Goal: Task Accomplishment & Management: Use online tool/utility

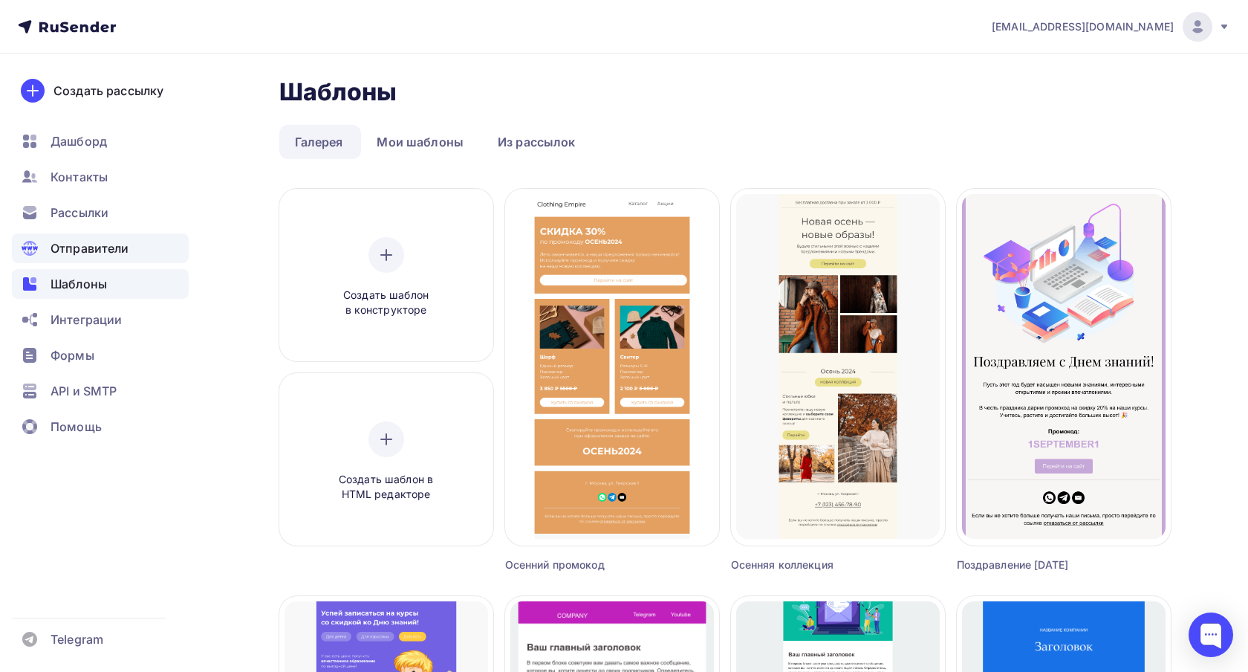
click at [83, 240] on span "Отправители" at bounding box center [90, 248] width 79 height 18
click at [79, 242] on span "Отправители" at bounding box center [90, 248] width 79 height 18
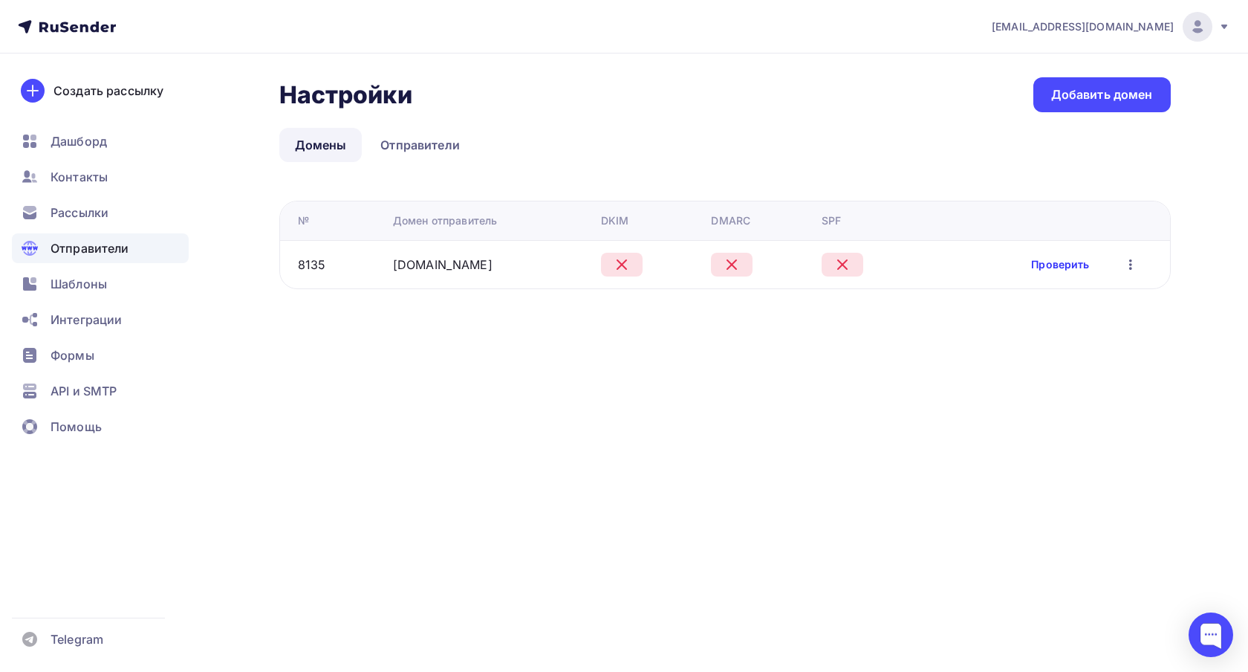
click at [1074, 264] on link "Проверить" at bounding box center [1060, 264] width 58 height 15
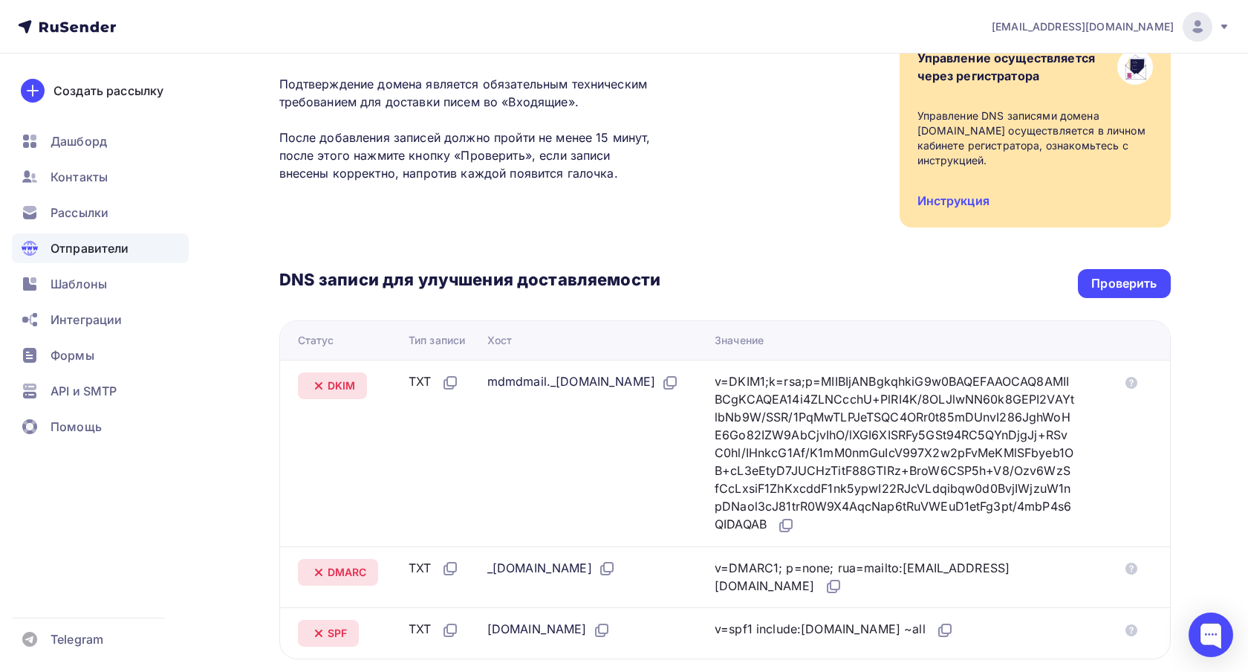
scroll to position [168, 0]
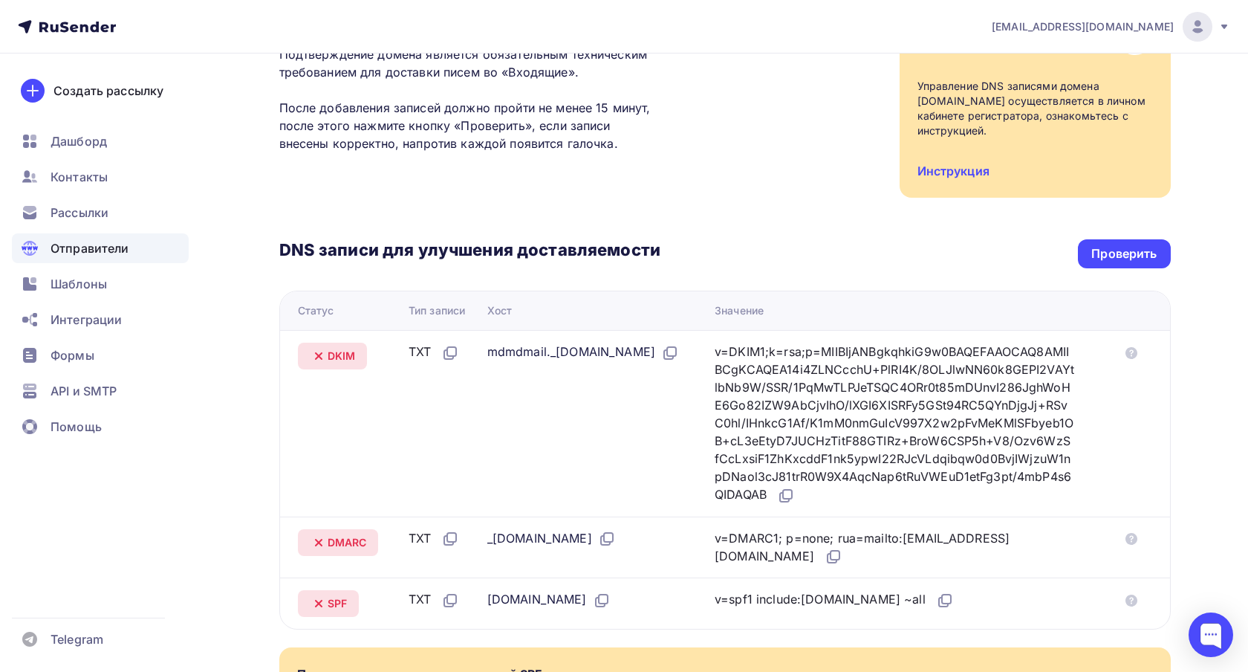
click at [1104, 253] on div "DNS записи для улучшения доставляемости Проверить Статус Тип записи Хост Значен…" at bounding box center [725, 414] width 892 height 432
click at [1101, 245] on div "Проверить" at bounding box center [1124, 253] width 65 height 17
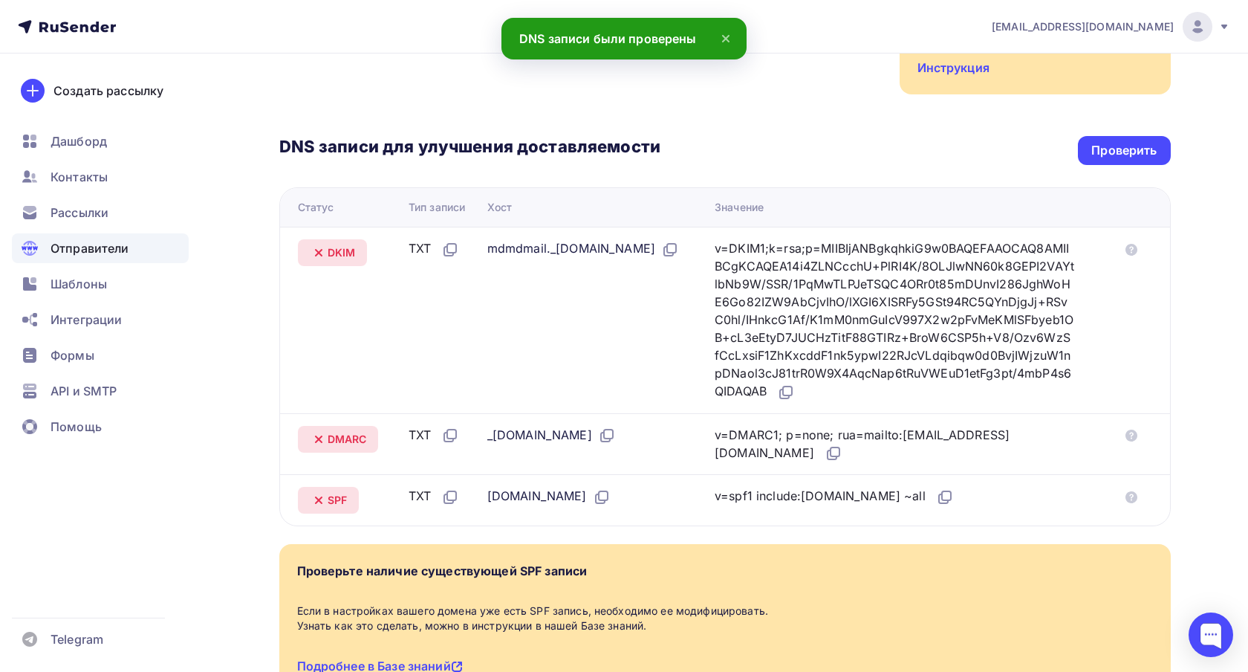
scroll to position [234, 0]
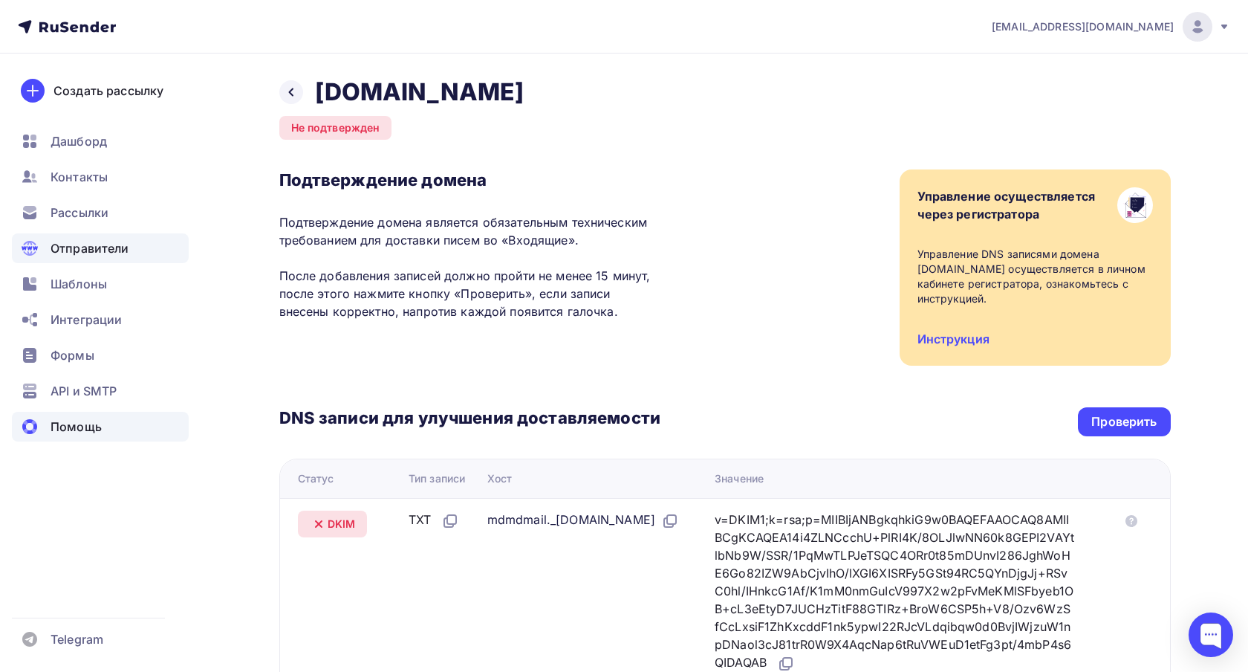
click at [78, 429] on span "Помощь" at bounding box center [76, 427] width 51 height 18
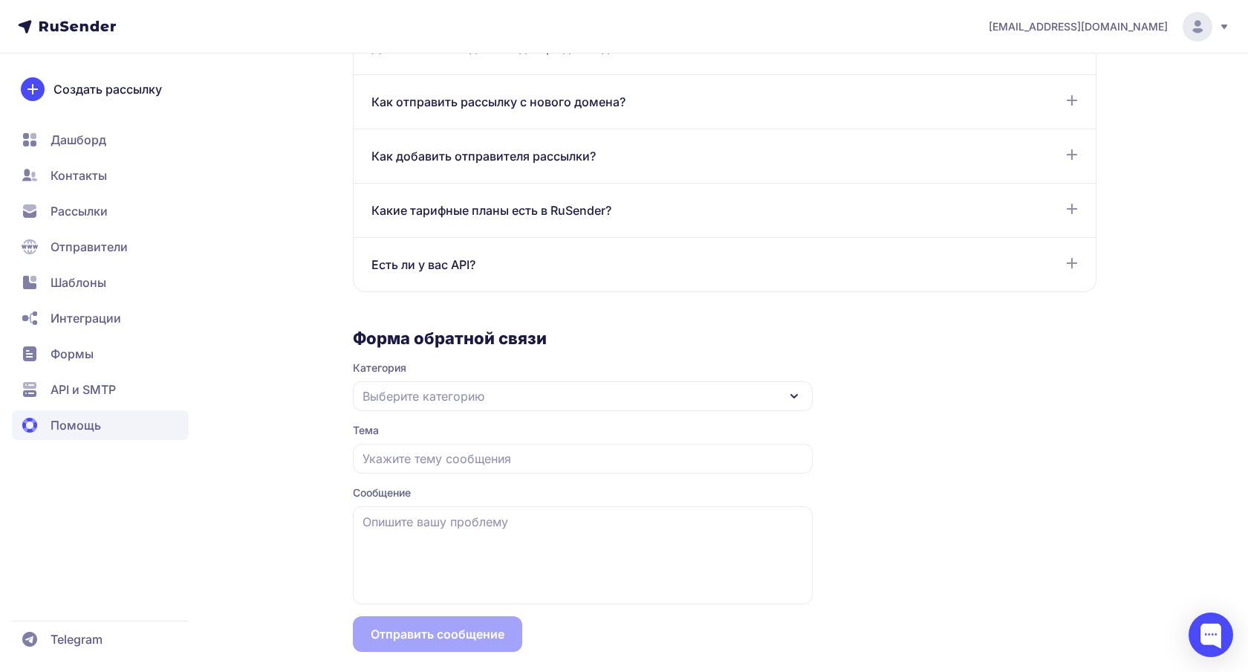
scroll to position [1174, 0]
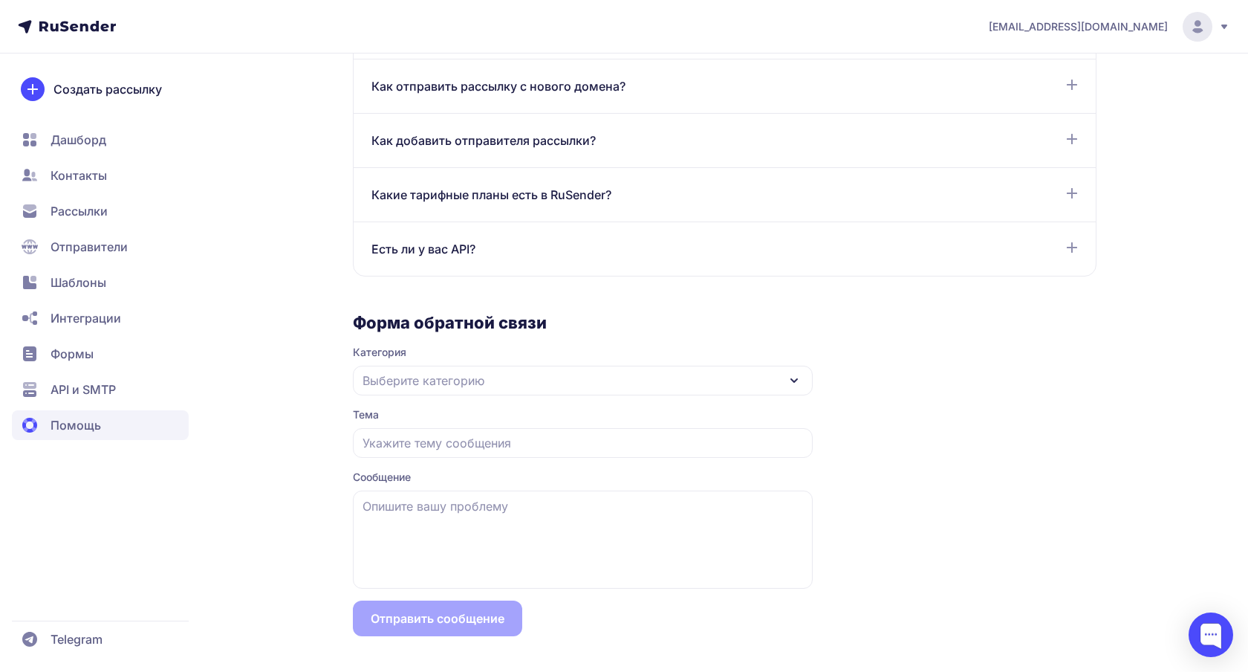
click at [433, 380] on span "Выберите категорию" at bounding box center [424, 381] width 122 height 18
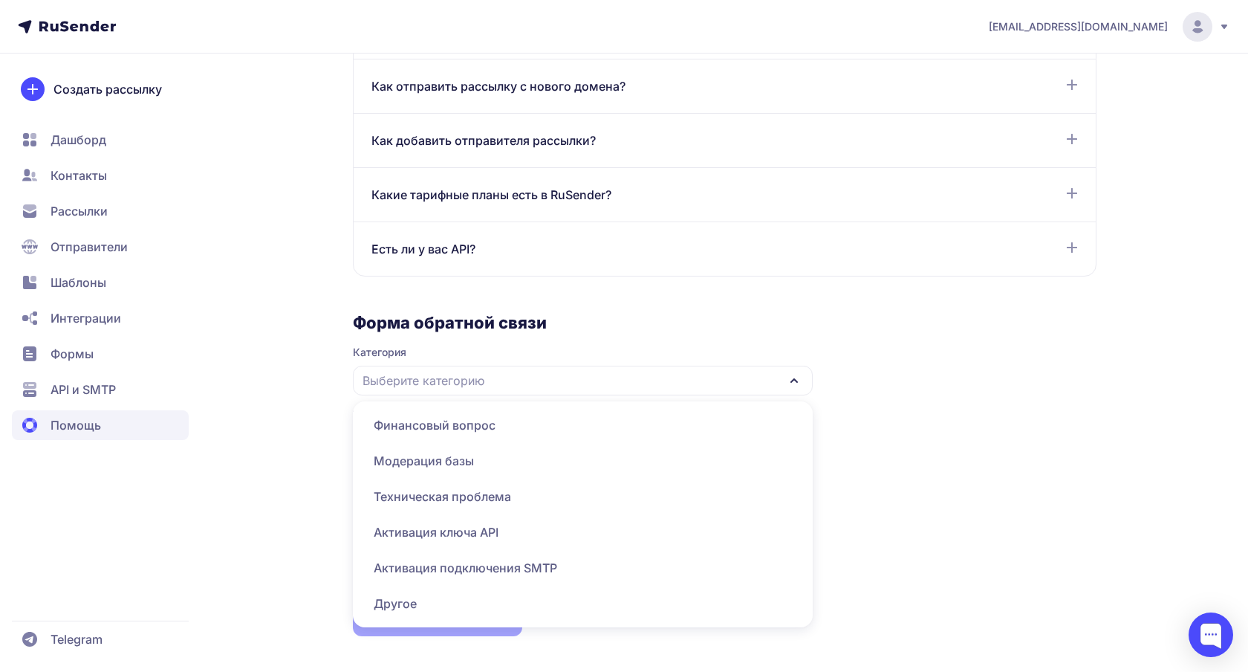
click at [455, 566] on span "Активация подключения SMTP" at bounding box center [583, 568] width 442 height 36
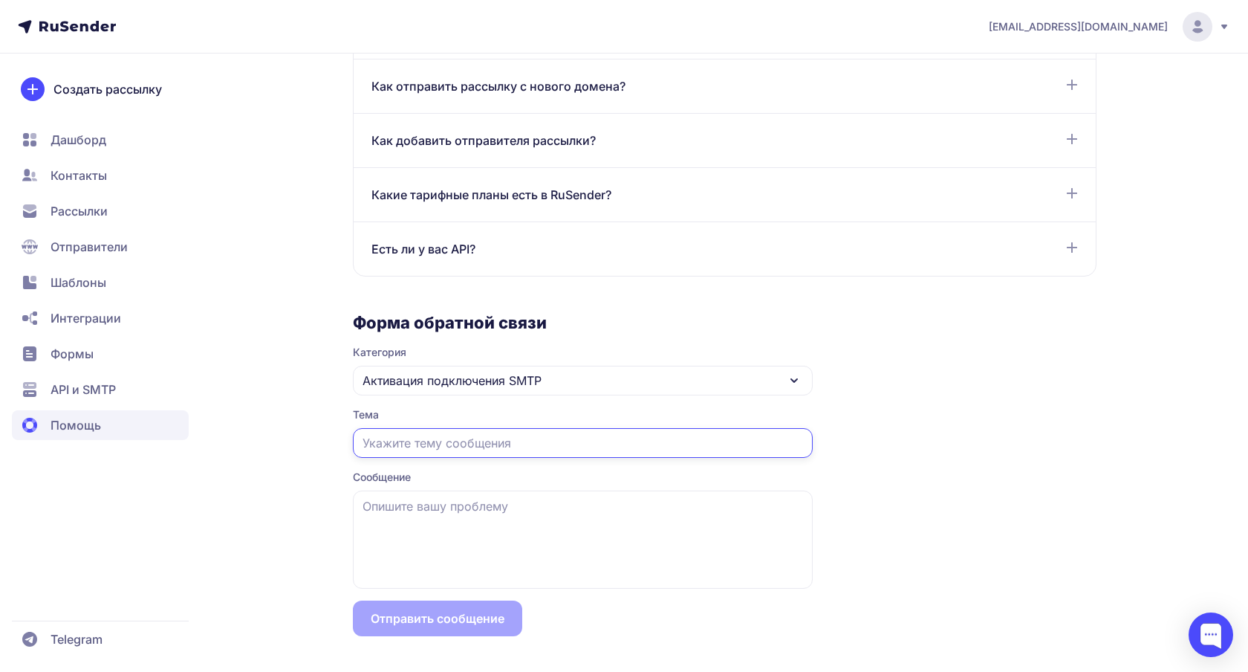
click at [440, 444] on input "text" at bounding box center [583, 443] width 460 height 30
click at [433, 443] on input "text" at bounding box center [583, 443] width 460 height 30
type input "Y"
type input "Не подтверждается домен почти сутки"
click at [542, 508] on textarea at bounding box center [583, 539] width 460 height 98
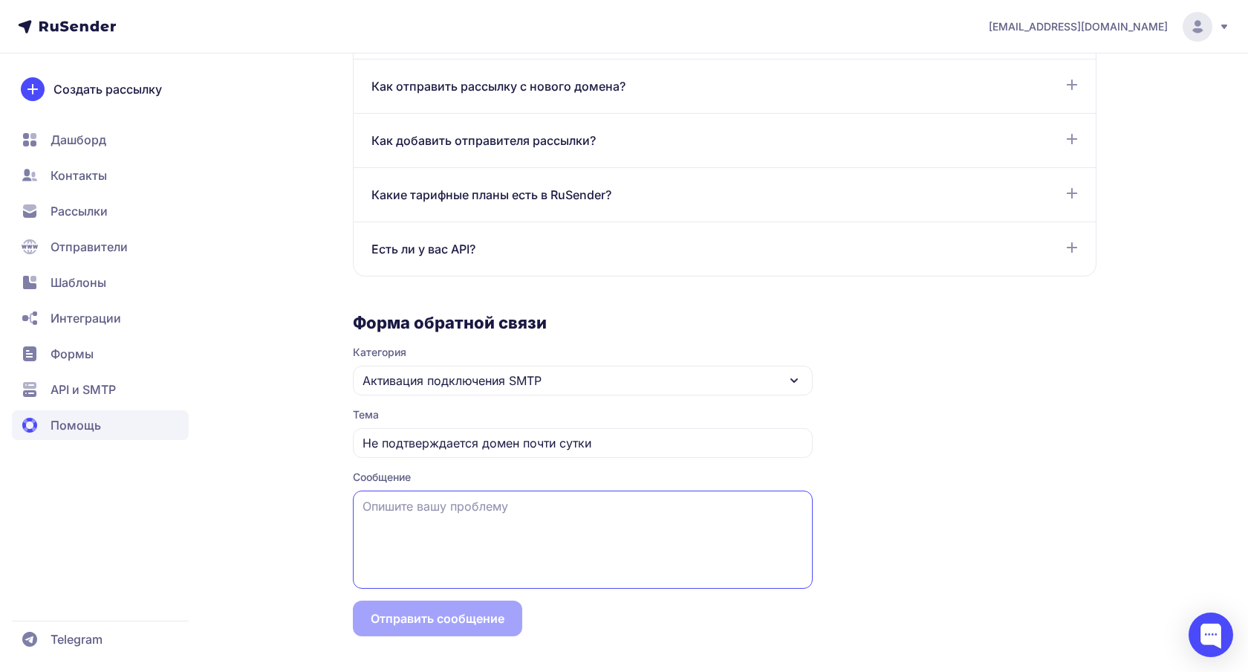
click at [455, 539] on textarea at bounding box center [583, 539] width 460 height 98
click at [467, 525] on textarea at bounding box center [583, 539] width 460 height 98
click at [390, 508] on textarea "Указал все настройки DNS" at bounding box center [583, 539] width 460 height 98
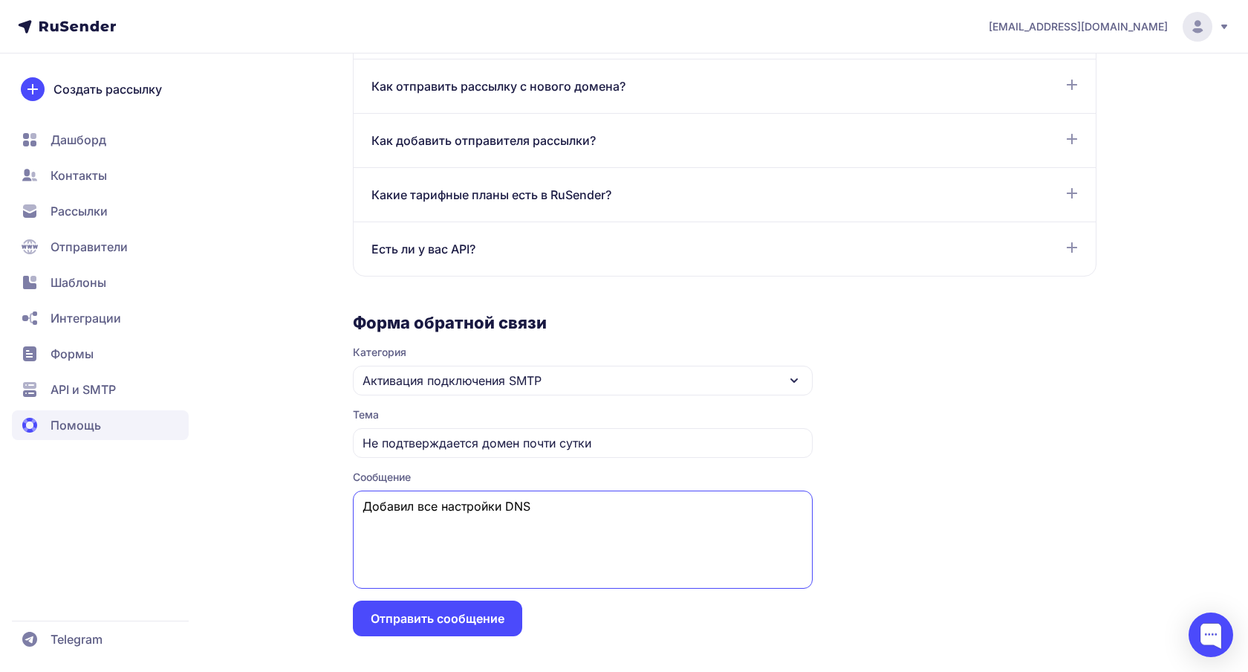
click at [555, 510] on textarea "Добавил все настройки DNS" at bounding box center [583, 539] width 460 height 98
type textarea "Добавил все настройки DNS. Домен все еще не подтвержден"
click at [476, 608] on button "Отправить сообщение" at bounding box center [437, 618] width 169 height 36
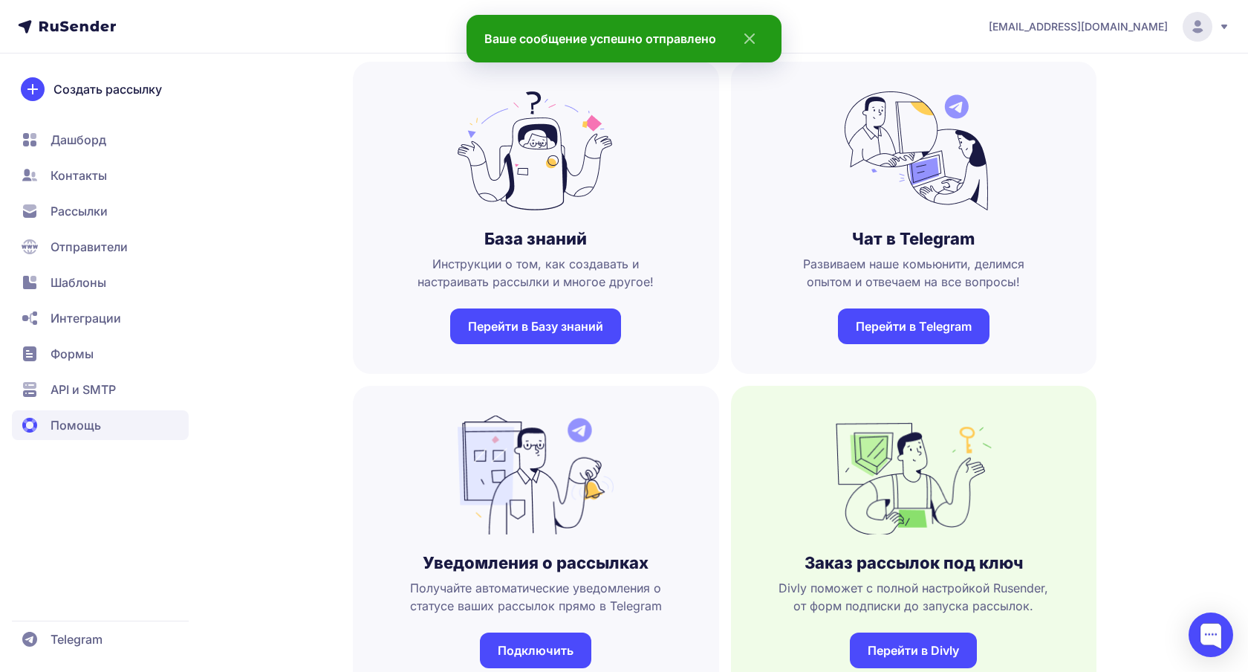
scroll to position [0, 0]
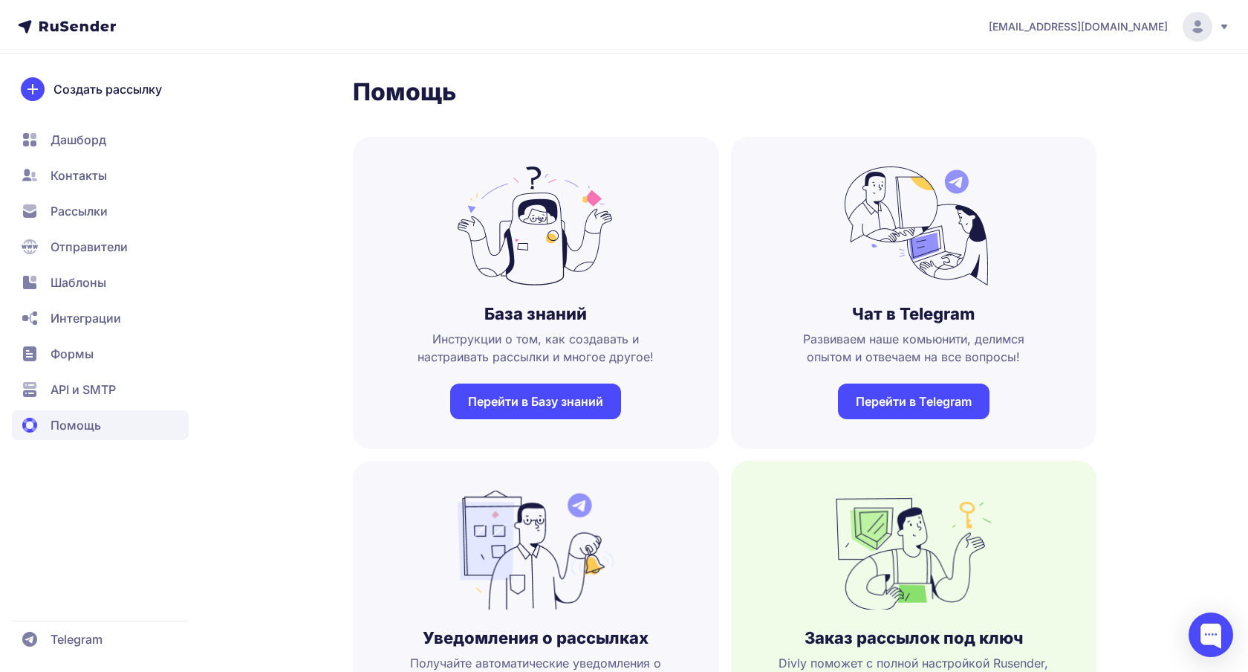
click at [84, 249] on span "Отправители" at bounding box center [89, 247] width 77 height 18
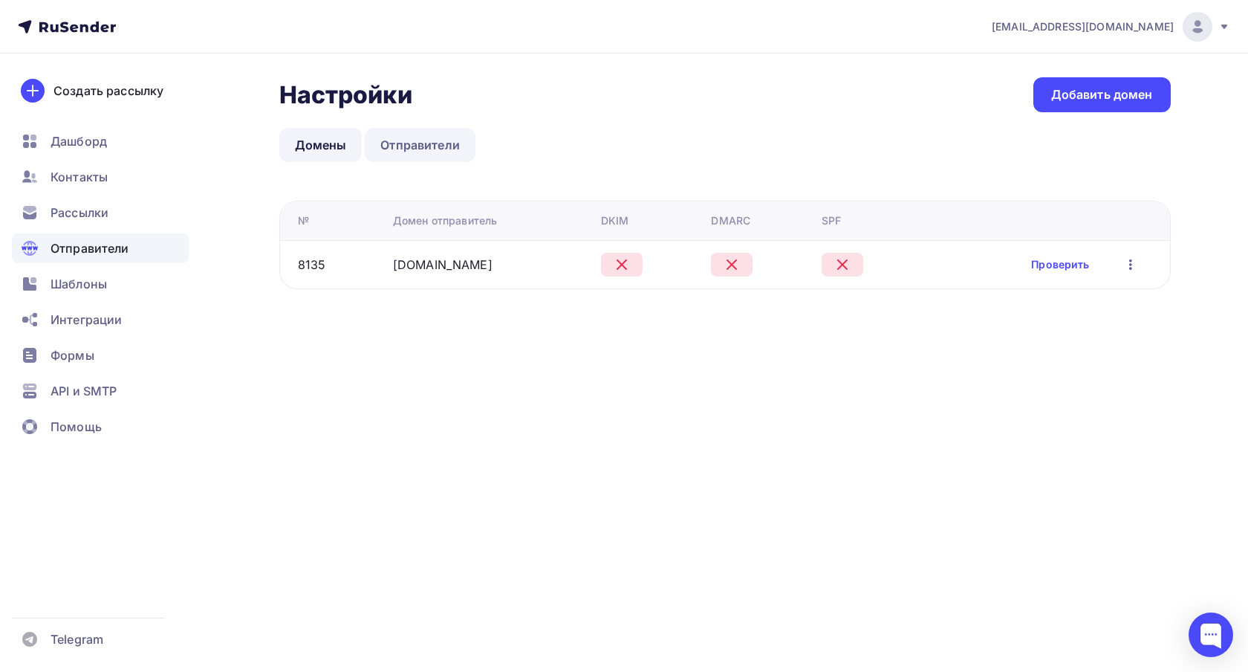
click at [414, 143] on link "Отправители" at bounding box center [420, 145] width 111 height 34
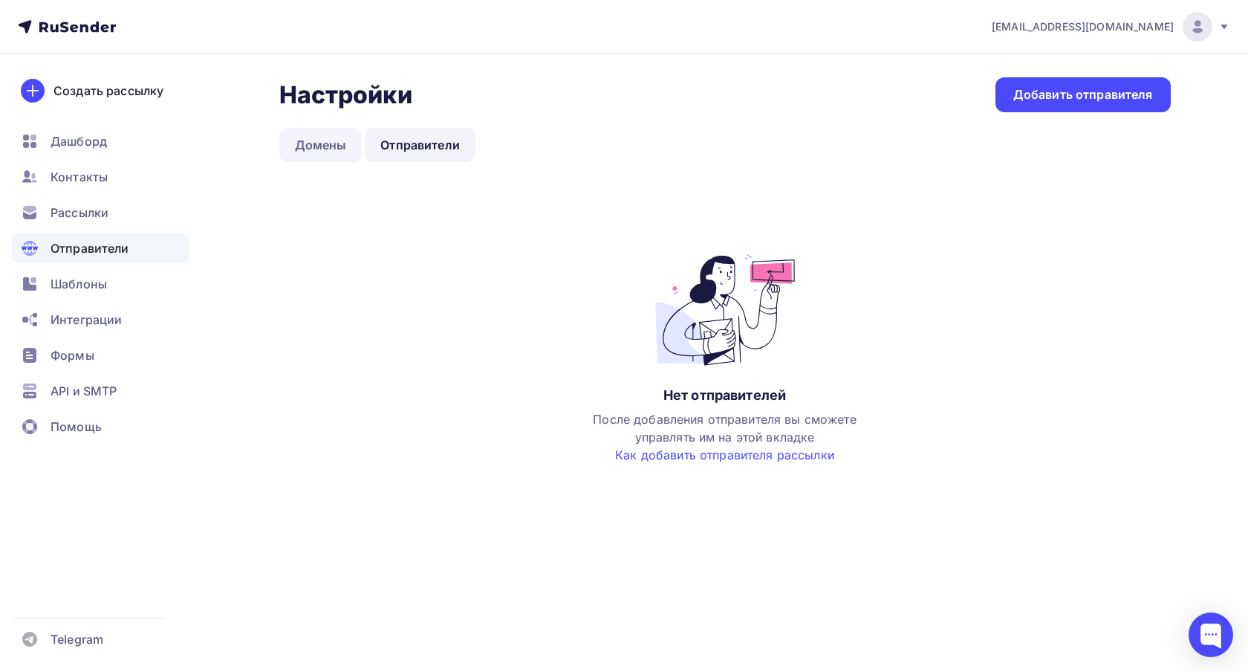
click at [337, 143] on link "Домены" at bounding box center [320, 145] width 83 height 34
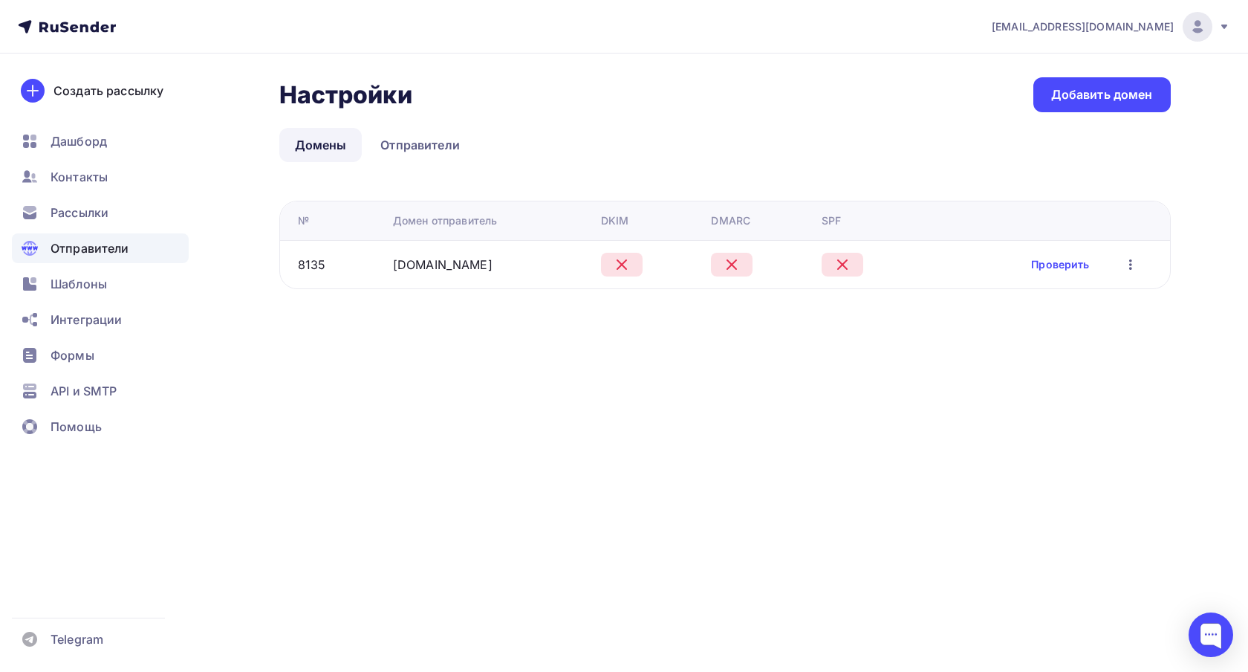
click at [1136, 275] on td "Проверить Редактировать Удалить" at bounding box center [1049, 264] width 244 height 48
click at [1136, 259] on icon "button" at bounding box center [1131, 265] width 18 height 18
click at [1059, 266] on link "Проверить" at bounding box center [1060, 264] width 58 height 15
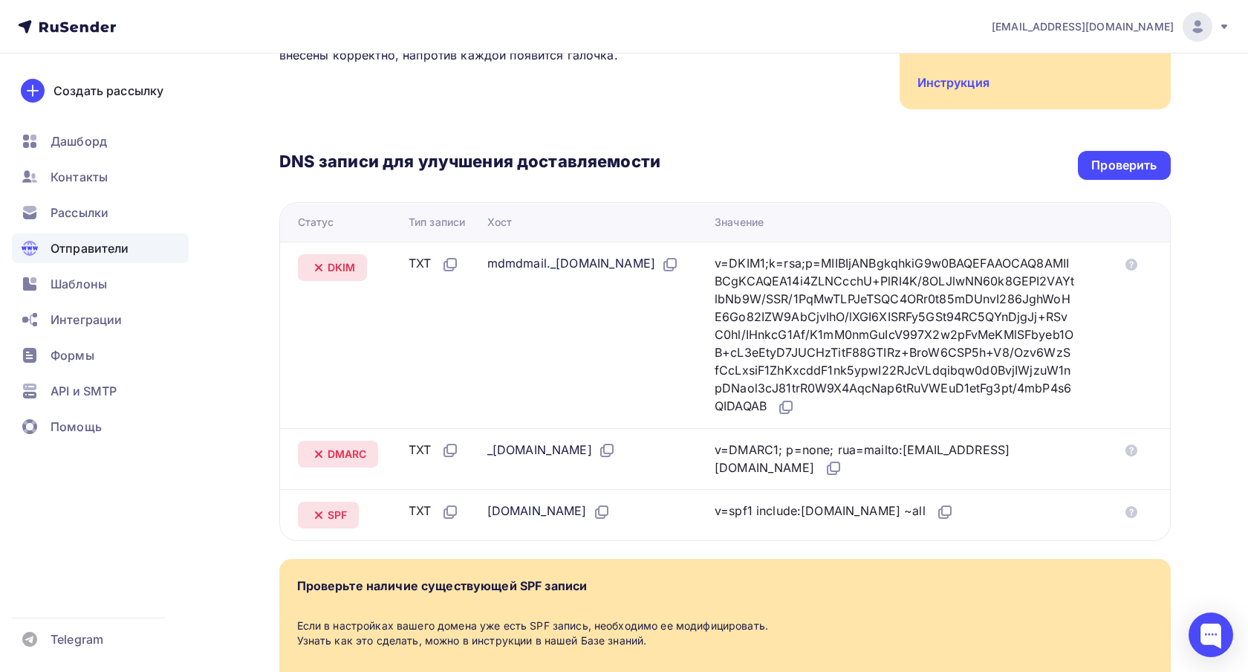
scroll to position [260, 0]
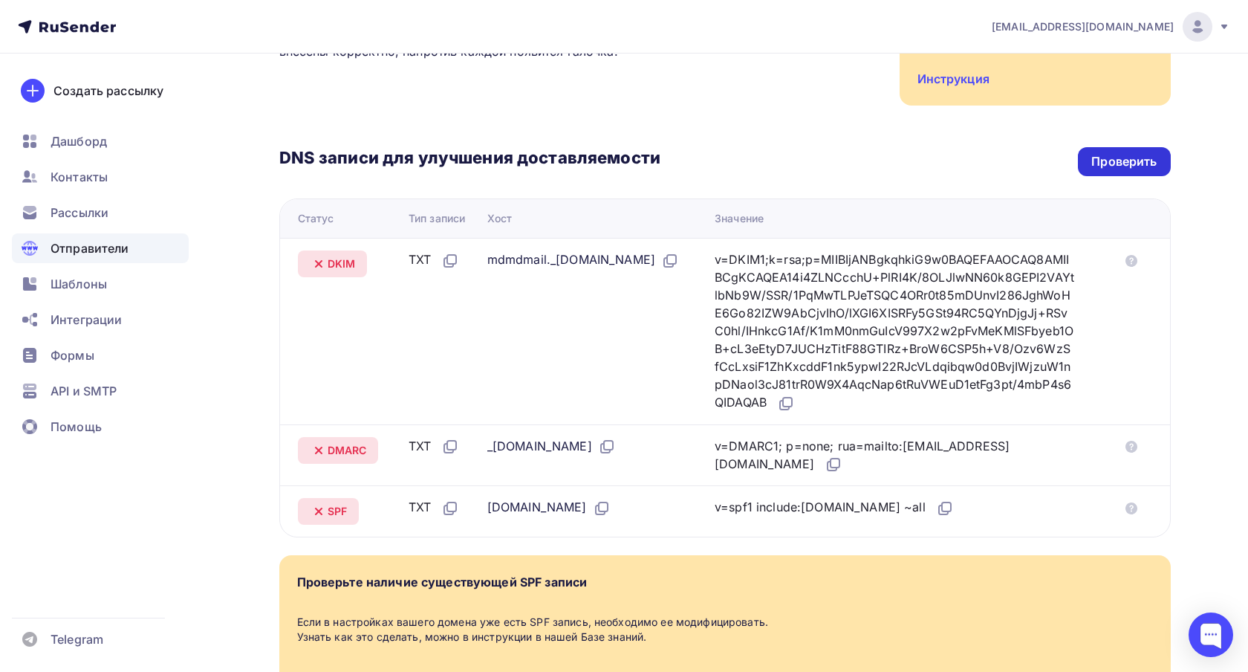
click at [1086, 147] on div "Проверить" at bounding box center [1124, 161] width 92 height 29
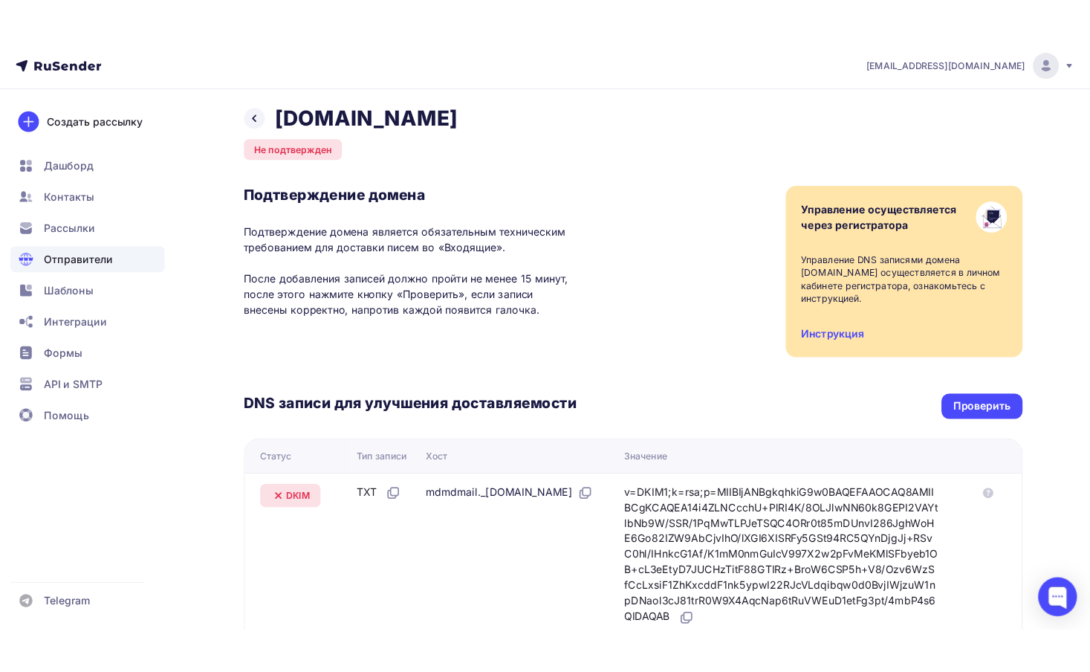
scroll to position [0, 0]
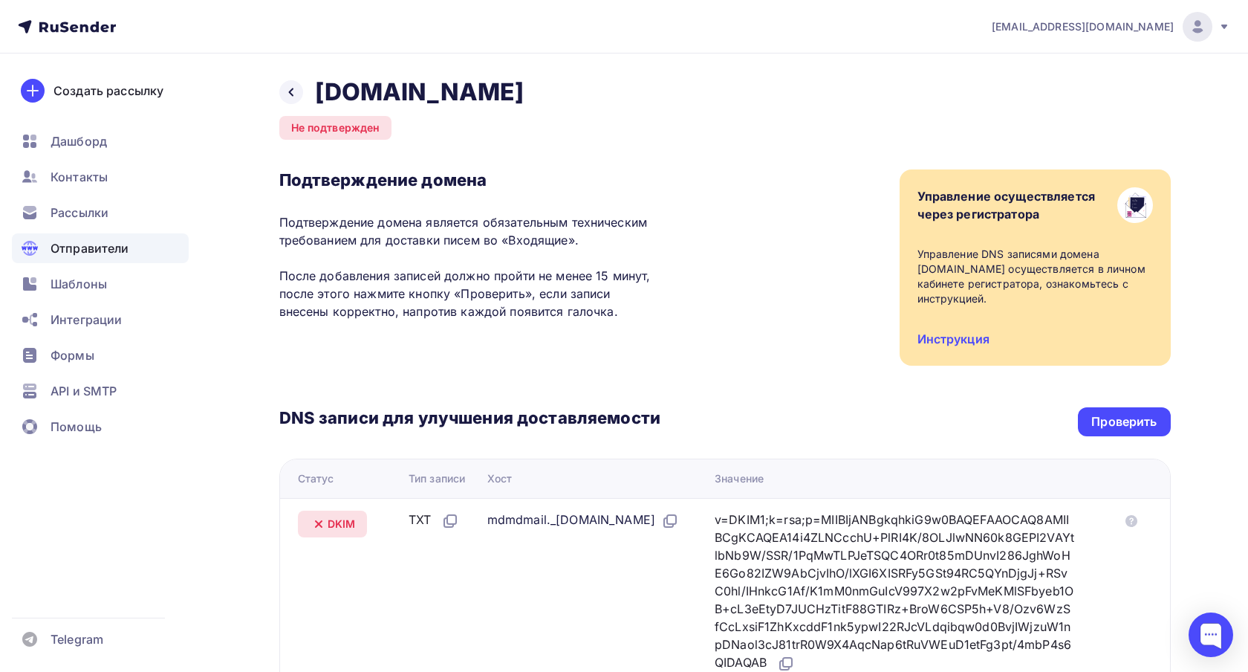
click at [1226, 25] on icon at bounding box center [1225, 27] width 6 height 4
click at [1222, 25] on icon at bounding box center [1225, 27] width 6 height 4
click at [848, 80] on div "Назад gennio.ru Не подтвержден Подтверждение домена Подтверждение домена являет…" at bounding box center [725, 538] width 892 height 923
click at [524, 39] on nav "vladimirnehoc@mail.ru Аккаунт Тарифы Выйти Создать рассылку Дашборд Контакты Ра…" at bounding box center [624, 26] width 1248 height 53
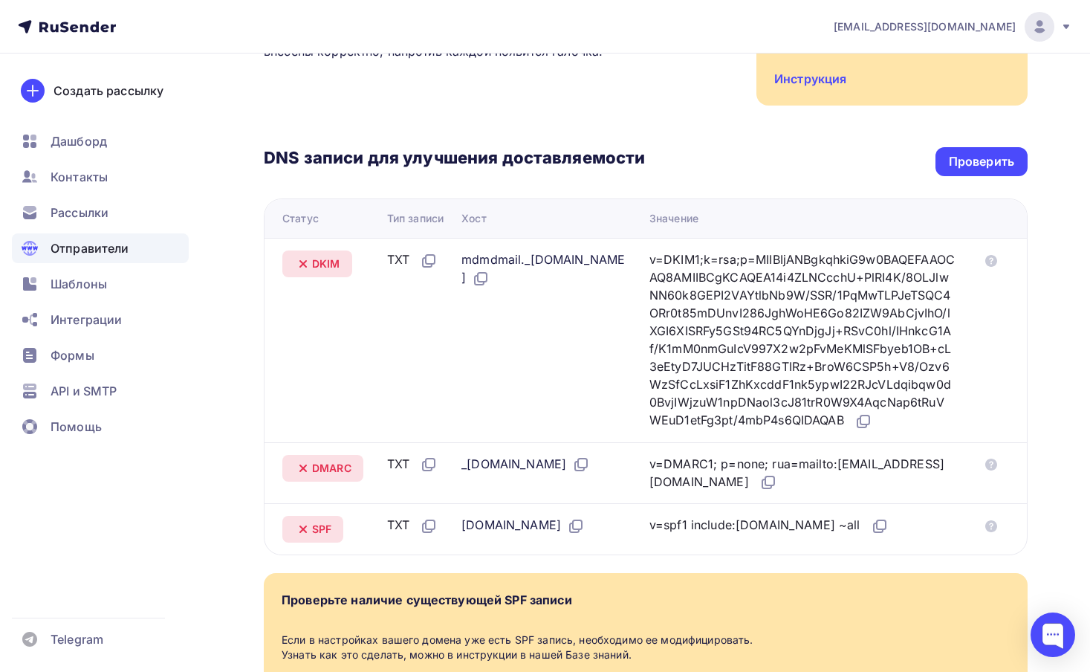
scroll to position [282, 0]
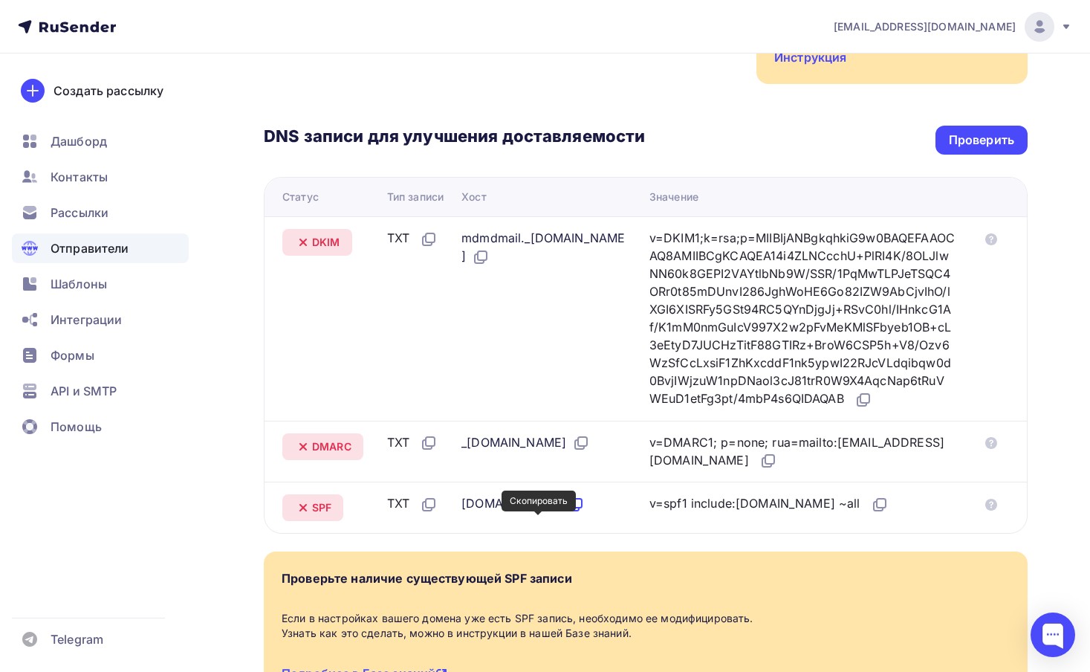
click at [567, 513] on icon at bounding box center [576, 505] width 18 height 18
click at [871, 513] on icon at bounding box center [880, 505] width 18 height 18
click at [759, 470] on icon at bounding box center [768, 461] width 18 height 18
click at [855, 406] on icon at bounding box center [864, 400] width 18 height 18
click at [953, 132] on div "Проверить" at bounding box center [981, 140] width 65 height 17
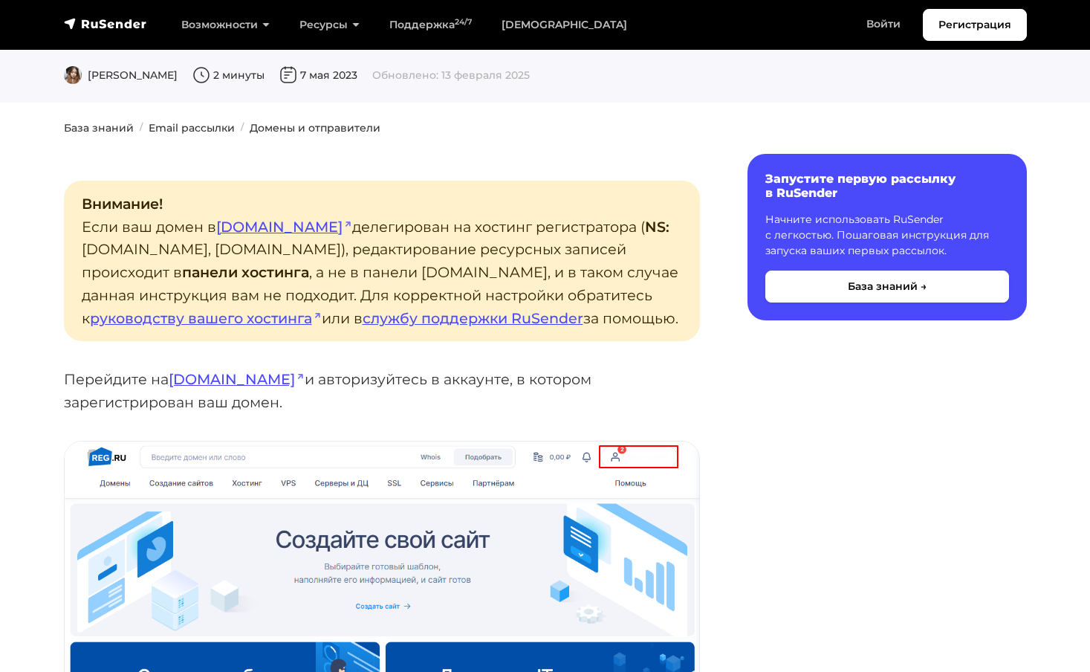
scroll to position [228, 0]
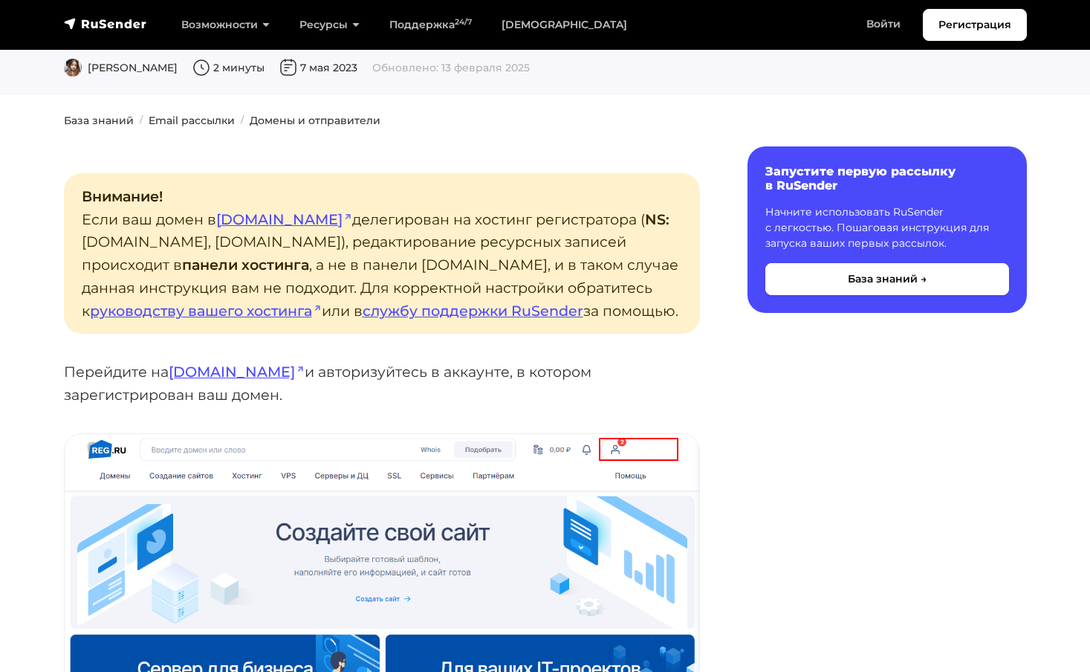
drag, startPoint x: 184, startPoint y: 285, endPoint x: 85, endPoint y: 150, distance: 167.9
click at [85, 173] on p "Внимание! Если ваш домен в reg.ru делегирован на хостинг регистратора ( NS: ns1…" at bounding box center [382, 253] width 636 height 160
copy p "Внимание! Если ваш домен в reg.ru делегирован на хостинг регистратора ( NS: ns1…"
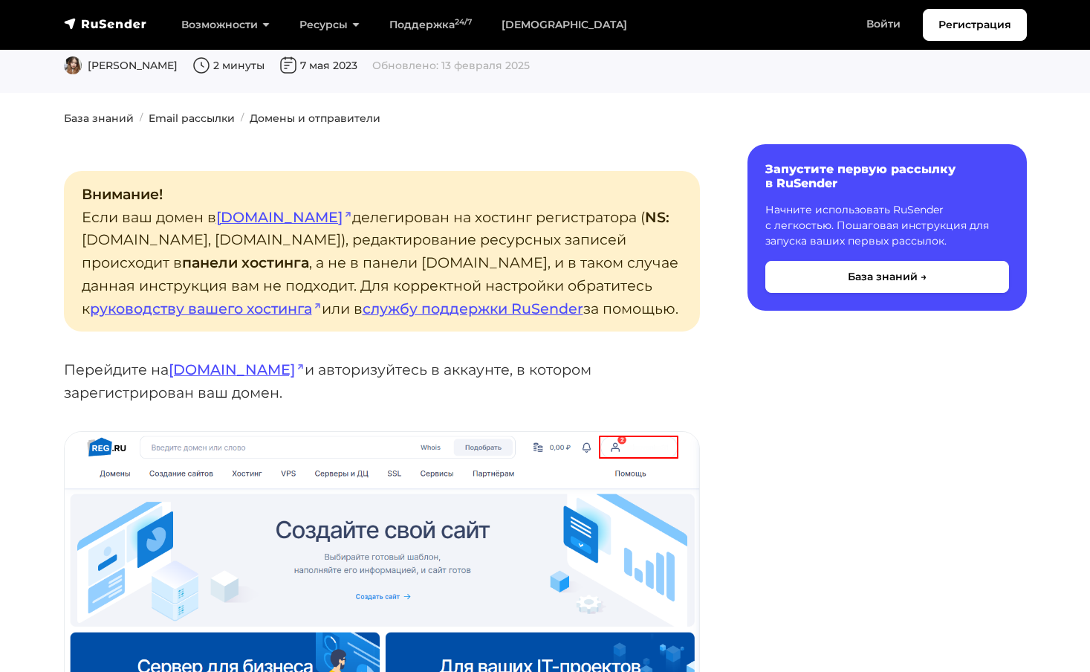
scroll to position [226, 0]
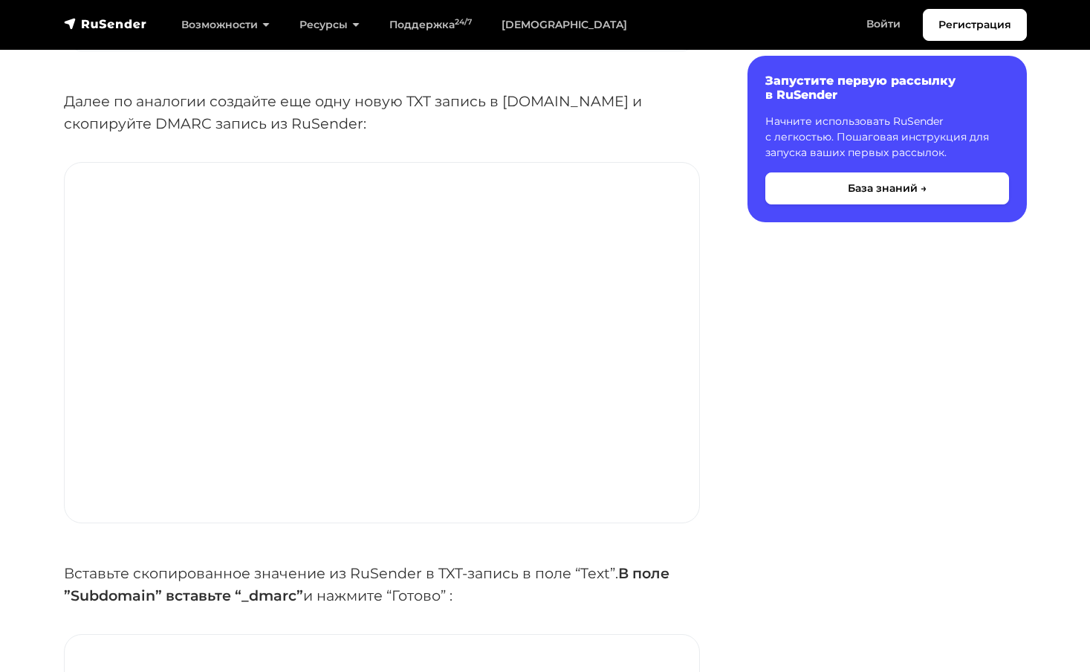
scroll to position [3606, 0]
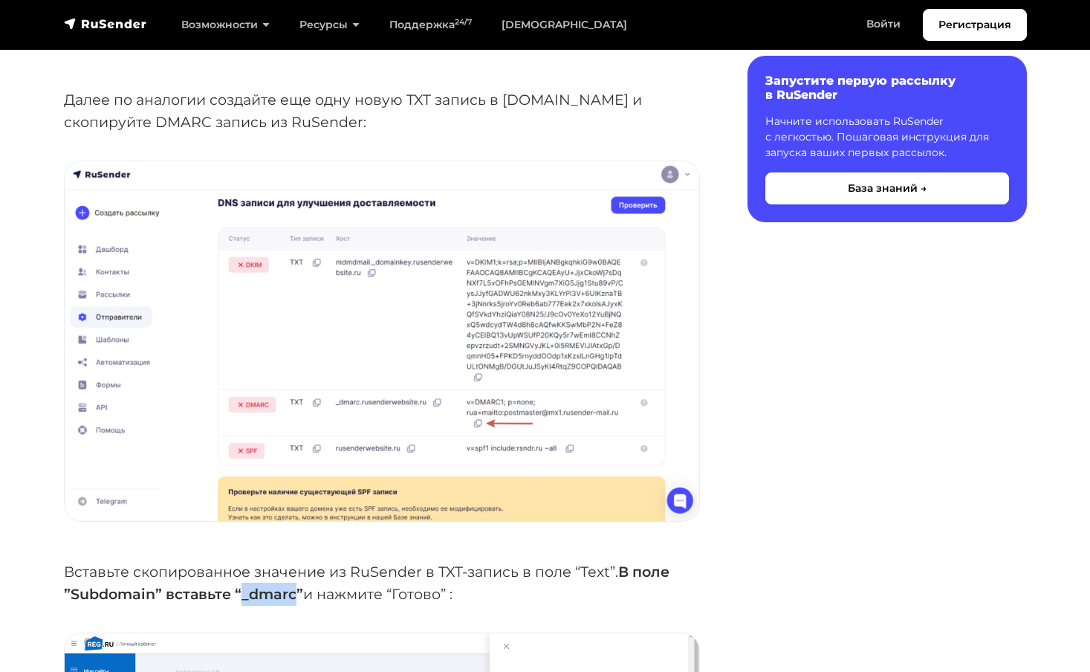
drag, startPoint x: 295, startPoint y: 563, endPoint x: 244, endPoint y: 565, distance: 51.3
click at [244, 565] on strong "В поле ”Subdomain” вставьте “_dmarc”" at bounding box center [367, 582] width 606 height 41
copy strong "_dmarc"
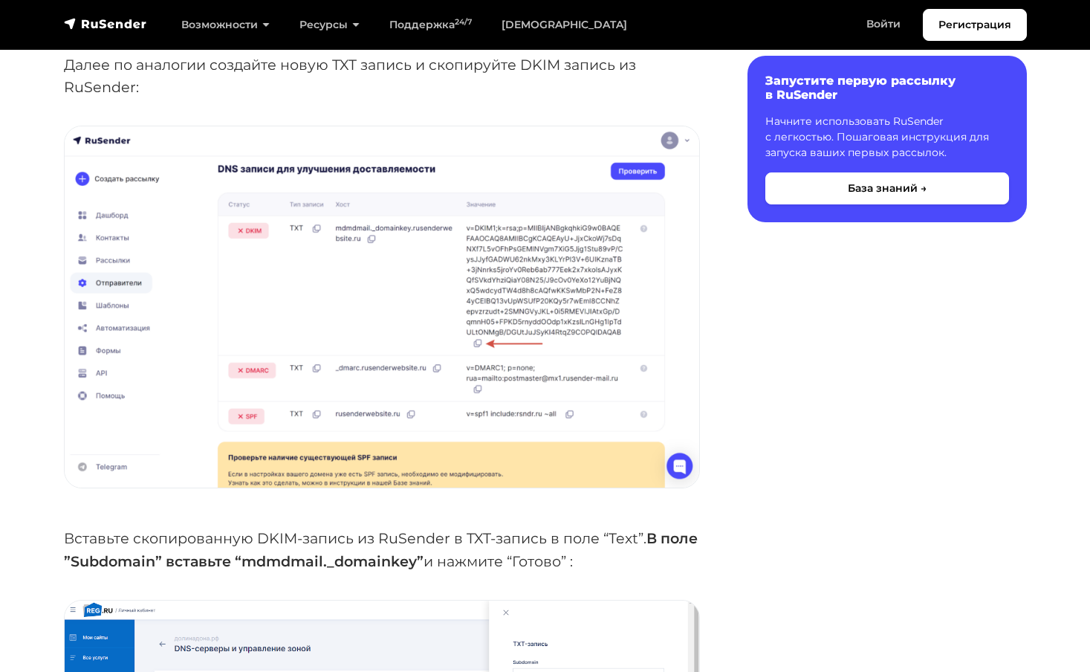
scroll to position [4542, 0]
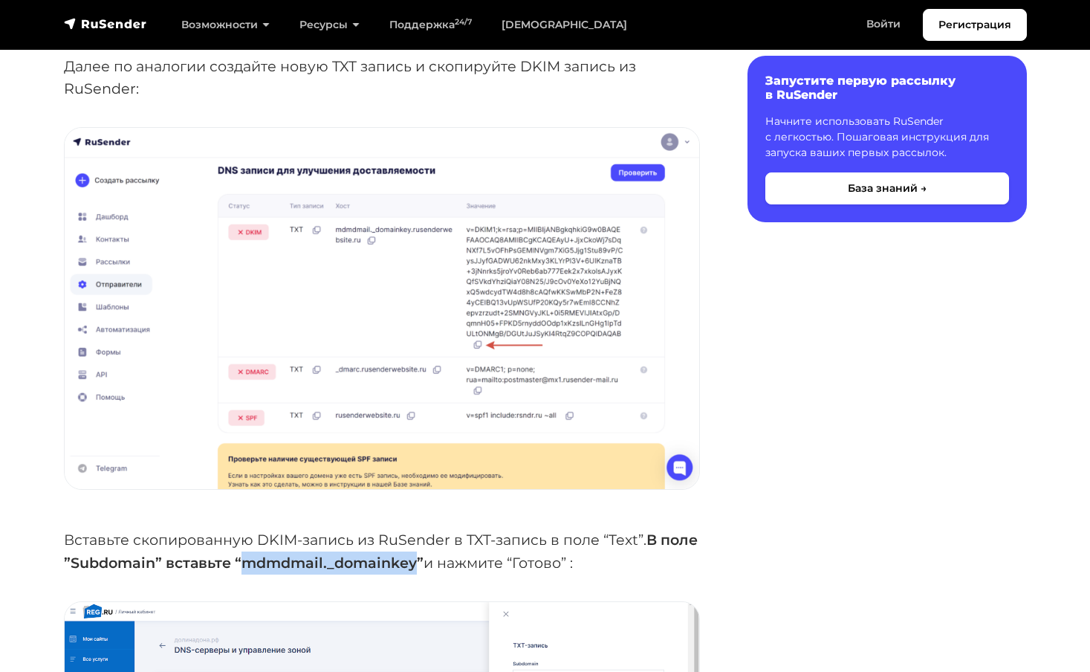
drag, startPoint x: 458, startPoint y: 531, endPoint x: 289, endPoint y: 534, distance: 169.4
click at [289, 534] on strong "В поле ”Subdomain” вставьте “mdmdmail._domainkey”" at bounding box center [381, 551] width 634 height 41
copy strong "mdmdmail._domainkey"
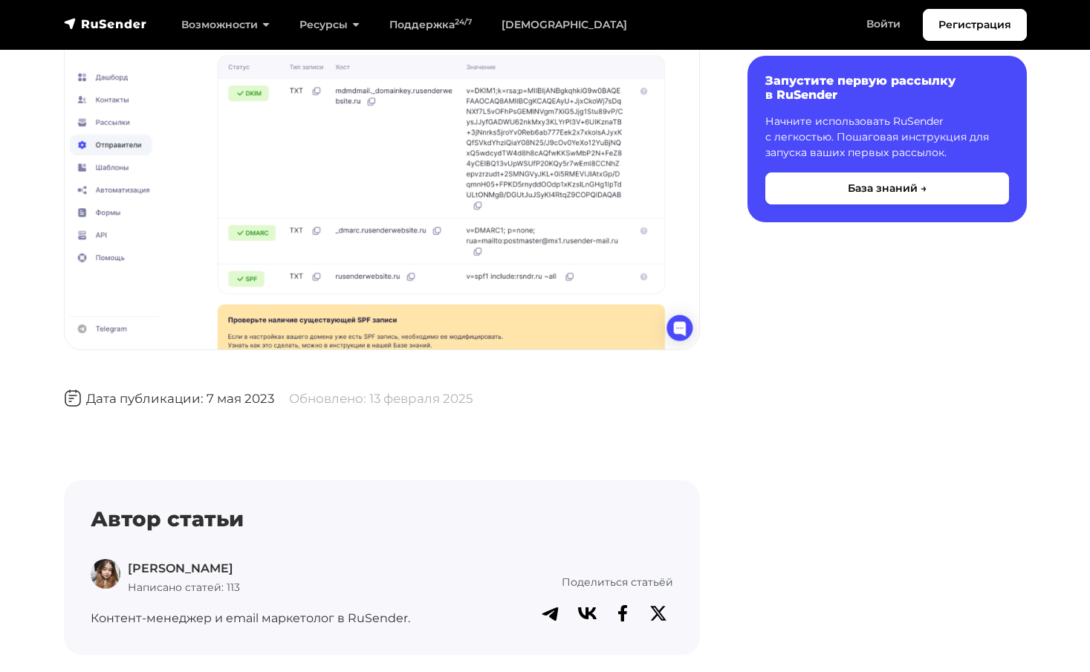
scroll to position [5652, 0]
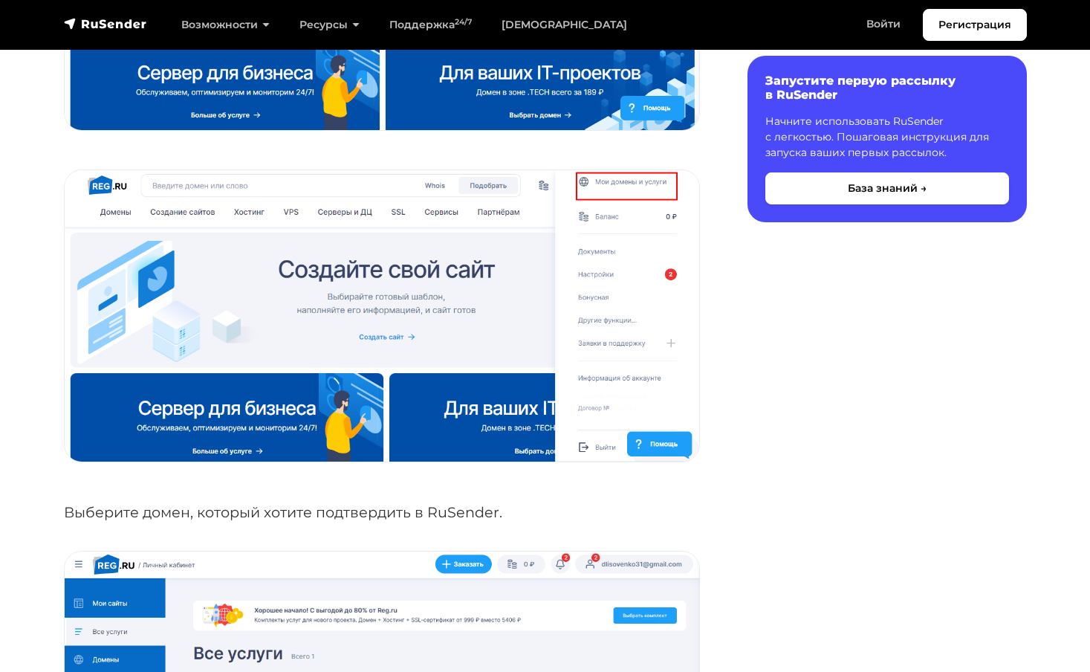
scroll to position [851, 0]
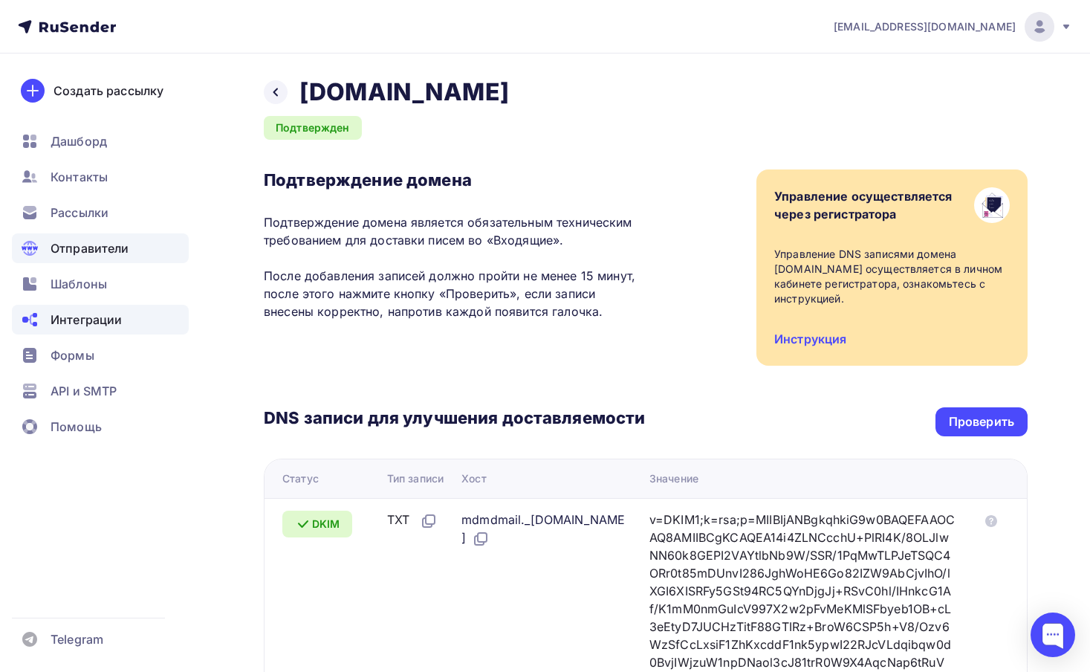
click at [88, 325] on span "Интеграции" at bounding box center [86, 320] width 71 height 18
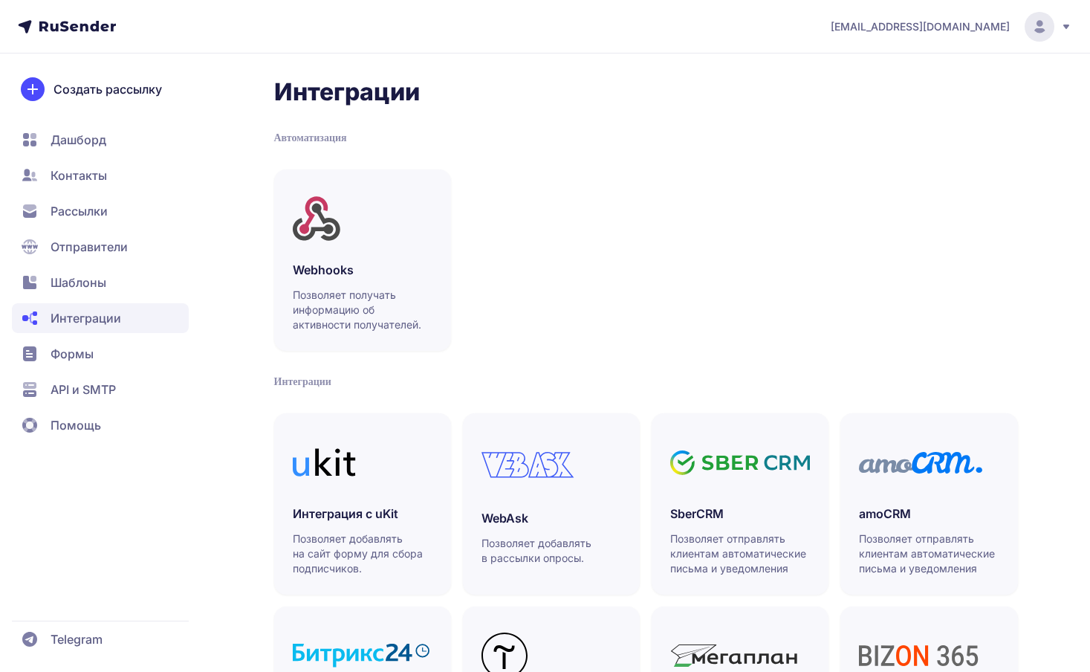
click at [83, 212] on span "Рассылки" at bounding box center [79, 211] width 57 height 18
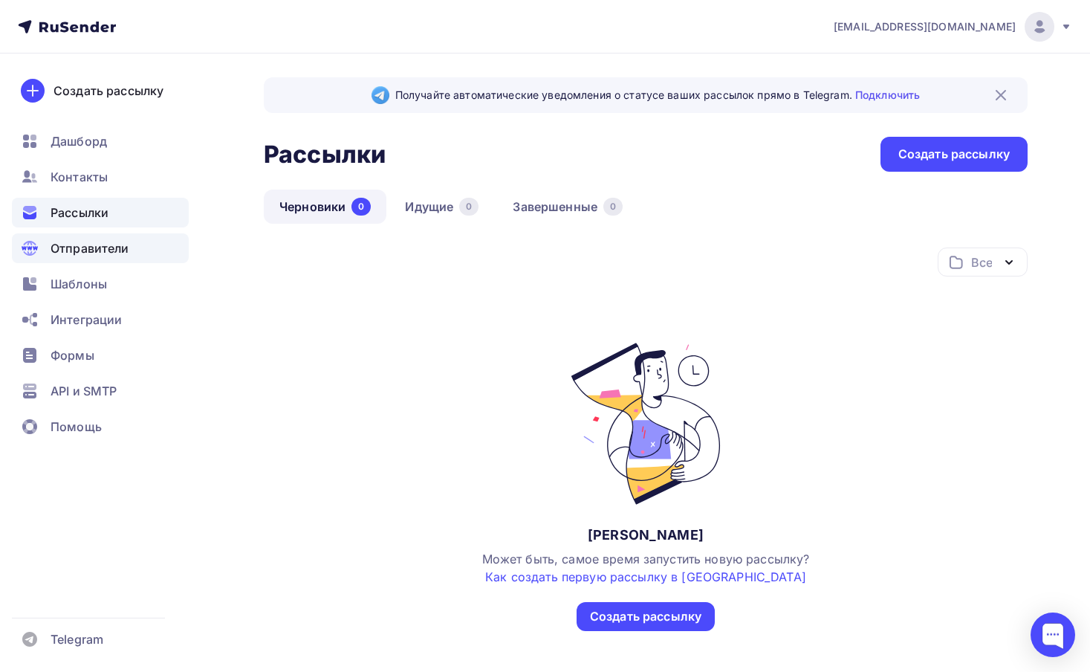
click at [85, 248] on span "Отправители" at bounding box center [90, 248] width 79 height 18
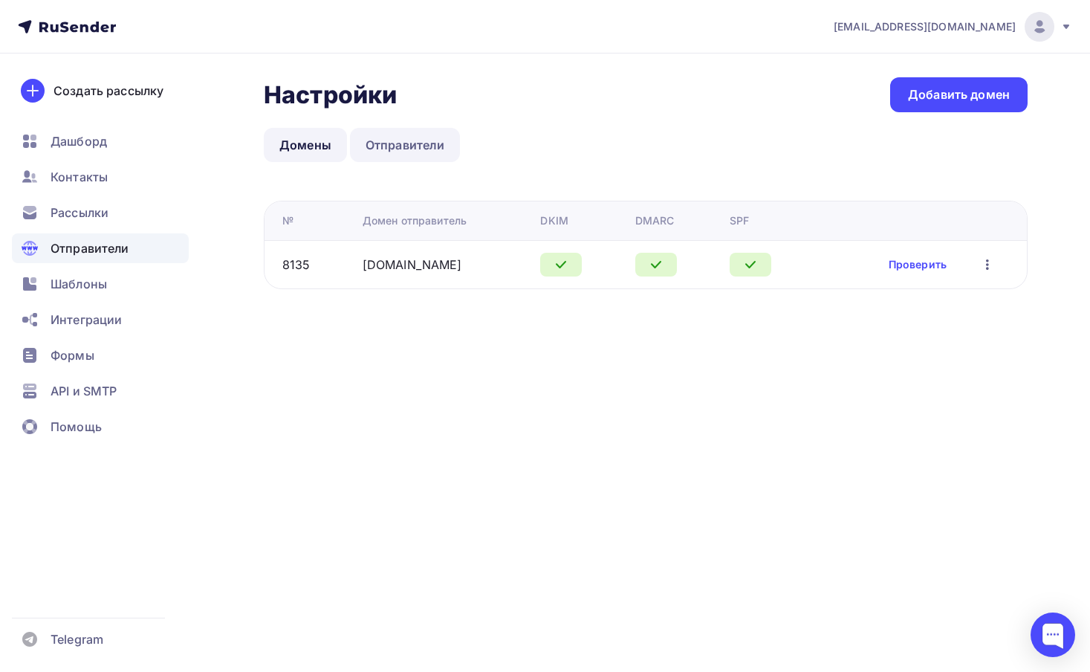
click at [392, 146] on link "Отправители" at bounding box center [405, 145] width 111 height 34
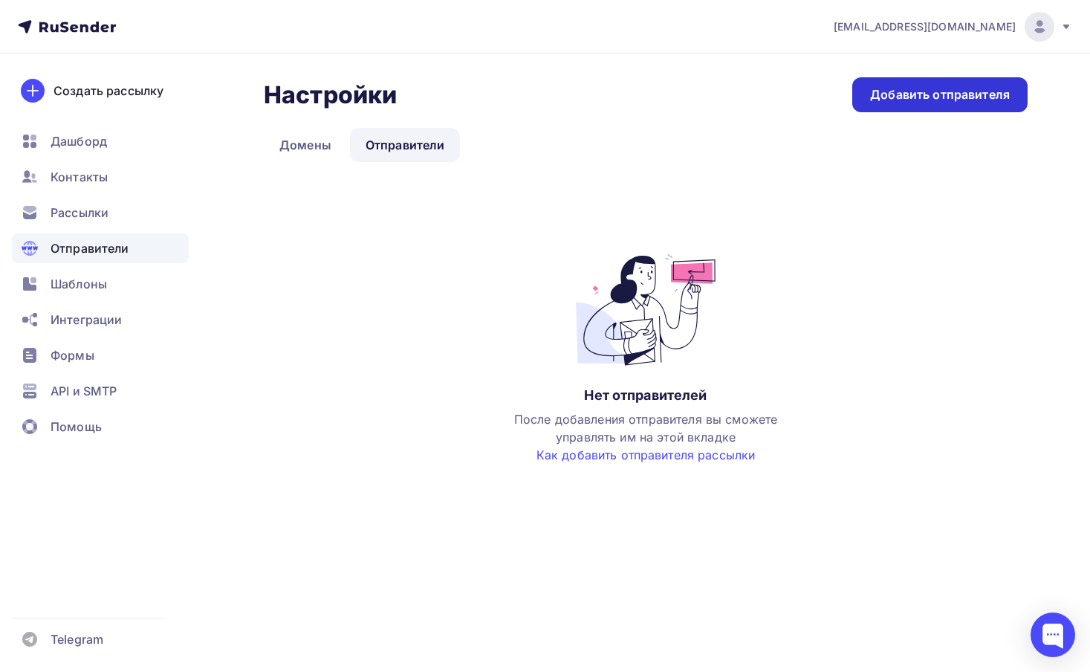
click at [904, 100] on div "Добавить отправителя" at bounding box center [940, 94] width 140 height 17
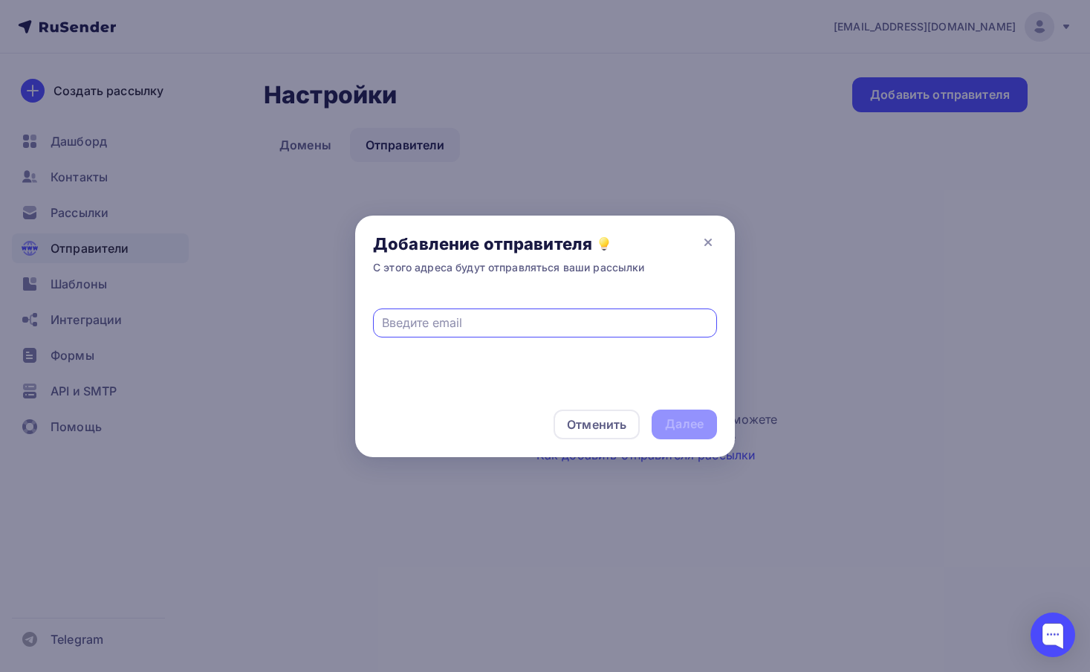
click at [477, 328] on input "text" at bounding box center [545, 323] width 327 height 18
type input "т"
type input "[EMAIL_ADDRESS][DOMAIN_NAME]"
click at [688, 428] on div "Далее" at bounding box center [684, 423] width 39 height 17
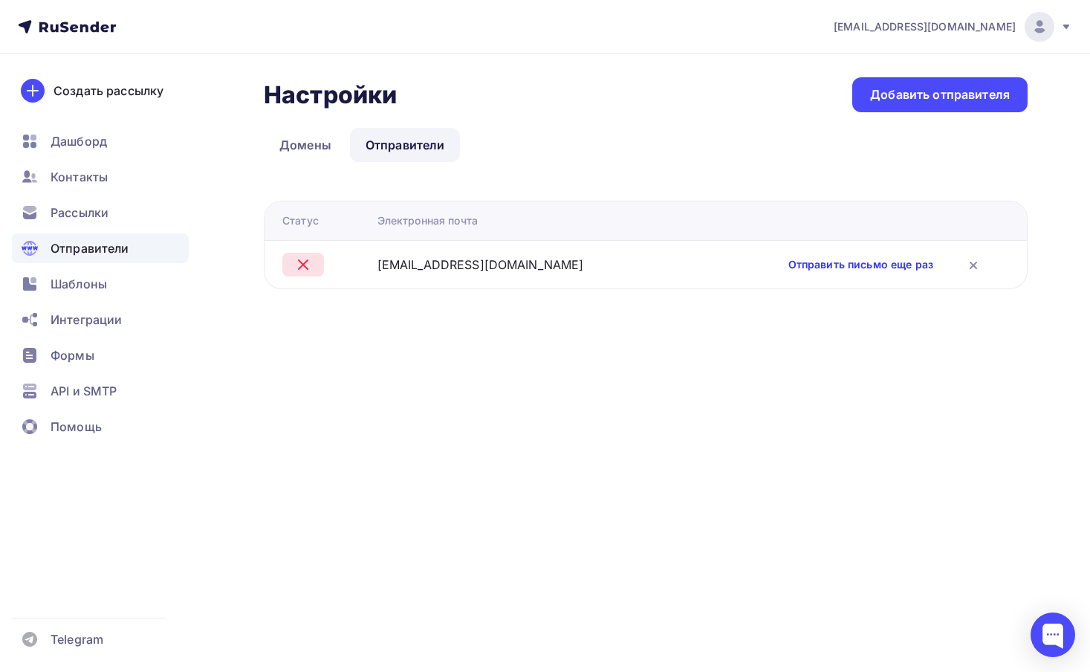
click at [821, 264] on link "Отправить письмо еще раз" at bounding box center [860, 264] width 145 height 15
click at [307, 144] on link "Домены" at bounding box center [305, 145] width 83 height 34
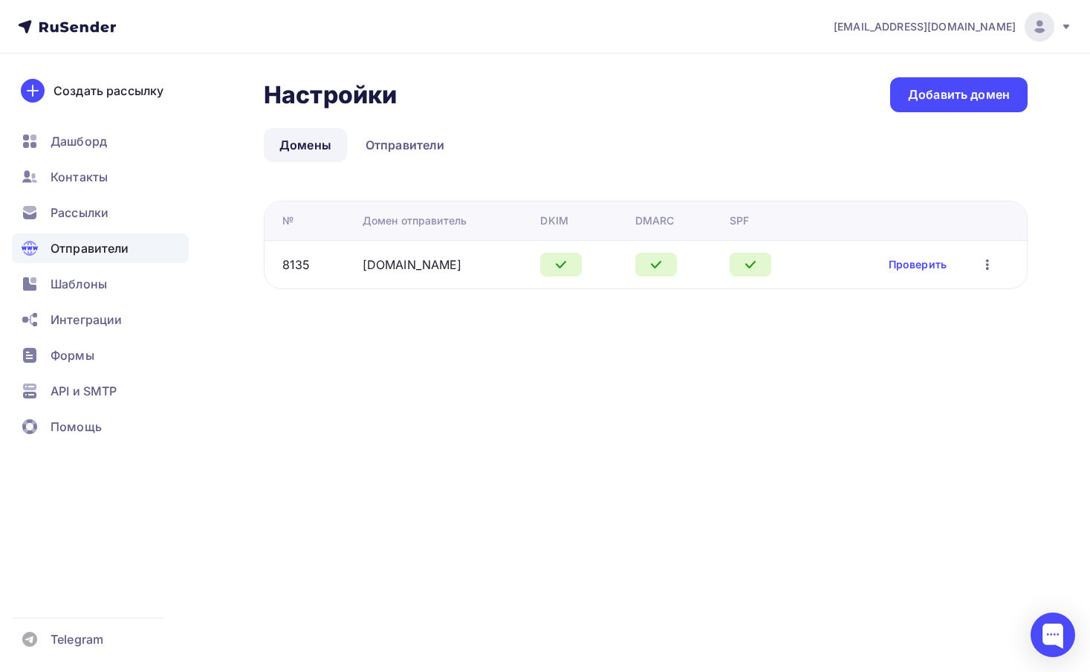
click at [984, 265] on icon "button" at bounding box center [988, 265] width 18 height 18
click at [80, 386] on span "API и SMTP" at bounding box center [84, 391] width 66 height 18
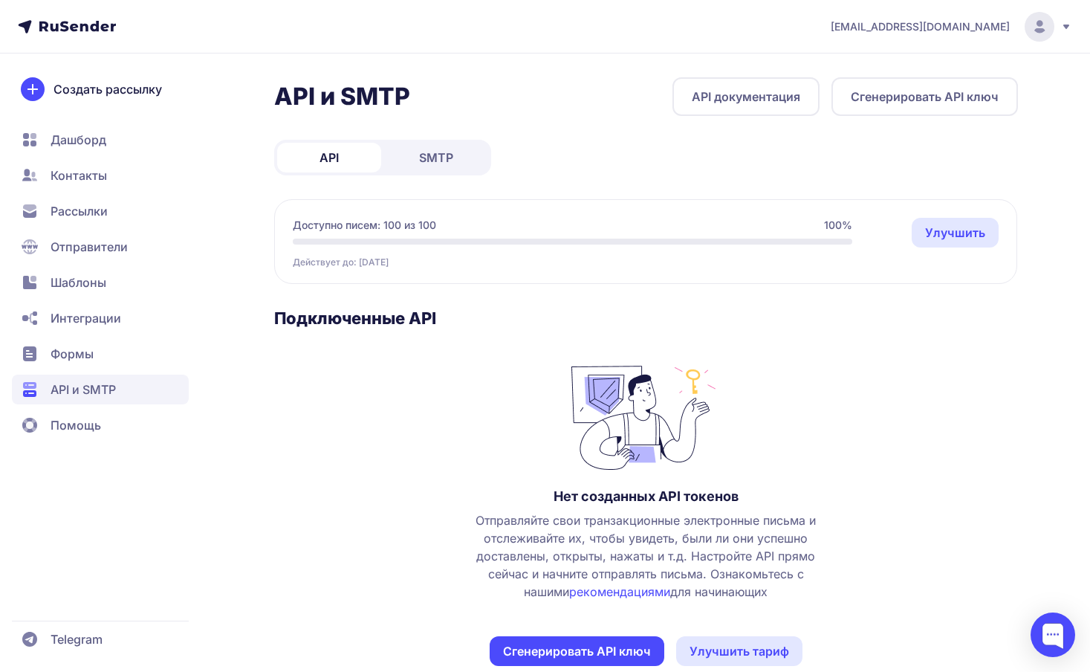
click at [432, 161] on span "SMTP" at bounding box center [436, 158] width 34 height 18
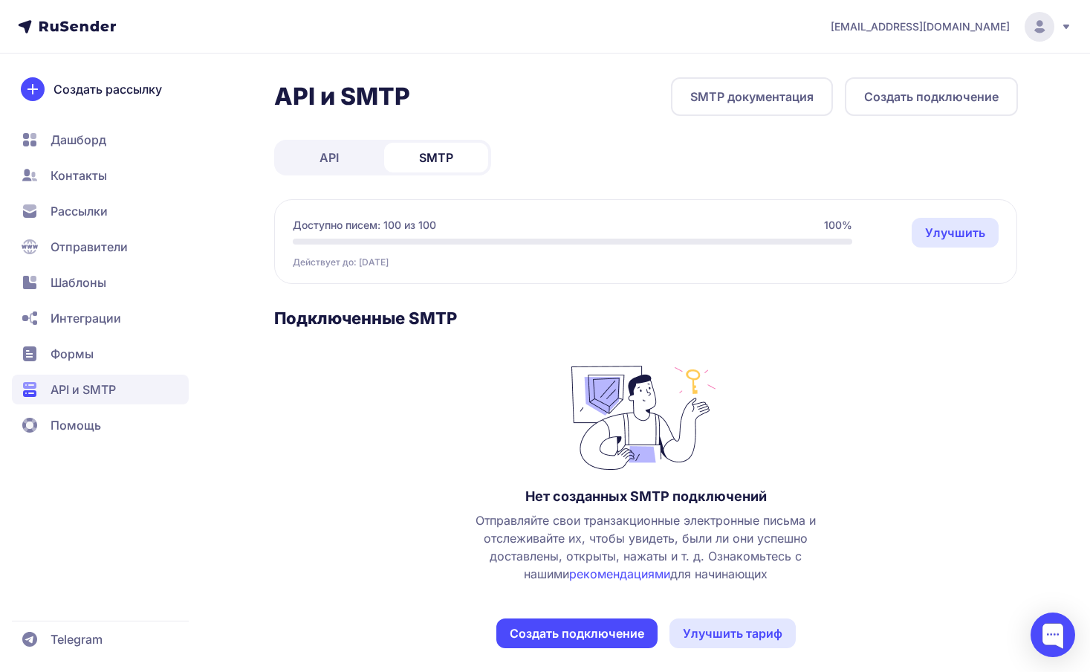
scroll to position [12, 0]
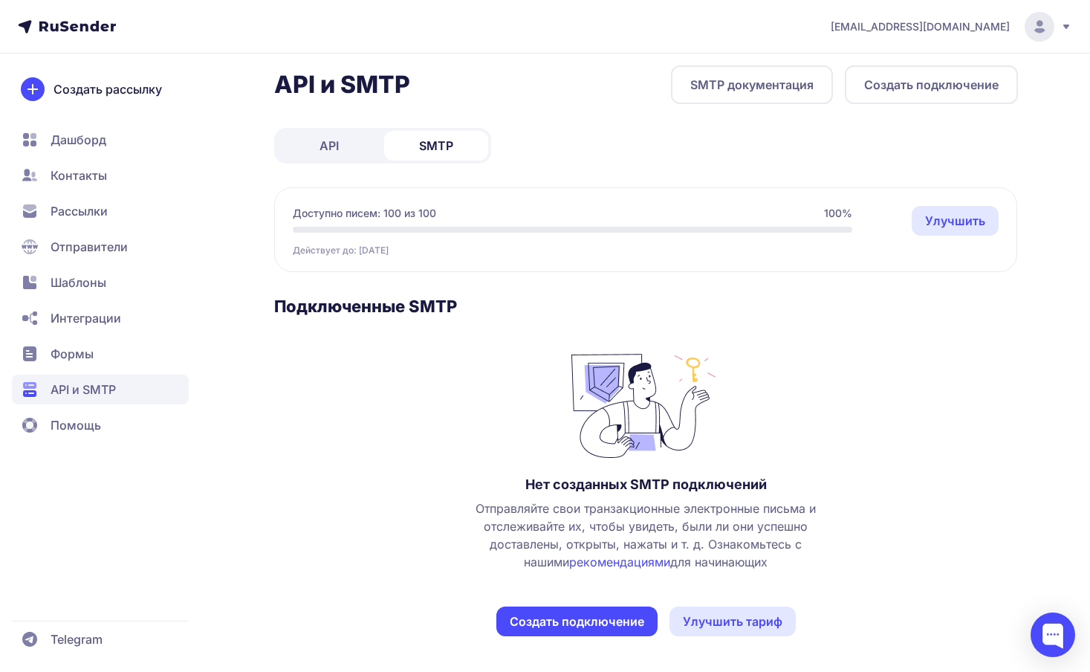
click at [560, 613] on button "Создать подключение" at bounding box center [576, 621] width 161 height 30
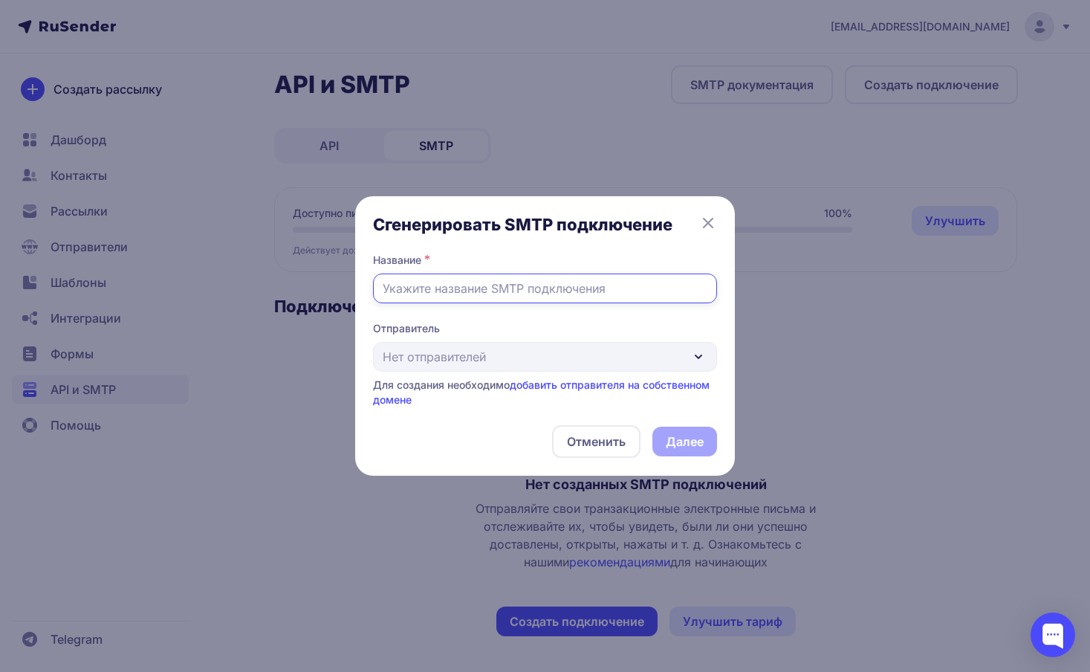
click at [467, 287] on input "text" at bounding box center [545, 288] width 344 height 30
type input "gennio"
click at [520, 354] on div "Отправитель Нет отправителей Для создания необходимо добавить отправителя на со…" at bounding box center [545, 364] width 344 height 86
click at [554, 356] on div "Отправитель Нет отправителей Для создания необходимо добавить отправителя на со…" at bounding box center [545, 364] width 344 height 86
click at [708, 226] on icon at bounding box center [708, 223] width 18 height 18
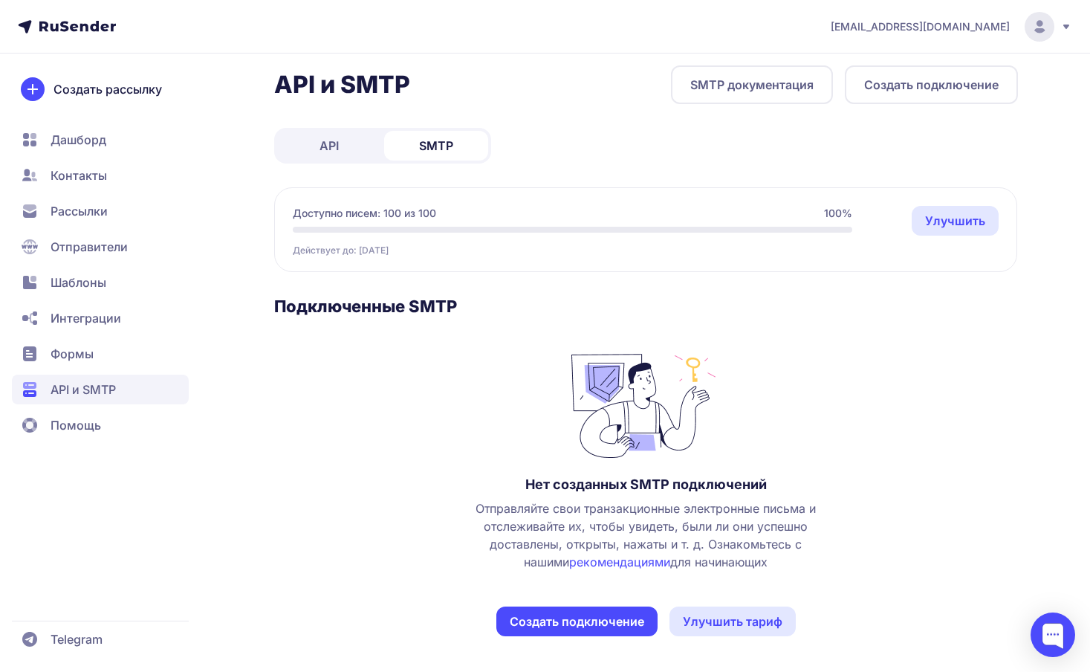
click at [66, 251] on span "Отправители" at bounding box center [89, 247] width 77 height 18
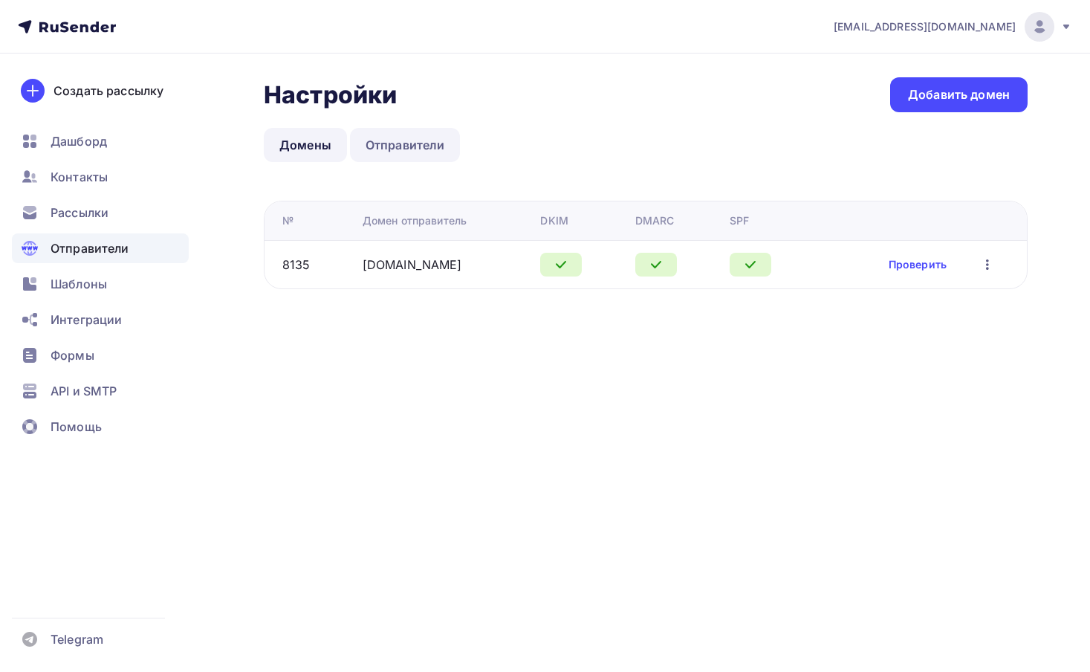
click at [405, 149] on link "Отправители" at bounding box center [405, 145] width 111 height 34
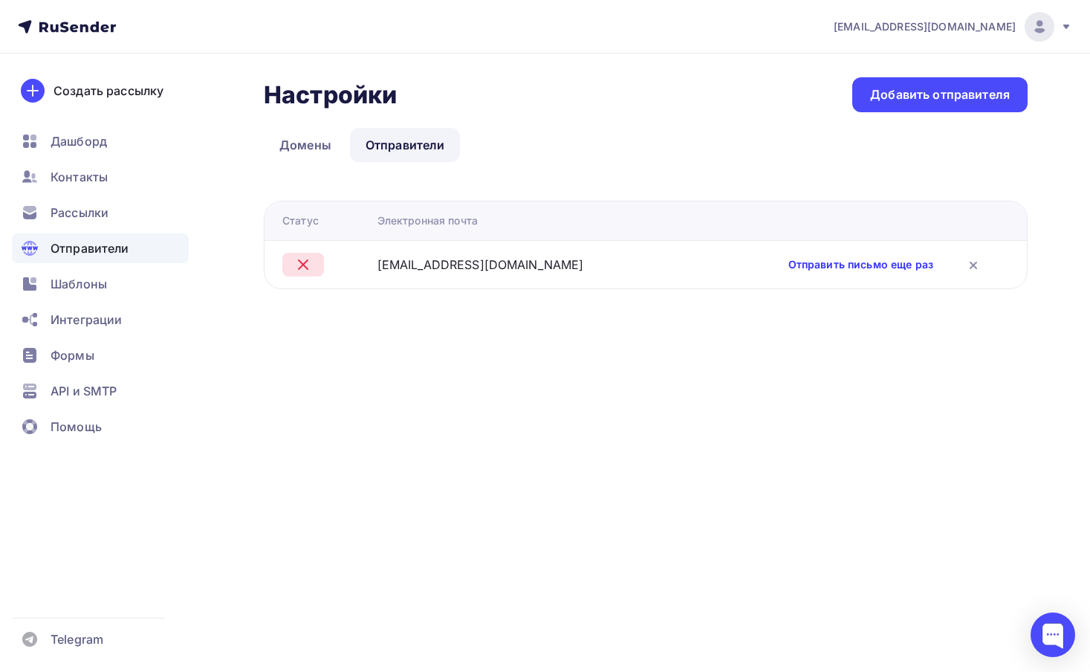
click at [819, 264] on link "Отправить письмо еще раз" at bounding box center [860, 264] width 145 height 15
click at [825, 267] on link "Отправить письмо еще раз" at bounding box center [860, 264] width 145 height 15
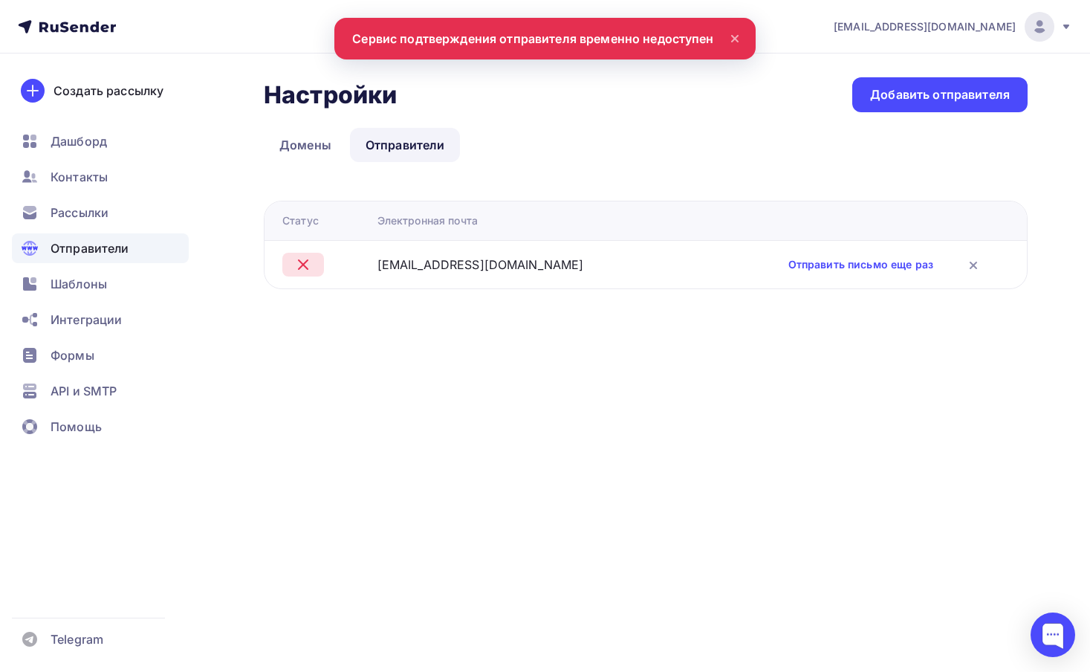
click at [536, 351] on div "[EMAIL_ADDRESS][DOMAIN_NAME] Аккаунт Тарифы Выйти Создать рассылку [GEOGRAPHIC_…" at bounding box center [545, 336] width 1090 height 672
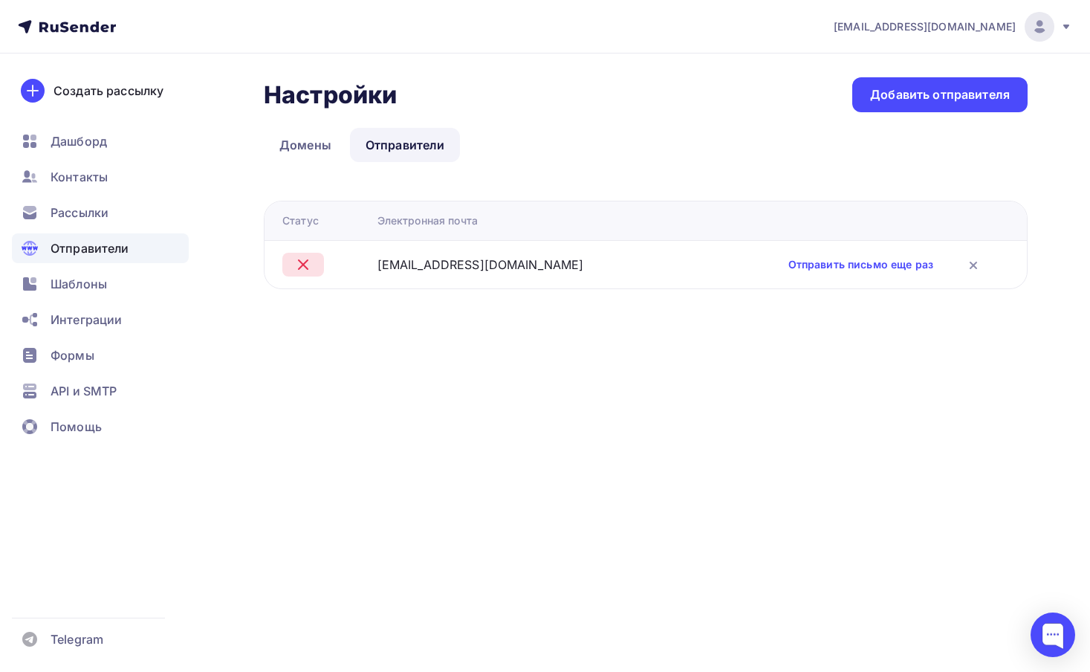
click at [527, 182] on div "Настройки Настройки Добавить отправителя Домены Отправители Отправители Домены …" at bounding box center [646, 183] width 764 height 212
click at [649, 146] on ul "Домены Отправители" at bounding box center [646, 145] width 764 height 34
click at [864, 262] on link "Отправить письмо еще раз" at bounding box center [860, 264] width 145 height 15
click at [634, 178] on div "Настройки Настройки Добавить отправителя Домены Отправители Отправители Домены …" at bounding box center [646, 183] width 764 height 212
click at [799, 265] on link "Отправить письмо еще раз" at bounding box center [860, 264] width 145 height 15
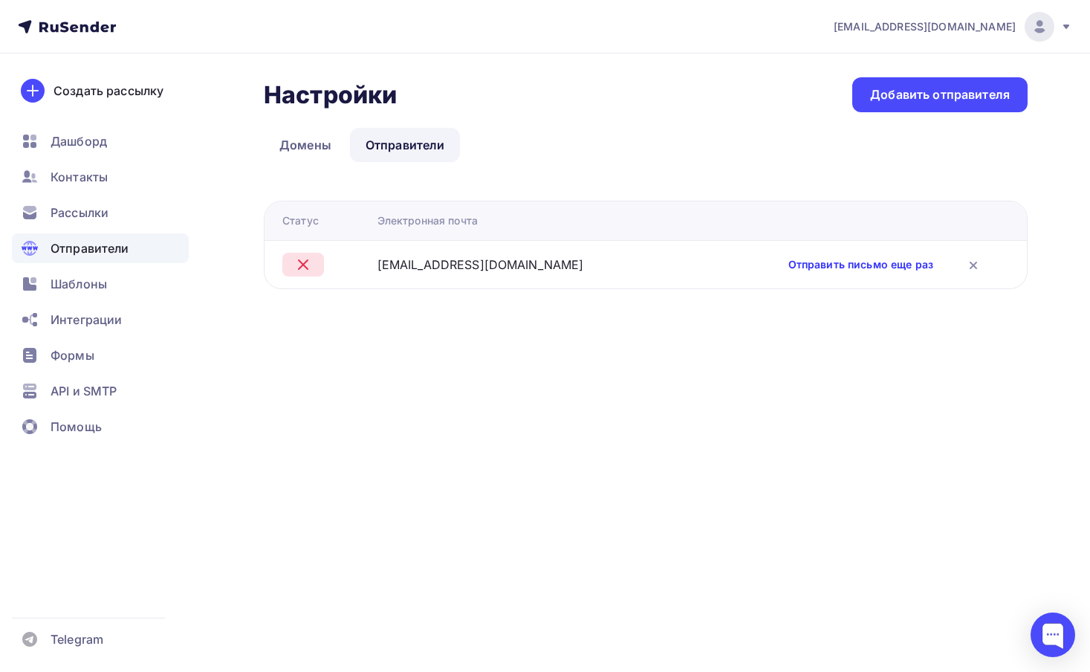
click at [820, 262] on link "Отправить письмо еще раз" at bounding box center [860, 264] width 145 height 15
click at [852, 265] on link "Отправить письмо еще раз" at bounding box center [860, 264] width 145 height 15
click at [799, 271] on link "Отправить письмо еще раз" at bounding box center [860, 264] width 145 height 15
click at [646, 144] on ul "Домены Отправители" at bounding box center [646, 145] width 764 height 34
click at [790, 264] on link "Отправить письмо еще раз" at bounding box center [860, 264] width 145 height 15
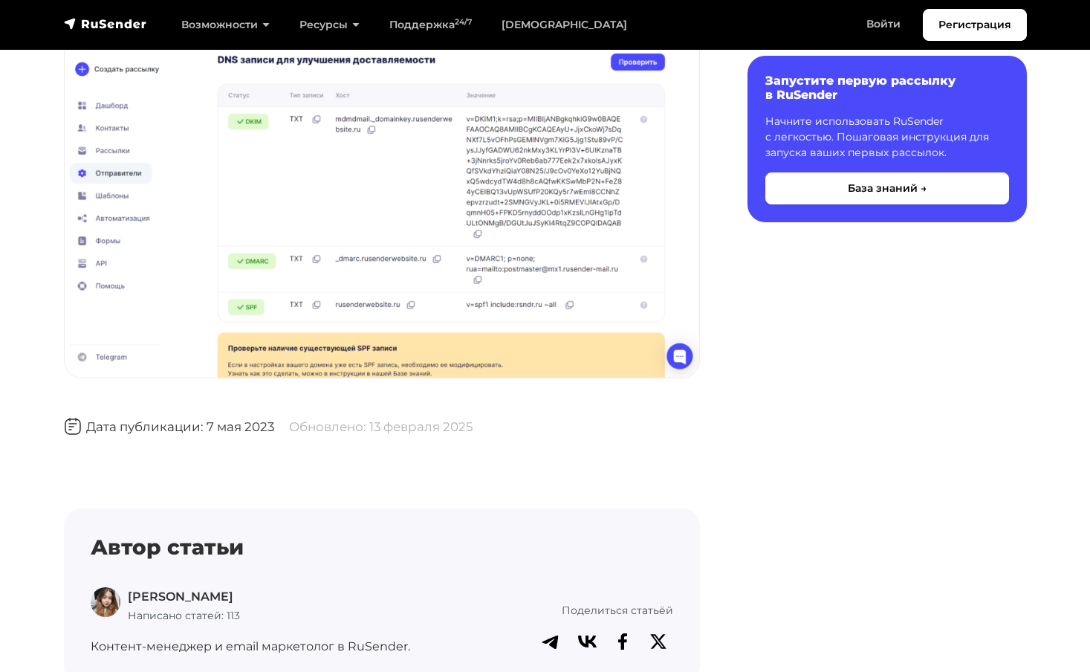
scroll to position [5652, 0]
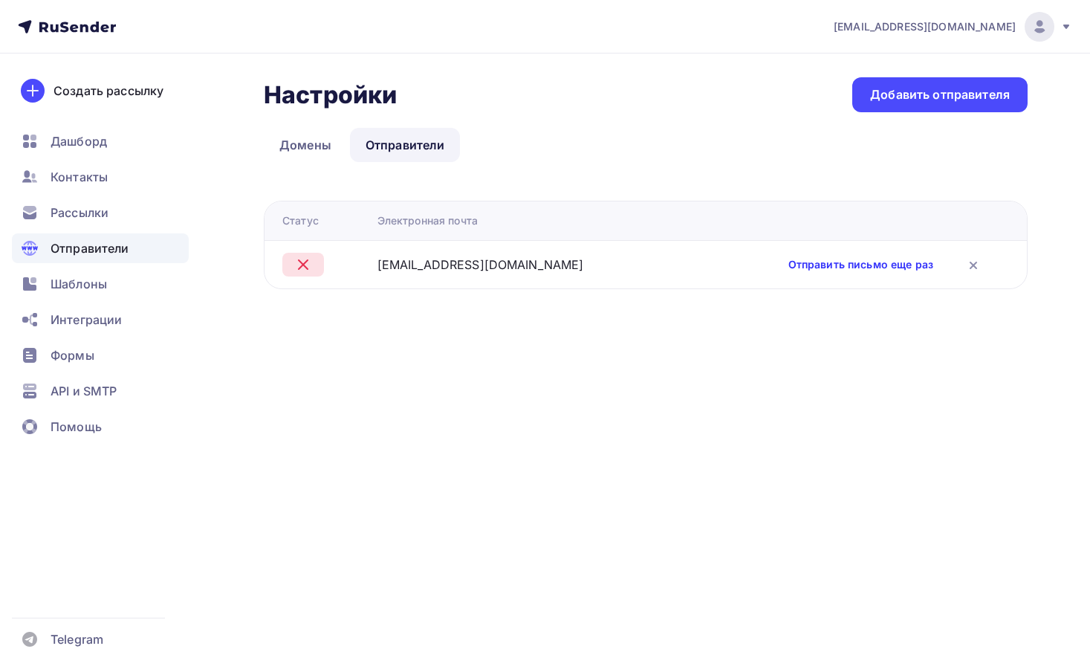
click at [821, 263] on link "Отправить письмо еще раз" at bounding box center [860, 264] width 145 height 15
click at [620, 409] on div "[EMAIL_ADDRESS][DOMAIN_NAME] Аккаунт Тарифы Выйти Создать рассылку [GEOGRAPHIC_…" at bounding box center [545, 336] width 1090 height 672
click at [817, 267] on link "Отправить письмо еще раз" at bounding box center [860, 264] width 145 height 15
click at [837, 259] on link "Отправить письмо еще раз" at bounding box center [860, 264] width 145 height 15
click at [834, 268] on link "Отправить письмо еще раз" at bounding box center [860, 264] width 145 height 15
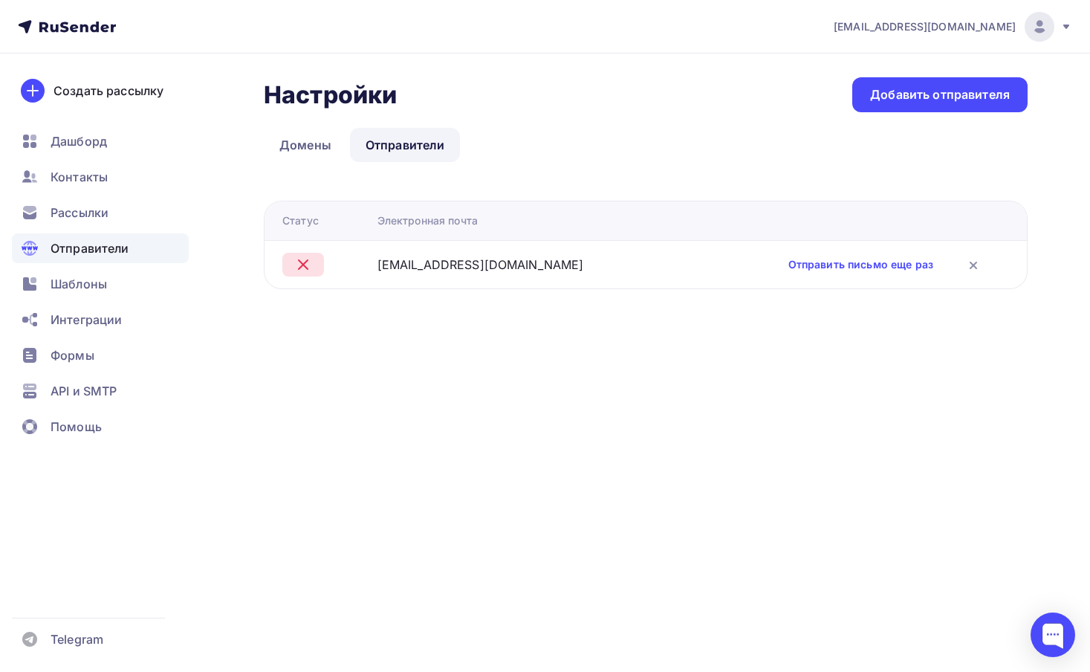
click at [623, 181] on div "Настройки Настройки Добавить отправителя Домены Отправители Отправители Домены …" at bounding box center [646, 183] width 764 height 212
click at [68, 632] on span "Telegram" at bounding box center [77, 639] width 53 height 18
click at [302, 147] on link "Домены" at bounding box center [305, 145] width 83 height 34
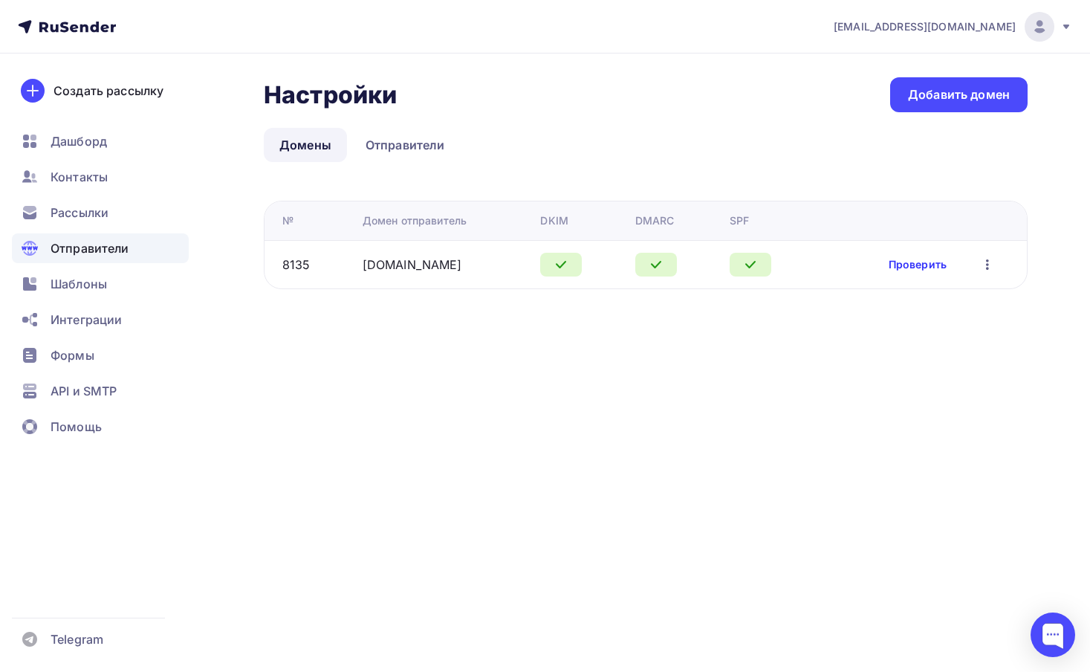
click at [919, 261] on link "Проверить" at bounding box center [918, 264] width 58 height 15
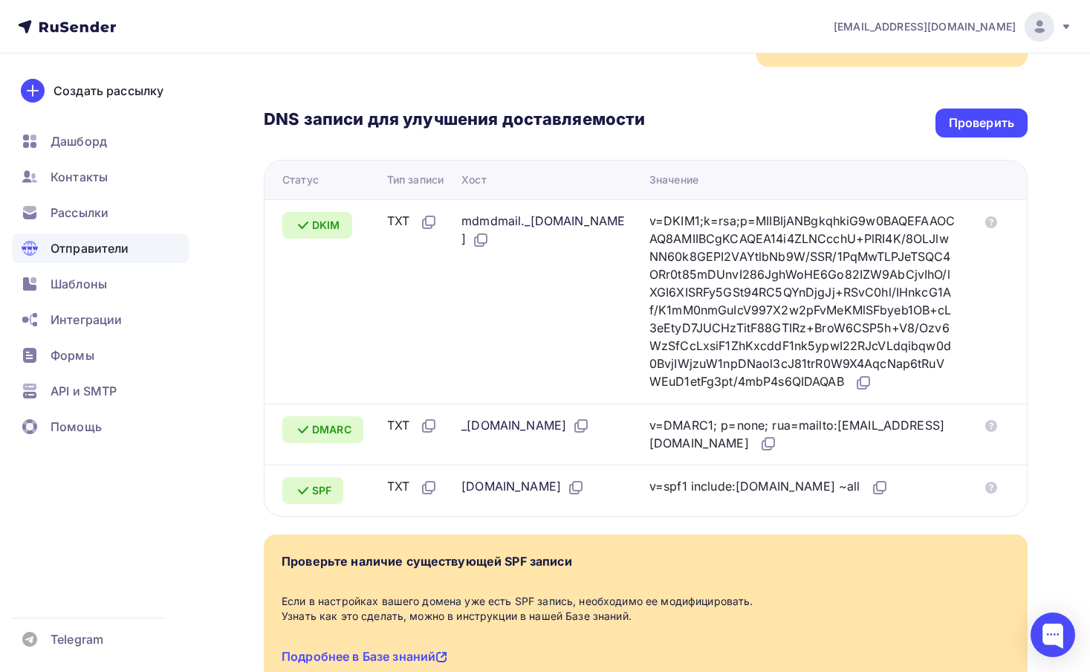
scroll to position [265, 0]
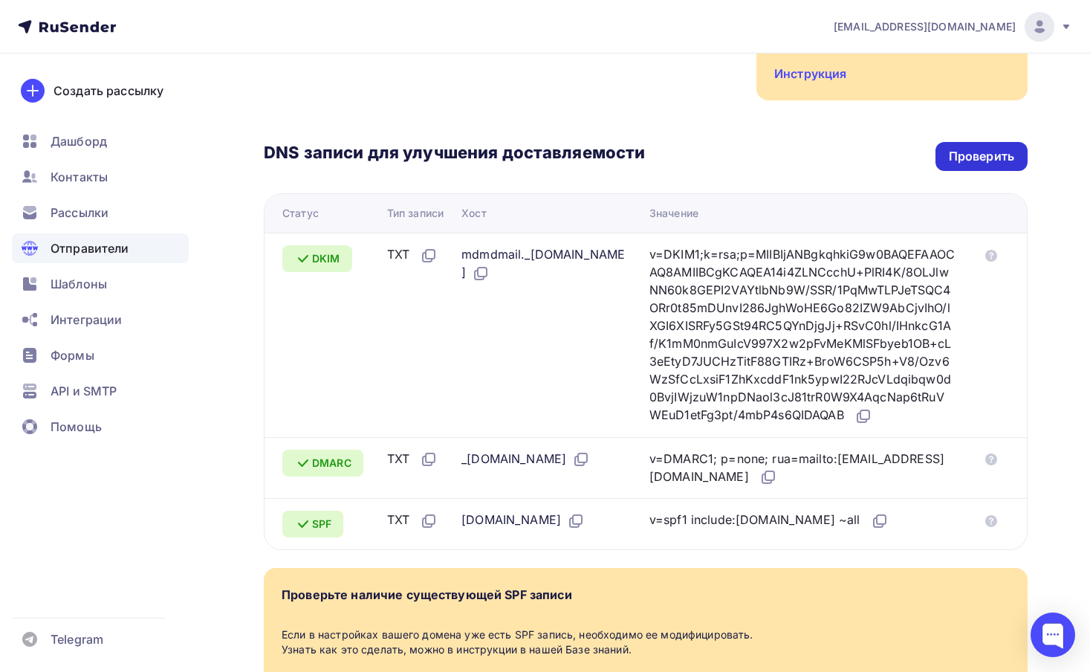
click at [967, 148] on div "Проверить" at bounding box center [981, 156] width 65 height 17
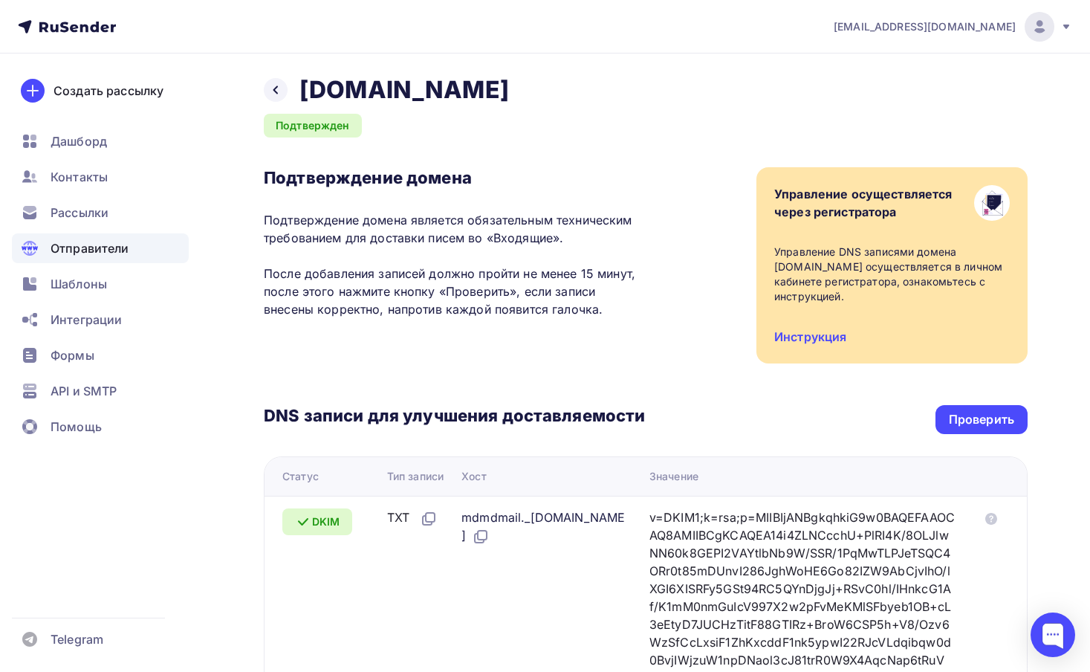
scroll to position [0, 0]
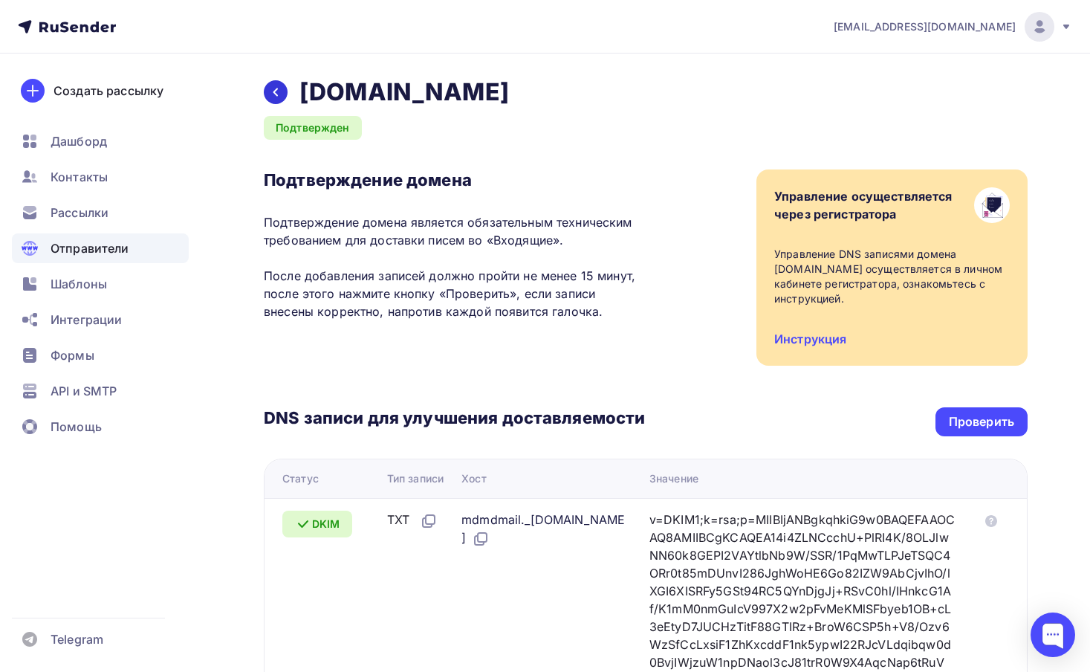
click at [276, 92] on icon at bounding box center [276, 92] width 12 height 12
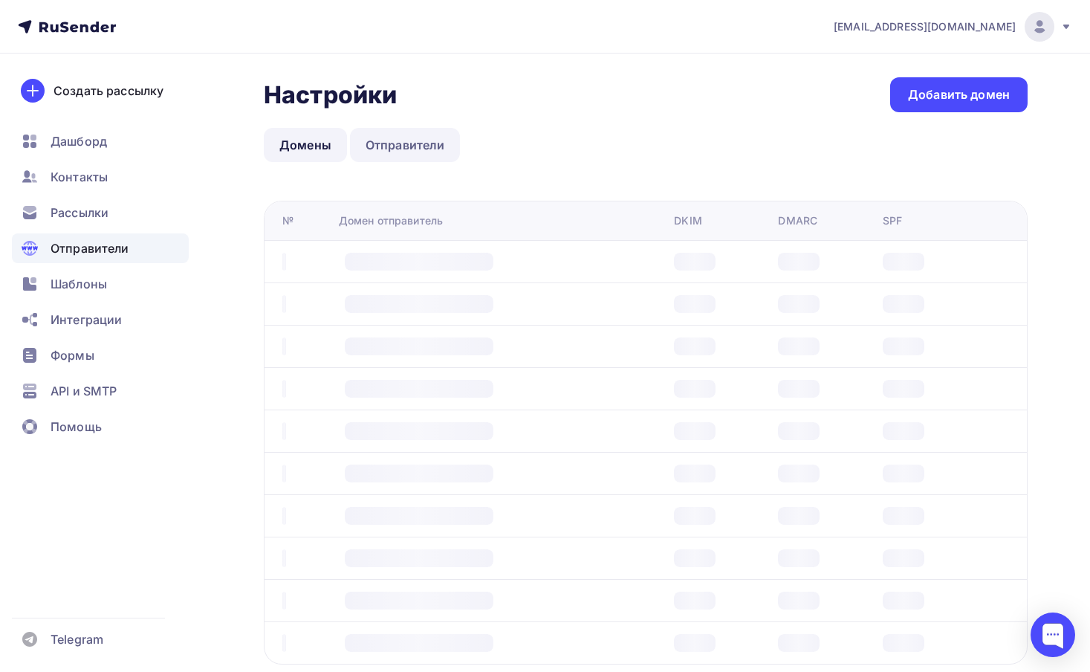
click at [383, 144] on link "Отправители" at bounding box center [405, 145] width 111 height 34
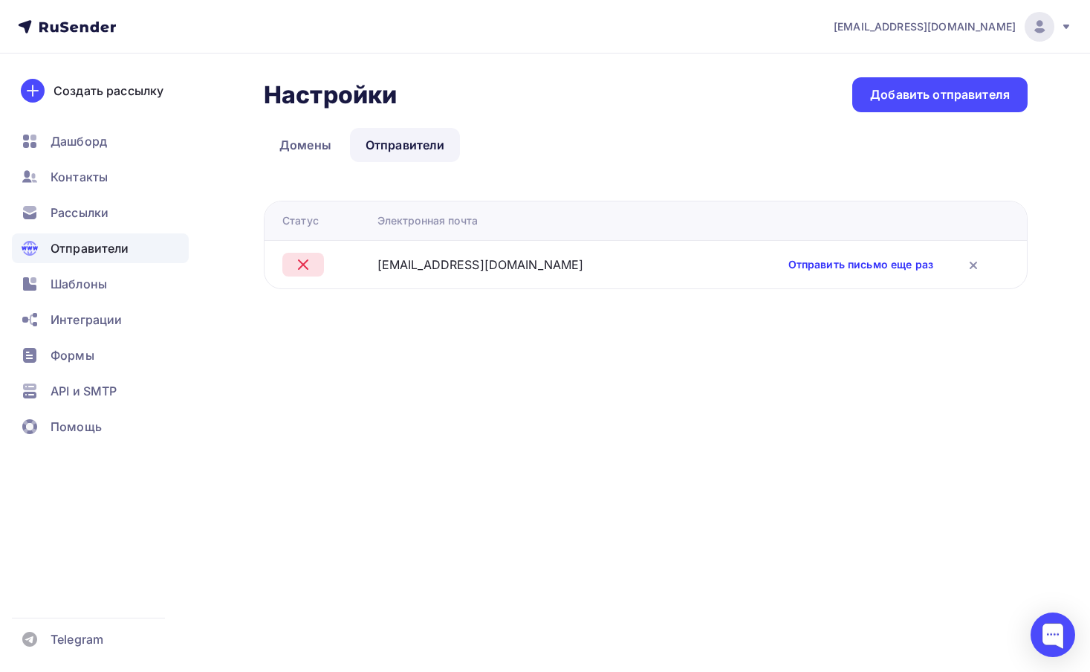
click at [804, 269] on link "Отправить письмо еще раз" at bounding box center [860, 264] width 145 height 15
click at [545, 165] on div "Настройки Настройки Добавить отправителя Домены Отправители Отправители Домены …" at bounding box center [646, 183] width 764 height 212
click at [802, 343] on div "Настройки Настройки Добавить отправителя Домены Отправители Отправители Домены …" at bounding box center [545, 200] width 1090 height 295
click at [802, 265] on link "Отправить письмо еще раз" at bounding box center [860, 264] width 145 height 15
click at [632, 337] on div "Настройки Настройки Добавить отправителя Домены Отправители Отправители Домены …" at bounding box center [545, 200] width 1090 height 295
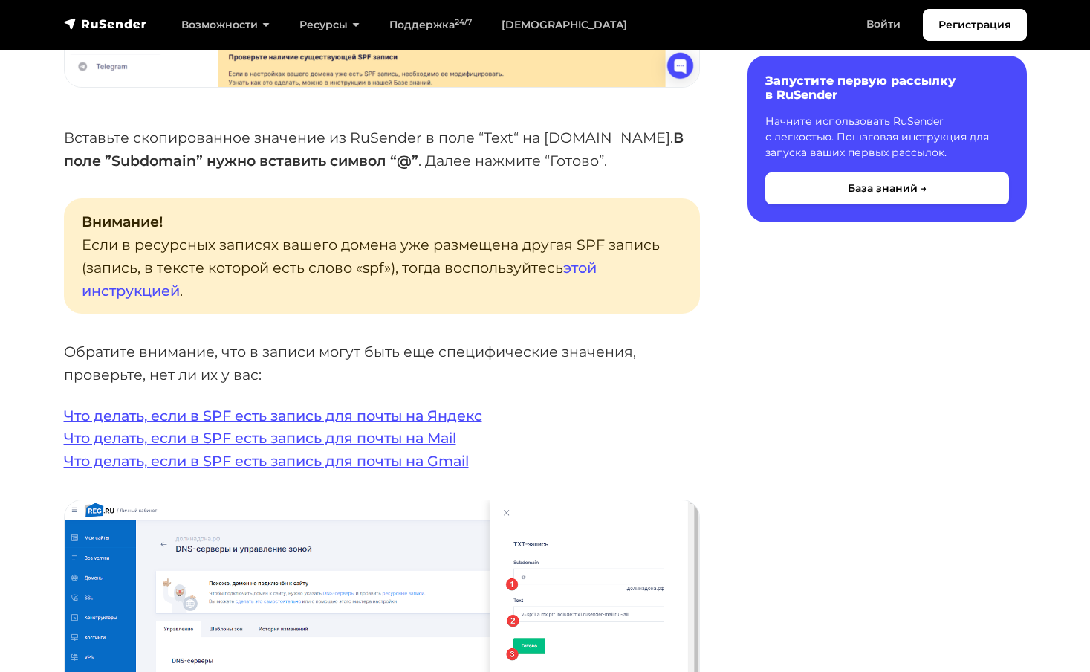
scroll to position [2828, 0]
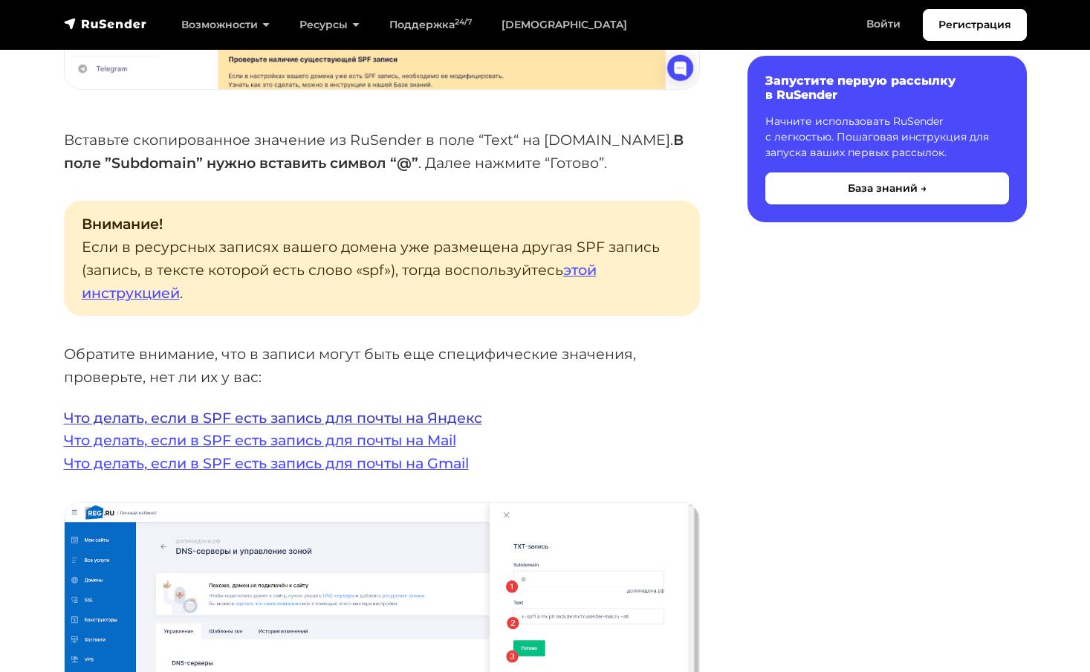
click at [277, 409] on link "Что делать, если в SPF есть запись для почты на Яндекс" at bounding box center [273, 418] width 418 height 18
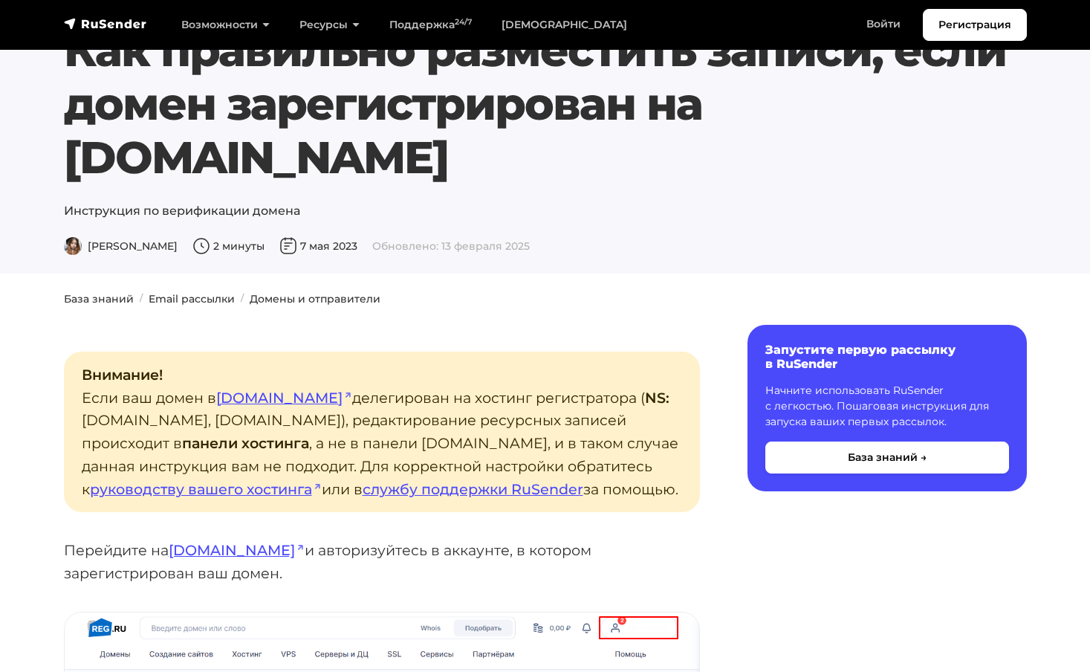
scroll to position [54, 0]
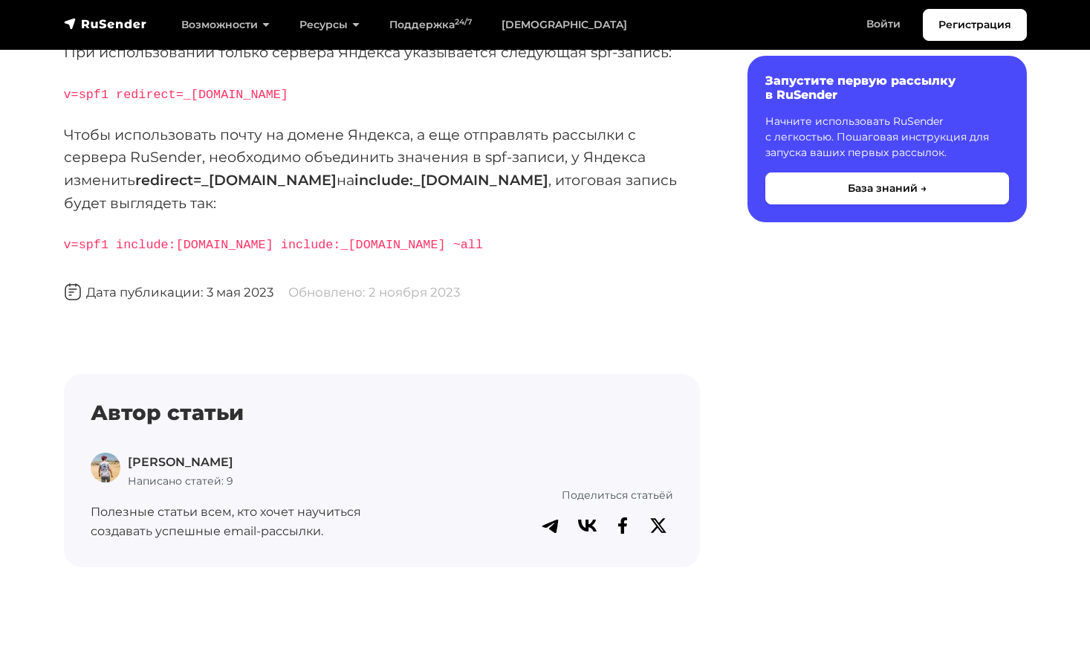
scroll to position [275, 0]
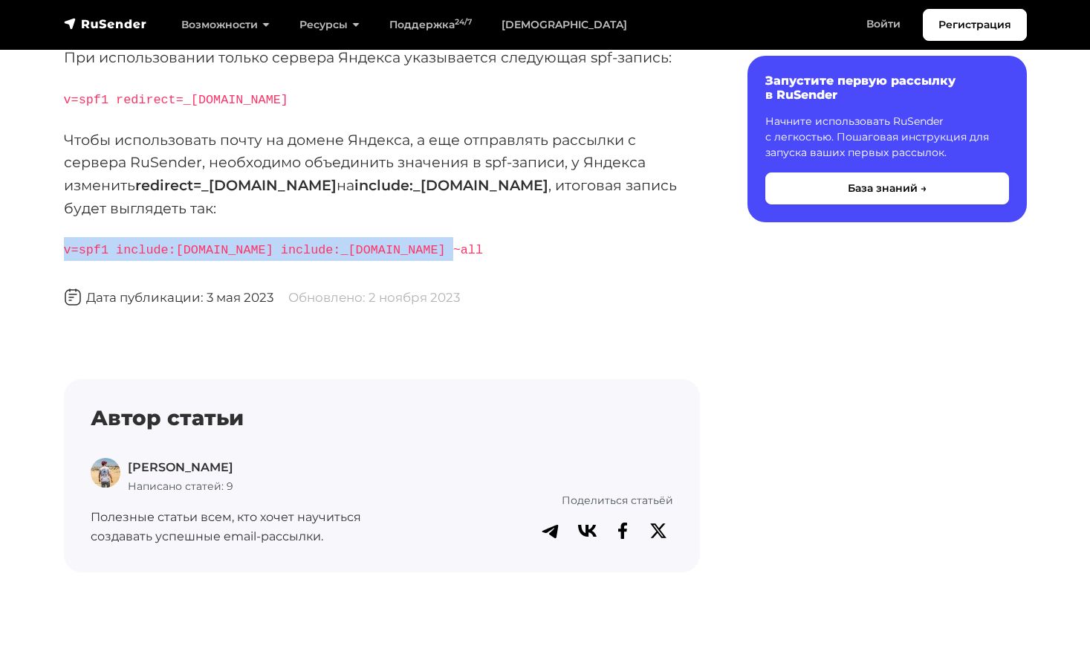
drag, startPoint x: 453, startPoint y: 247, endPoint x: 66, endPoint y: 248, distance: 386.4
click at [66, 248] on code "v=spf1 include:[DOMAIN_NAME] include:_[DOMAIN_NAME] ~all" at bounding box center [273, 250] width 419 height 14
copy code "v=spf1 include:[DOMAIN_NAME] include:_[DOMAIN_NAME] ~all"
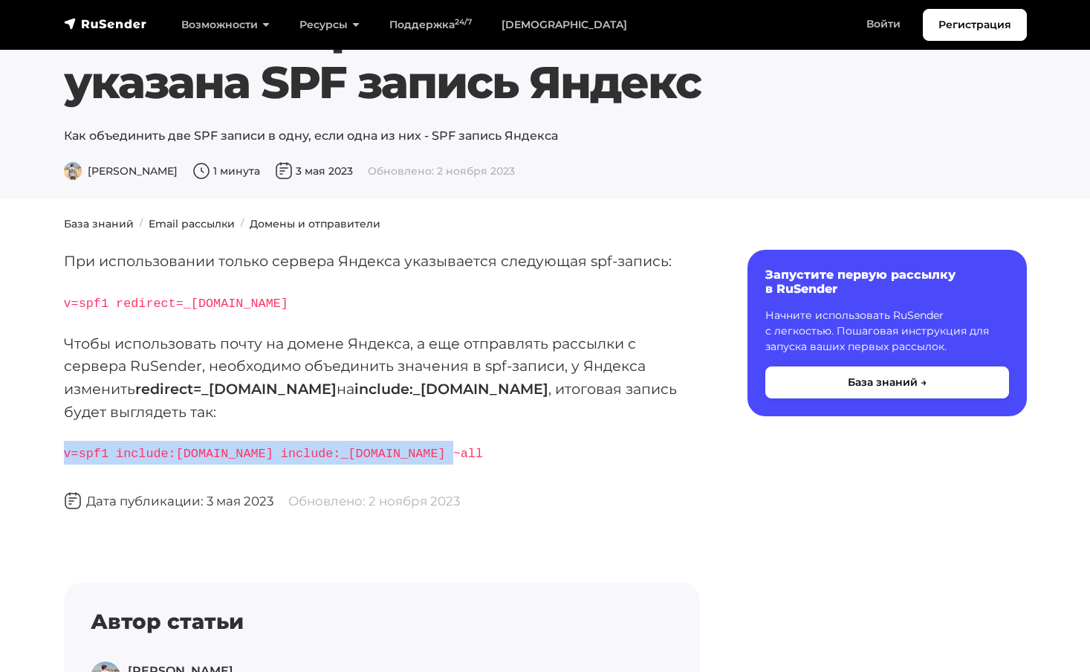
scroll to position [0, 0]
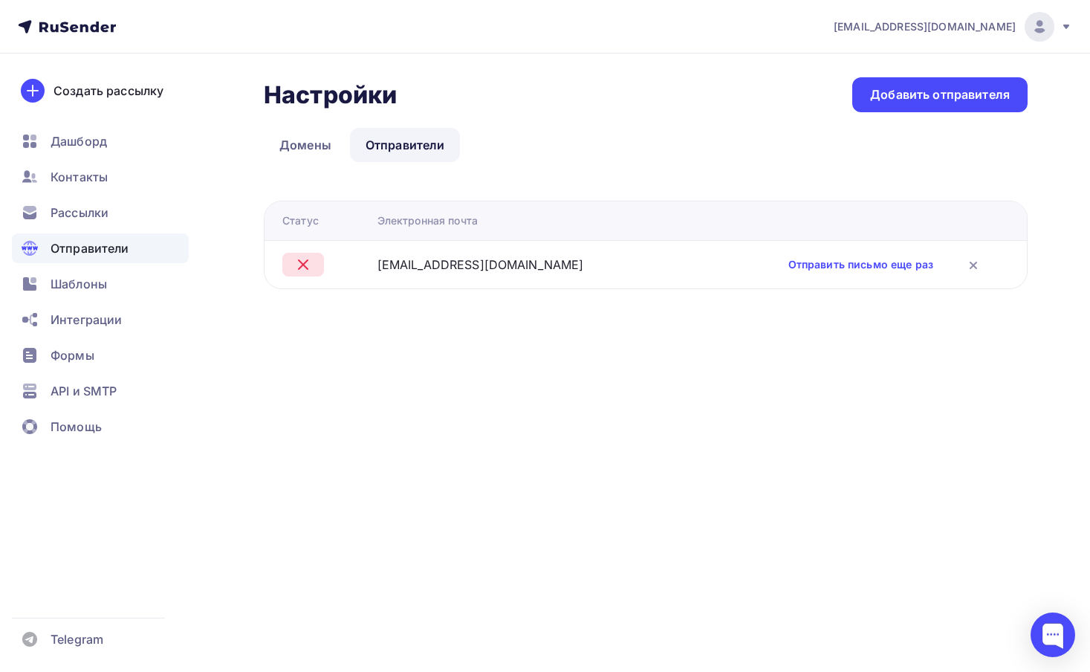
click at [719, 383] on div "[EMAIL_ADDRESS][DOMAIN_NAME] Аккаунт Тарифы Выйти Создать рассылку [GEOGRAPHIC_…" at bounding box center [545, 336] width 1090 height 672
click at [797, 268] on link "Отправить письмо еще раз" at bounding box center [860, 264] width 145 height 15
click at [810, 263] on link "Отправить письмо еще раз" at bounding box center [860, 264] width 145 height 15
click at [301, 149] on link "Домены" at bounding box center [305, 145] width 83 height 34
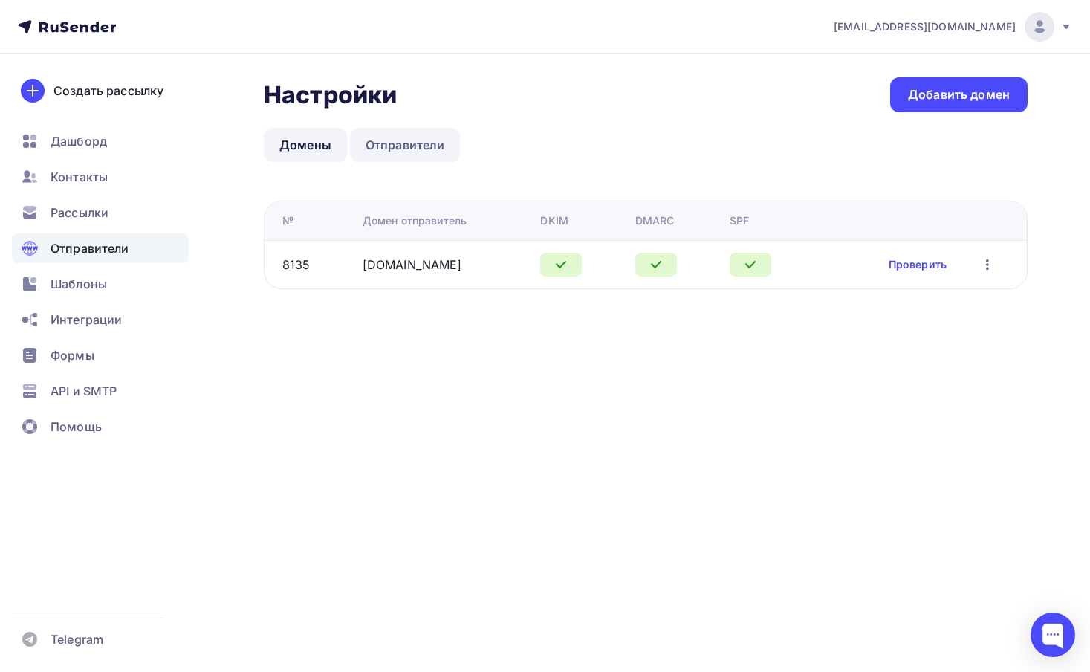
click at [398, 147] on link "Отправители" at bounding box center [405, 145] width 111 height 34
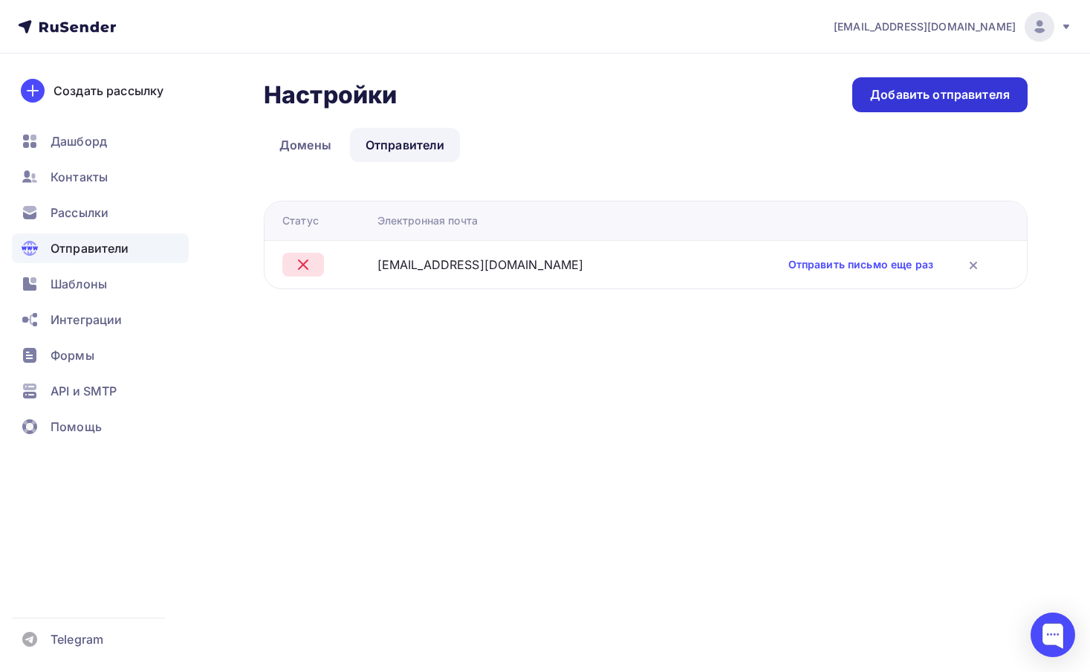
click at [907, 86] on div "Добавить отправителя" at bounding box center [940, 94] width 140 height 17
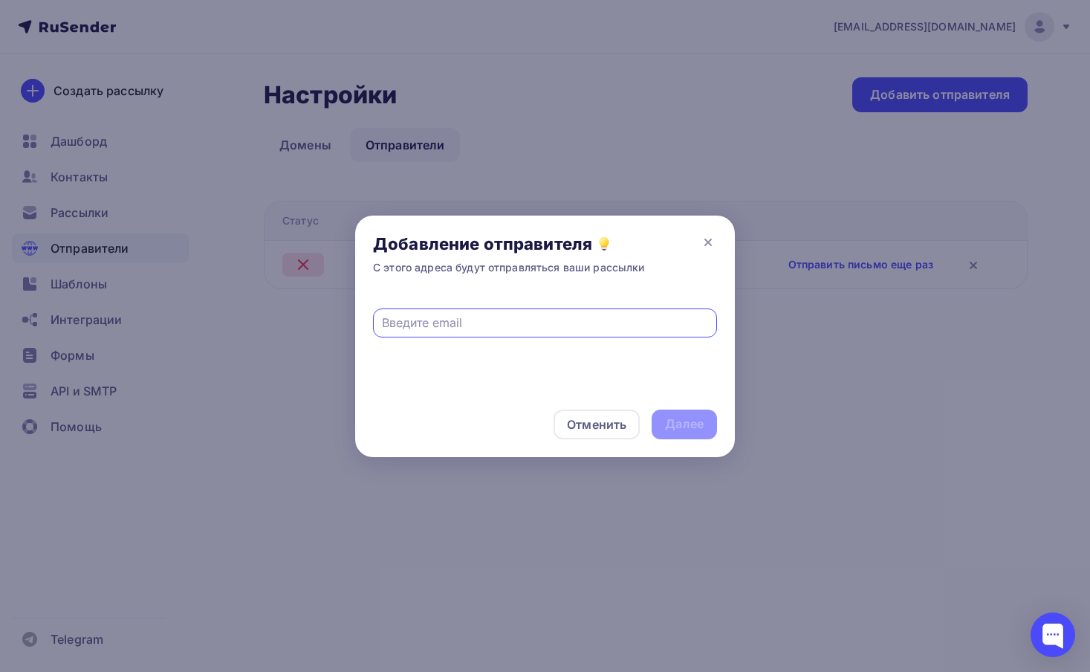
click at [432, 328] on input "text" at bounding box center [545, 323] width 327 height 18
type input "[EMAIL_ADDRESS][DOMAIN_NAME]"
click at [687, 424] on div "Далее" at bounding box center [684, 423] width 39 height 17
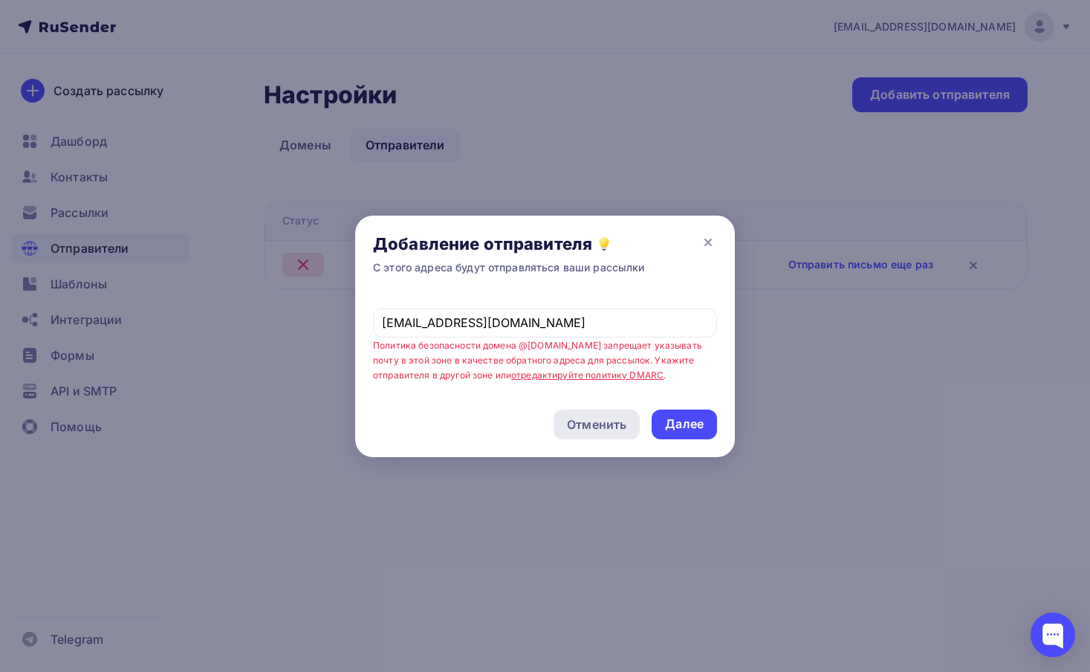
click at [603, 421] on div "Отменить" at bounding box center [596, 424] width 59 height 18
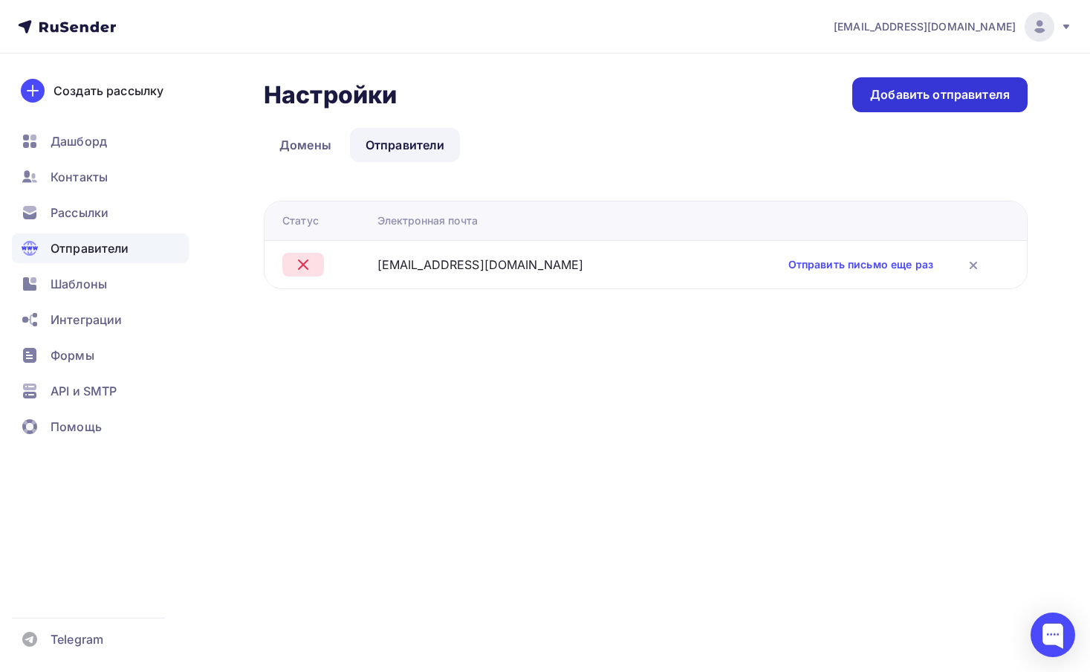
click at [912, 100] on div "Добавить отправителя" at bounding box center [940, 94] width 140 height 17
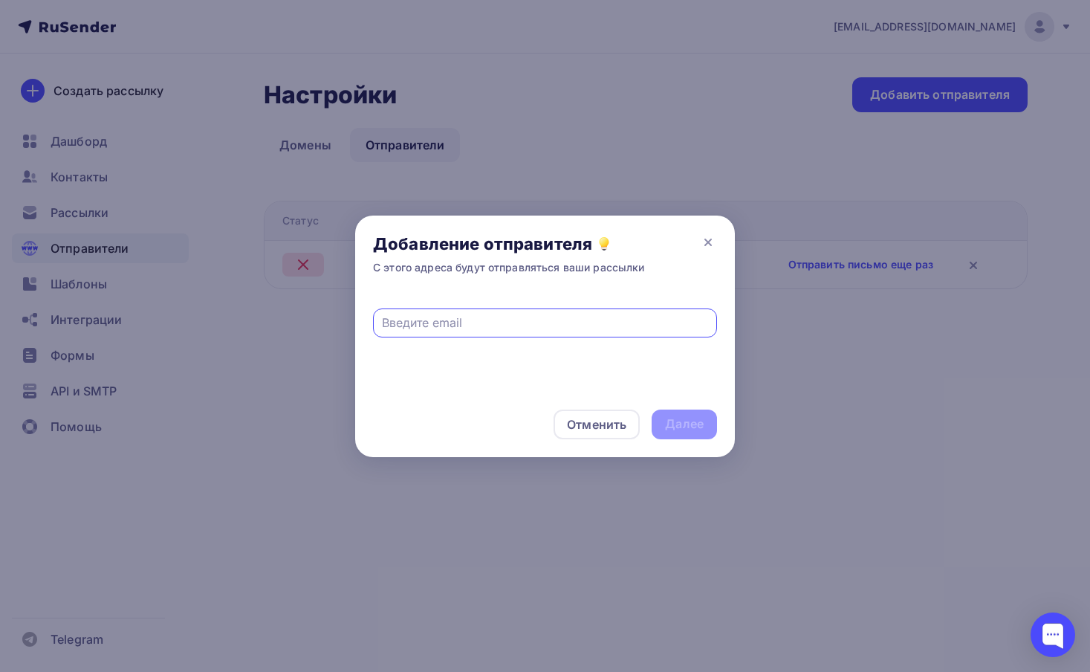
click at [455, 331] on input "text" at bounding box center [545, 323] width 327 height 18
type input "[EMAIL_ADDRESS][DOMAIN_NAME]"
click at [664, 418] on div "Далее" at bounding box center [684, 424] width 65 height 30
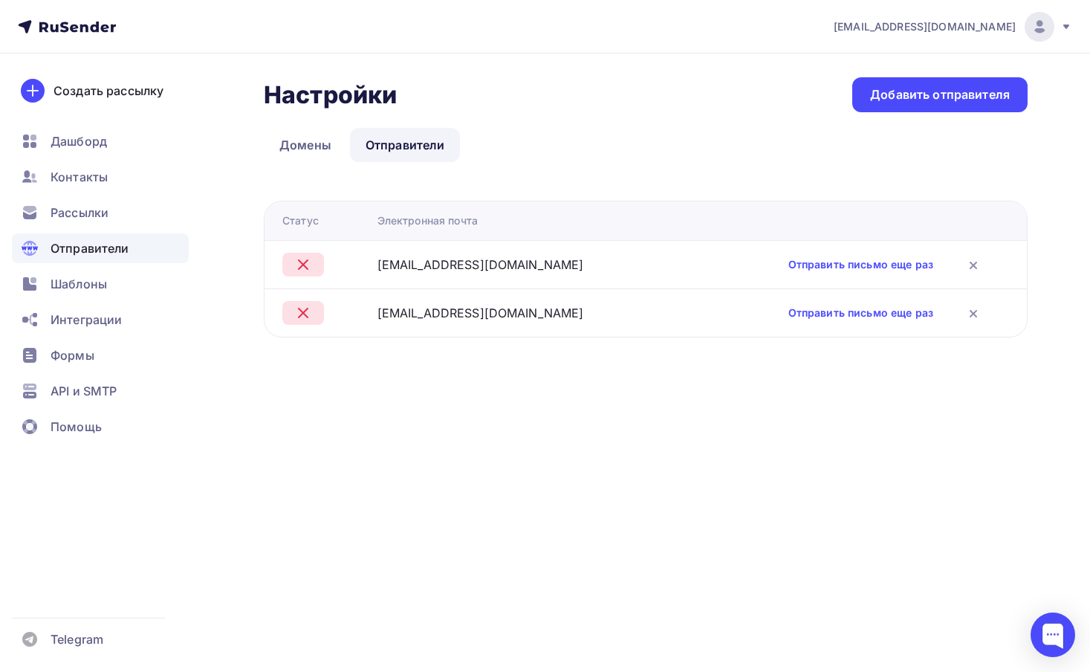
click at [490, 178] on div "Настройки Настройки Добавить отправителя Домены Отправители Отправители Домены …" at bounding box center [646, 207] width 764 height 260
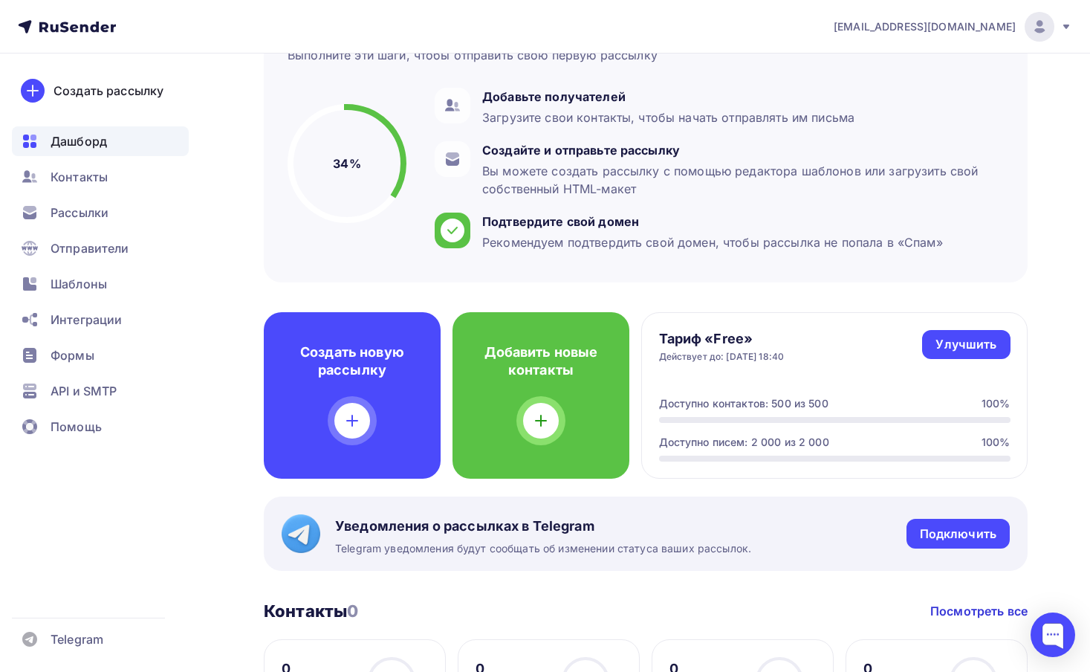
scroll to position [68, 0]
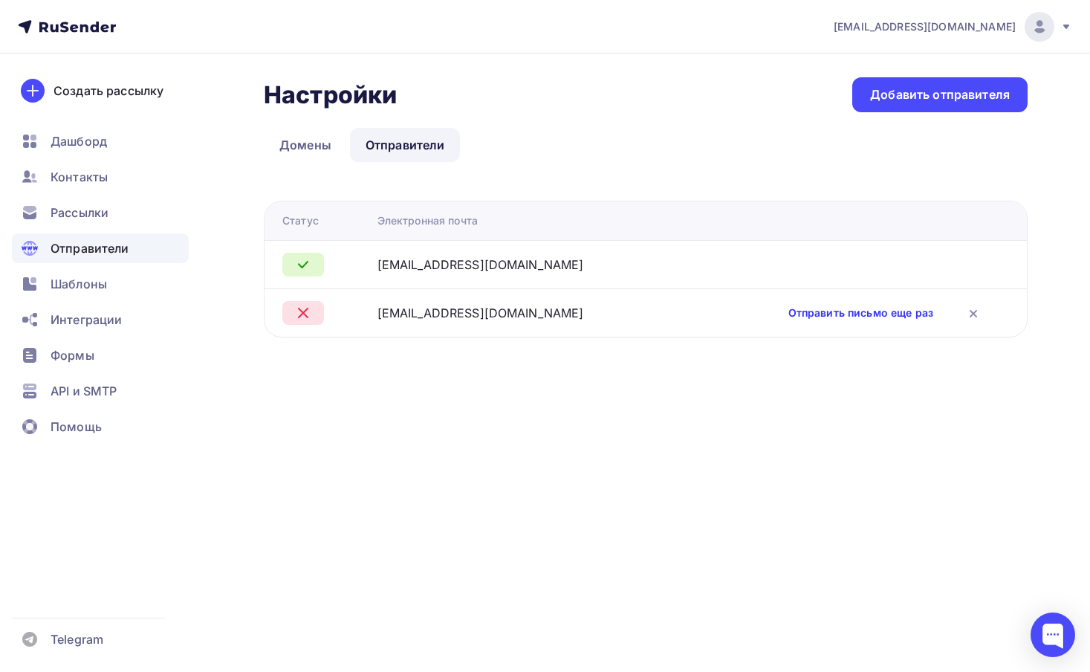
click at [803, 319] on link "Отправить письмо еще раз" at bounding box center [860, 312] width 145 height 15
click at [970, 312] on icon at bounding box center [973, 314] width 6 height 6
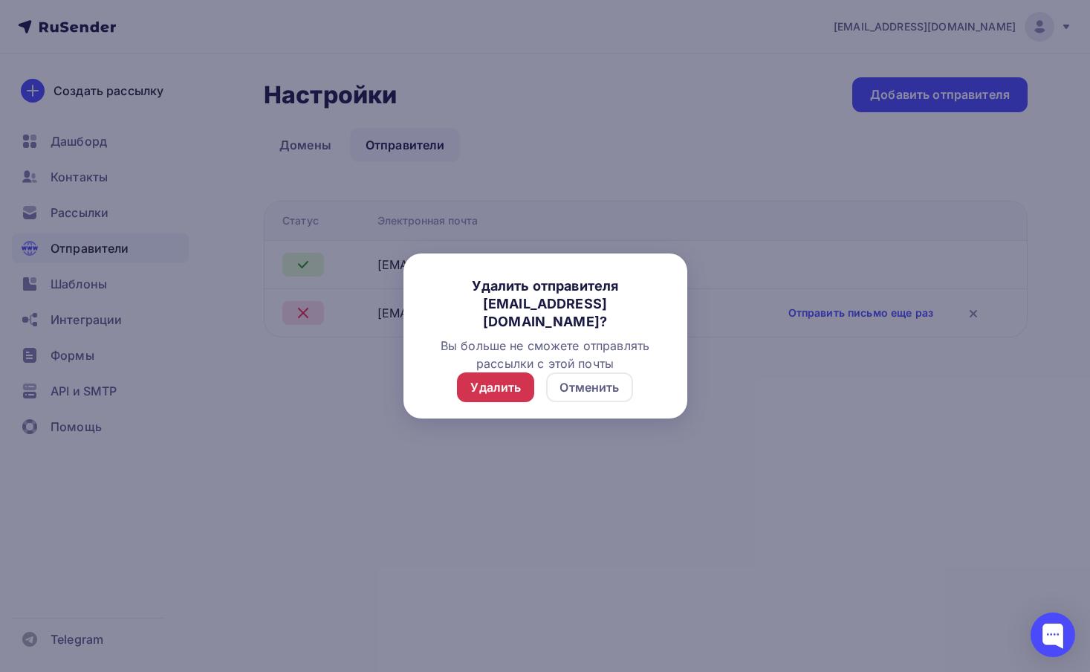
click at [502, 392] on div "Удалить" at bounding box center [495, 387] width 51 height 18
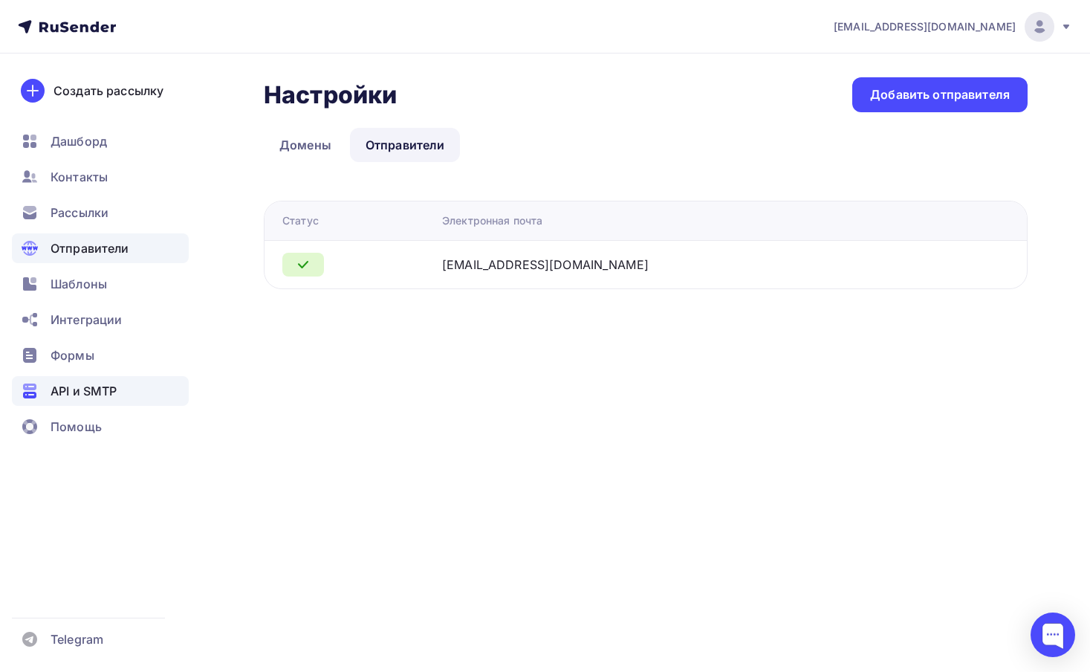
click at [90, 397] on span "API и SMTP" at bounding box center [84, 391] width 66 height 18
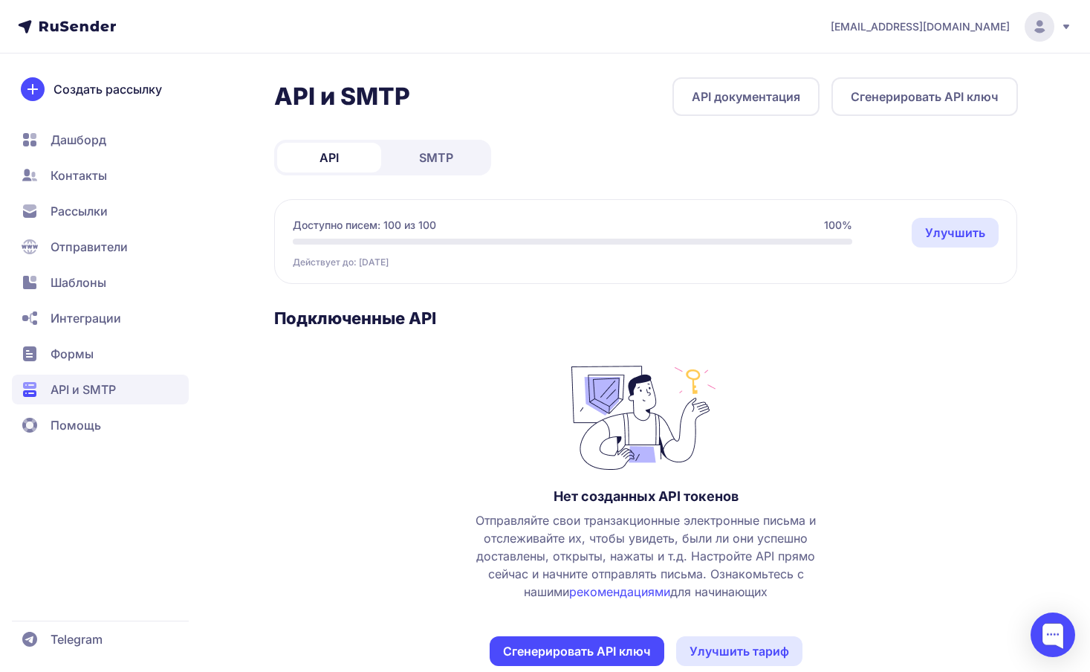
click at [438, 158] on span "SMTP" at bounding box center [436, 158] width 34 height 18
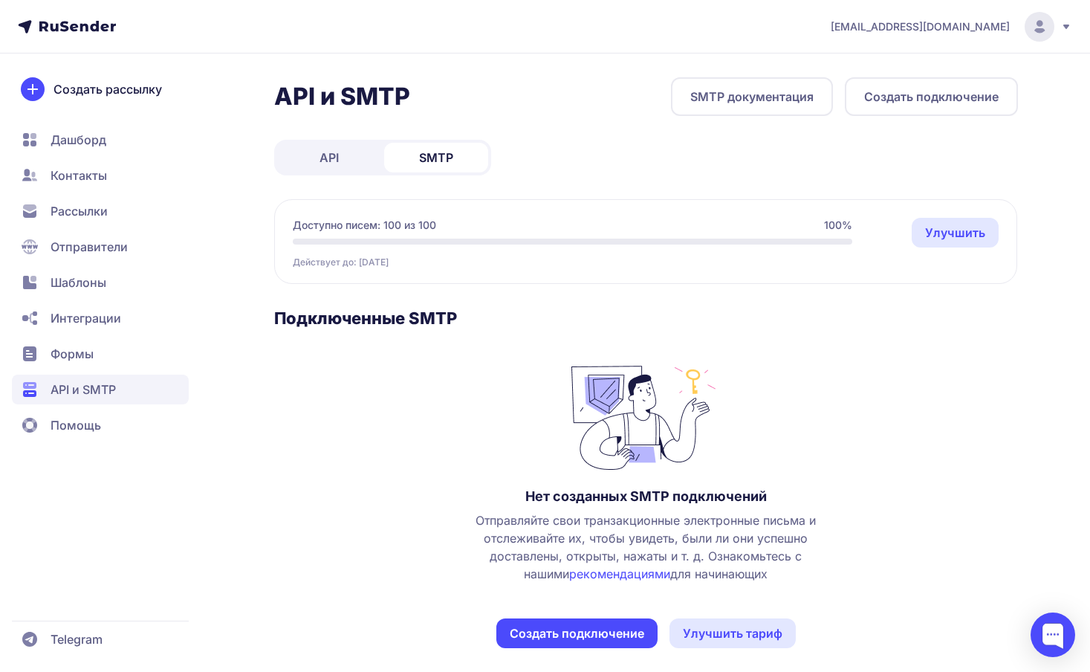
click at [909, 97] on button "Создать подключение" at bounding box center [931, 96] width 173 height 39
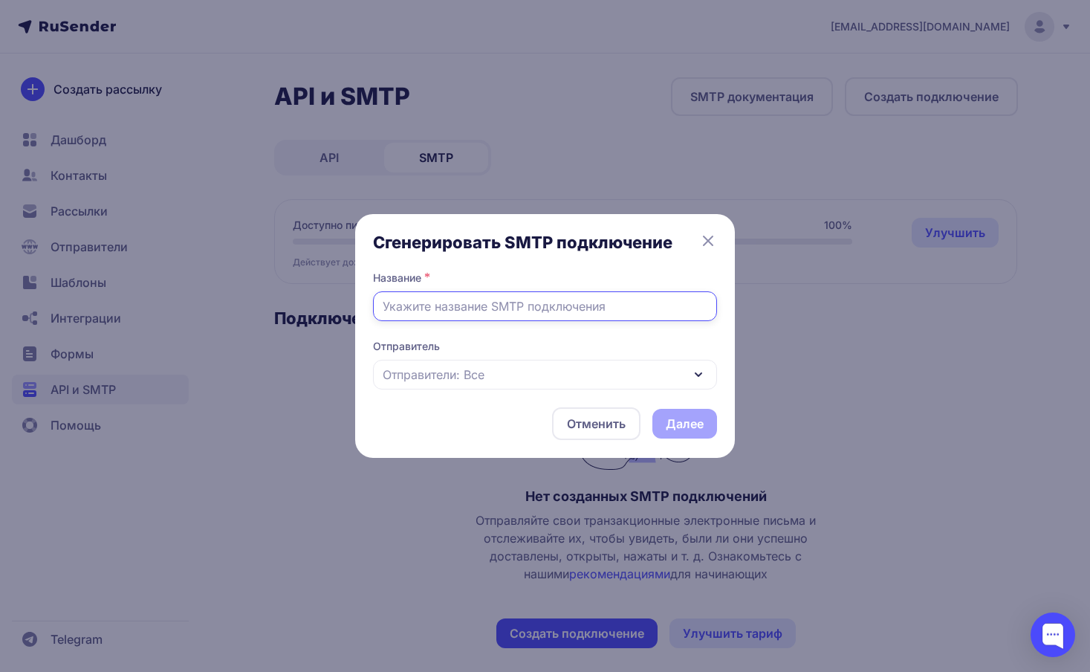
click at [451, 306] on input "text" at bounding box center [545, 306] width 344 height 30
type input "gennio"
click at [511, 383] on div "Отправители: Все" at bounding box center [545, 375] width 344 height 30
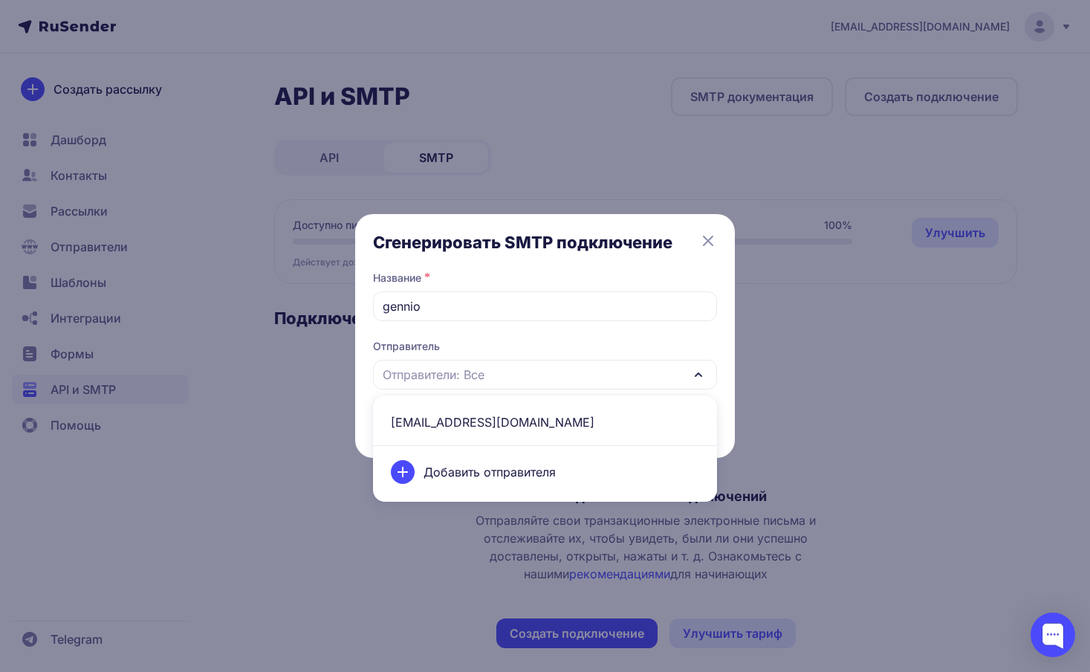
click at [473, 421] on span "[EMAIL_ADDRESS][DOMAIN_NAME]" at bounding box center [545, 422] width 326 height 36
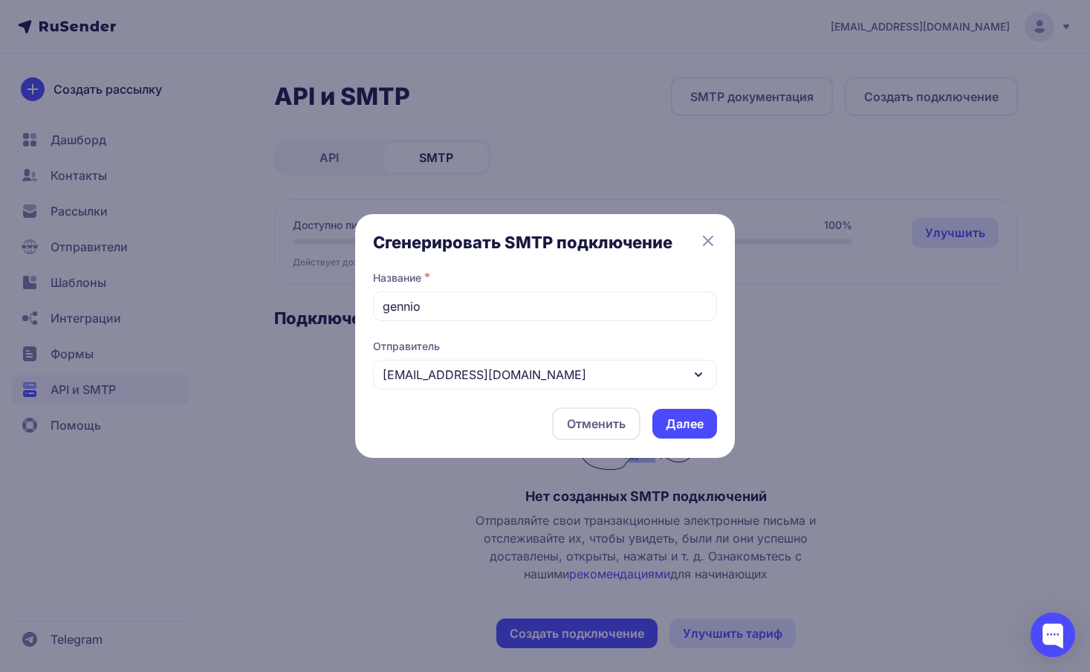
click at [681, 421] on button "Далее" at bounding box center [684, 424] width 65 height 30
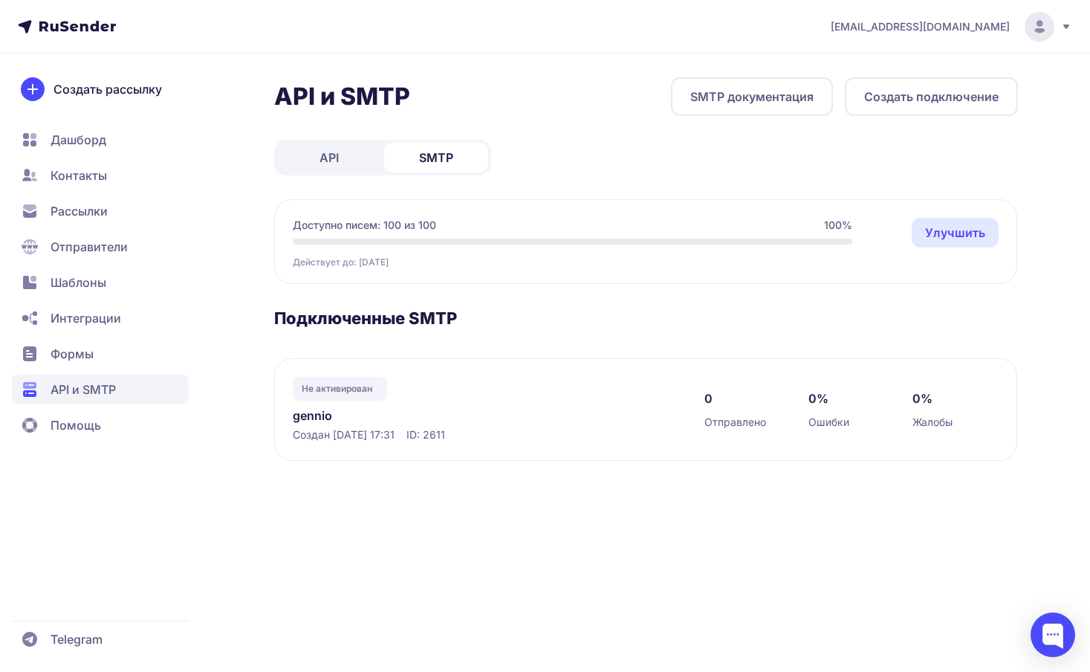
click at [395, 429] on span "Создан 07.09.2025, 17:31" at bounding box center [344, 434] width 102 height 15
click at [322, 415] on link "gennio" at bounding box center [445, 415] width 305 height 18
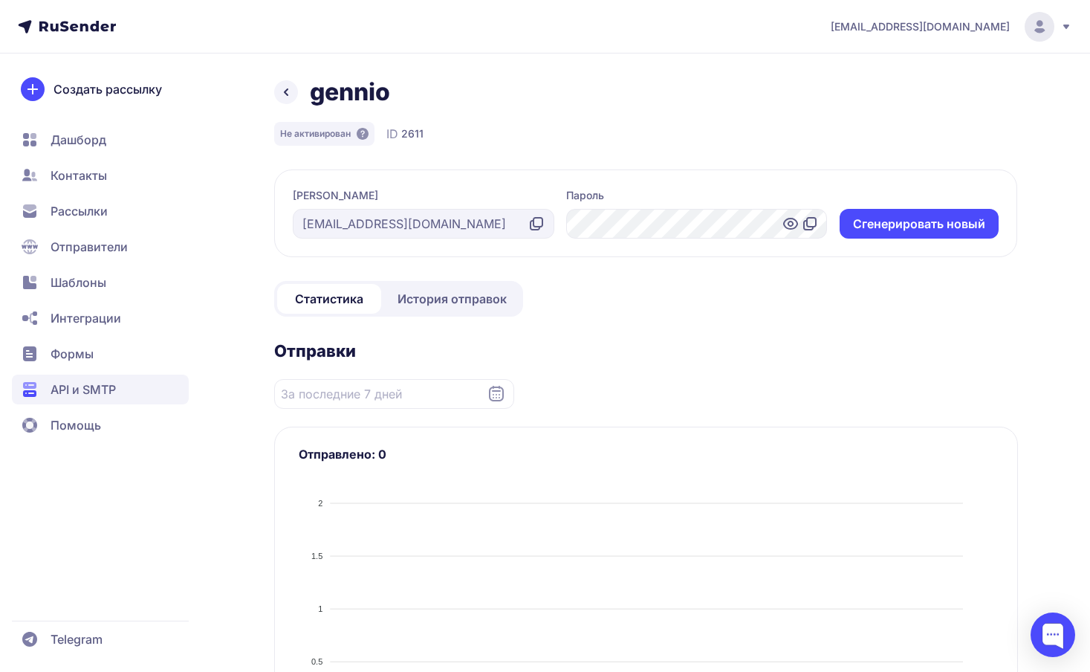
click at [789, 224] on icon at bounding box center [791, 224] width 18 height 18
click at [809, 224] on icon at bounding box center [810, 224] width 18 height 18
click at [538, 225] on icon at bounding box center [537, 224] width 18 height 18
click at [811, 220] on icon at bounding box center [810, 224] width 18 height 18
click at [442, 301] on span "История отправок" at bounding box center [452, 299] width 109 height 18
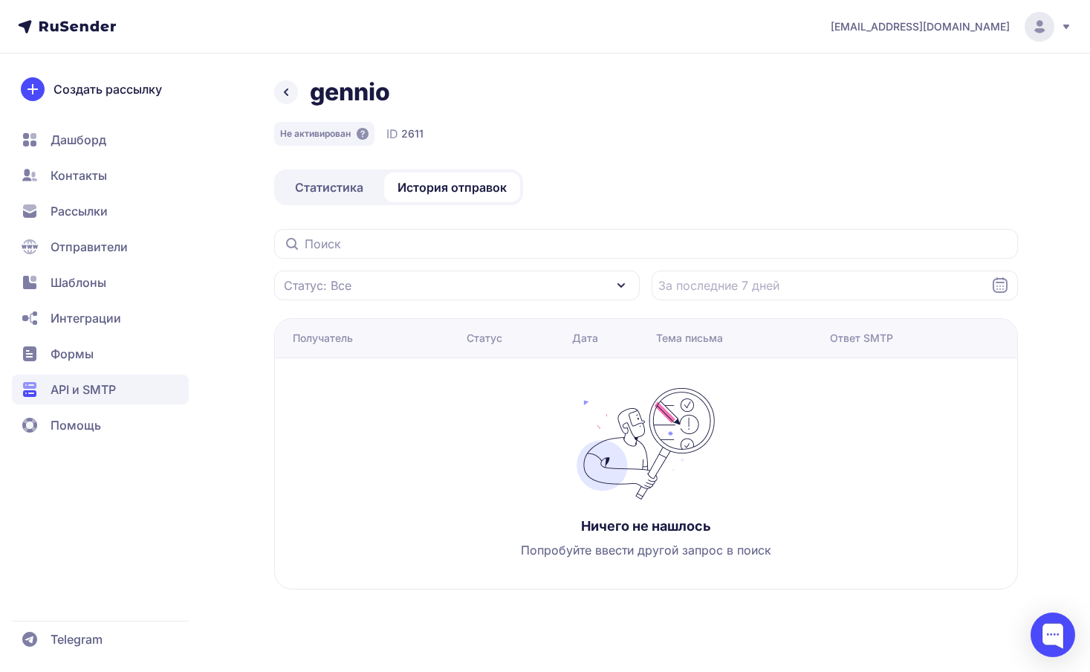
click at [325, 186] on span "Статистика" at bounding box center [329, 187] width 68 height 18
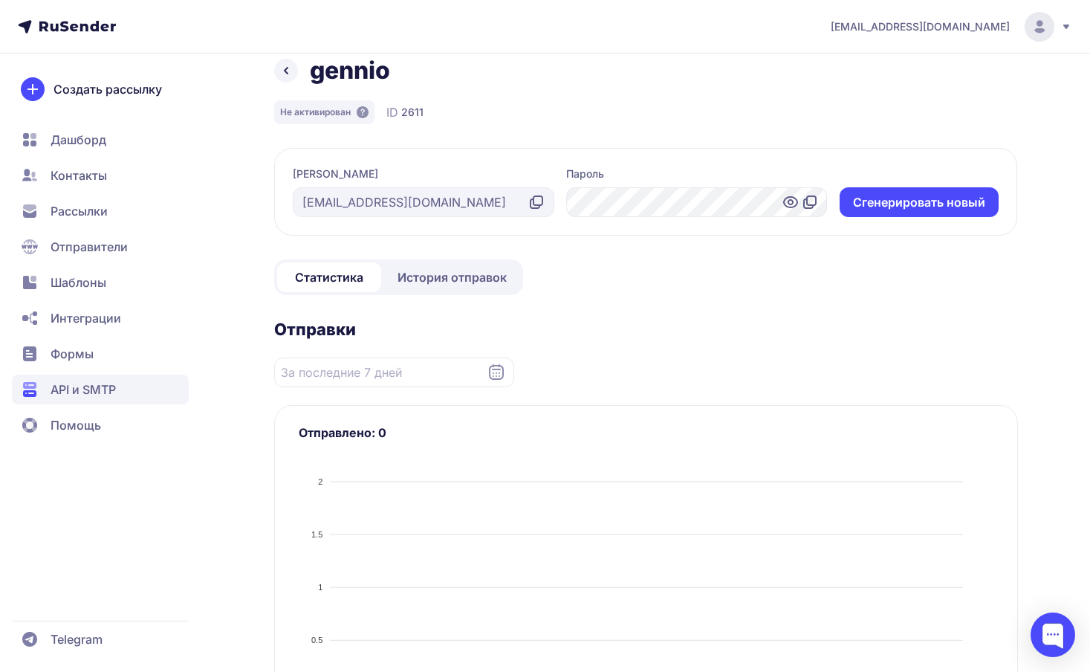
scroll to position [20, 0]
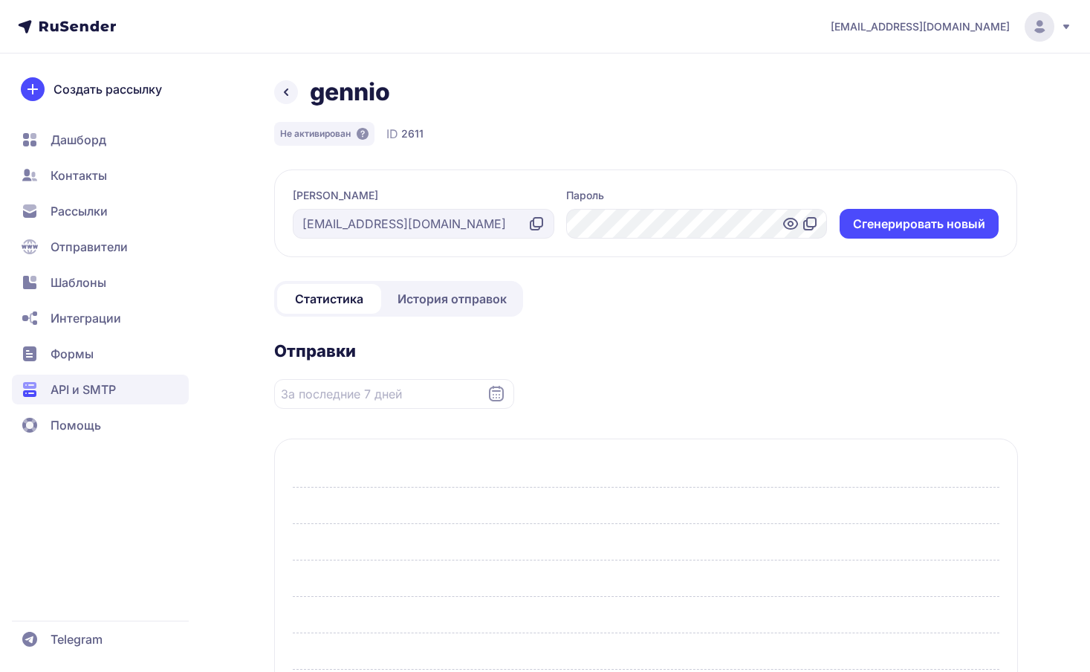
scroll to position [20, 0]
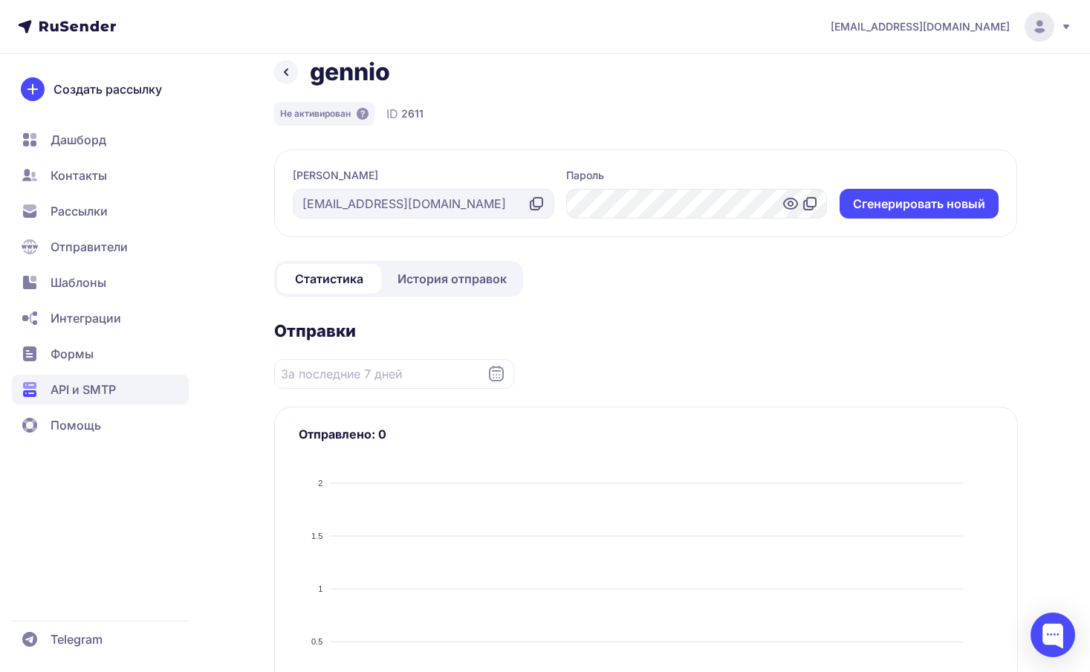
click at [785, 201] on icon at bounding box center [791, 204] width 18 height 18
click at [750, 209] on div at bounding box center [697, 204] width 262 height 30
click at [385, 140] on div "gennio Не активирован ID 2611 Логин support@gennio.ru Пароль Cгенерировать новы…" at bounding box center [646, 651] width 744 height 1188
click at [375, 130] on div "gennio Не активирован ID 2611 Логин support@gennio.ru Пароль Cгенерировать новы…" at bounding box center [646, 651] width 744 height 1188
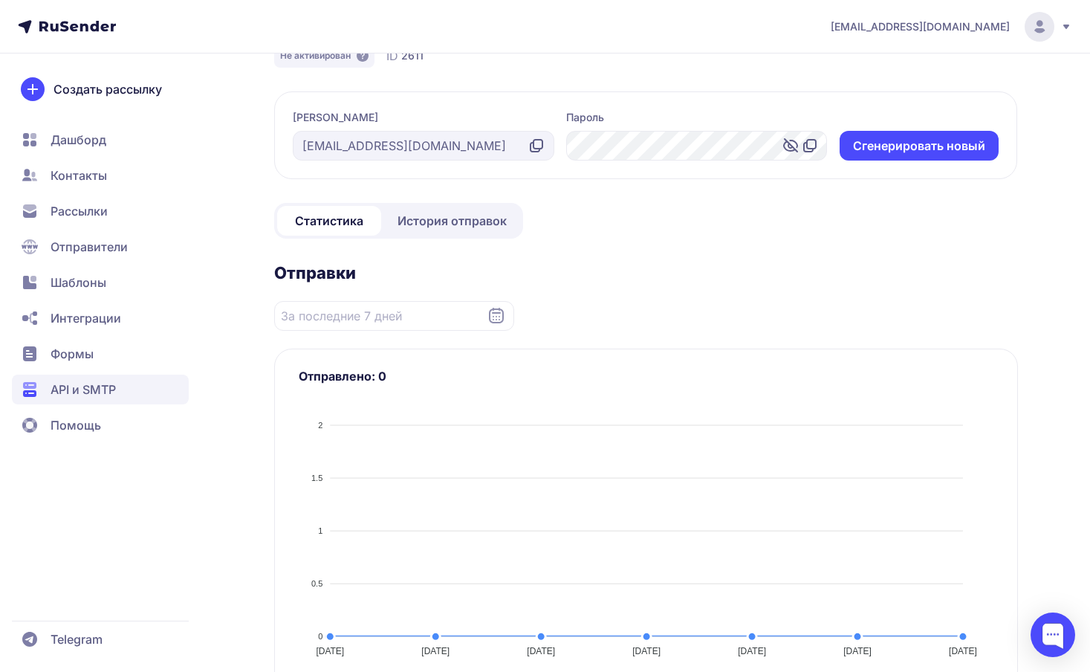
scroll to position [0, 0]
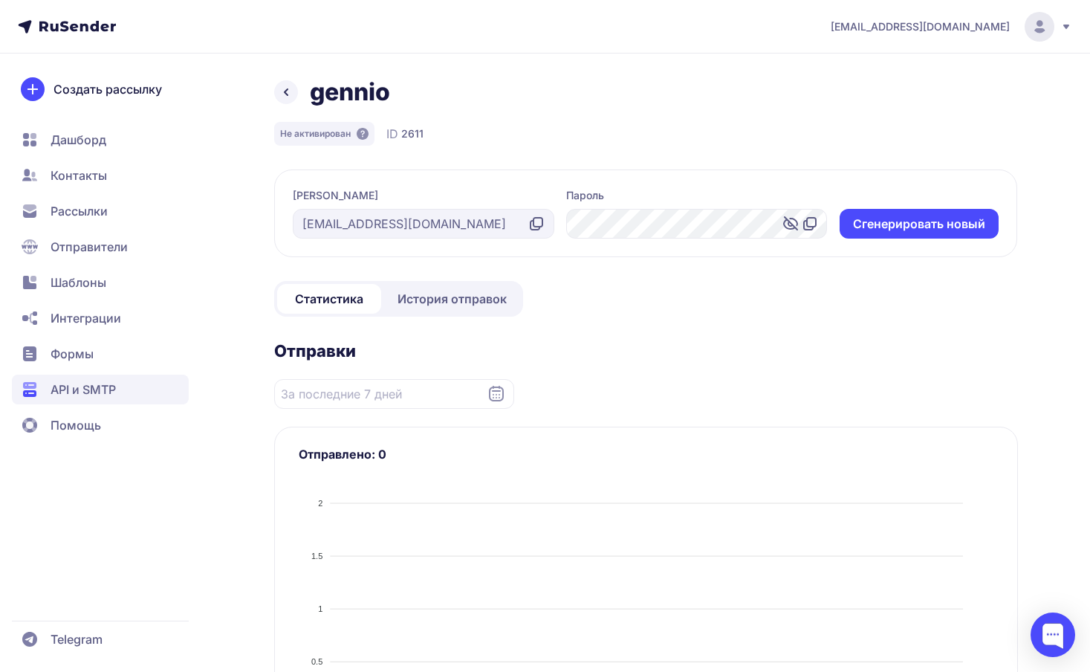
click at [269, 149] on div "gennio Не активирован ID 2611 Логин support@gennio.ru Пароль Cгенерировать новы…" at bounding box center [545, 671] width 1070 height 1188
click at [413, 131] on span "2611" at bounding box center [412, 133] width 22 height 15
click at [412, 134] on span "2611" at bounding box center [412, 133] width 22 height 15
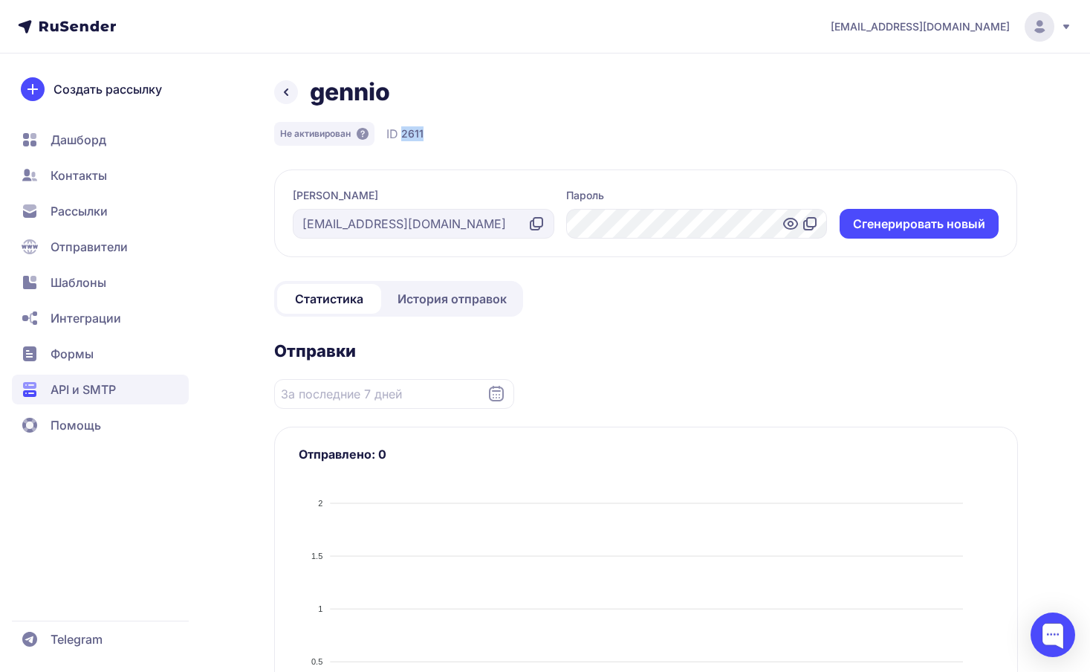
copy span "2611"
click at [412, 133] on span "2611" at bounding box center [412, 133] width 22 height 15
click at [510, 114] on div "gennio Не активирован ID 2611" at bounding box center [646, 111] width 744 height 68
click at [324, 132] on span "Не активирован" at bounding box center [315, 134] width 71 height 12
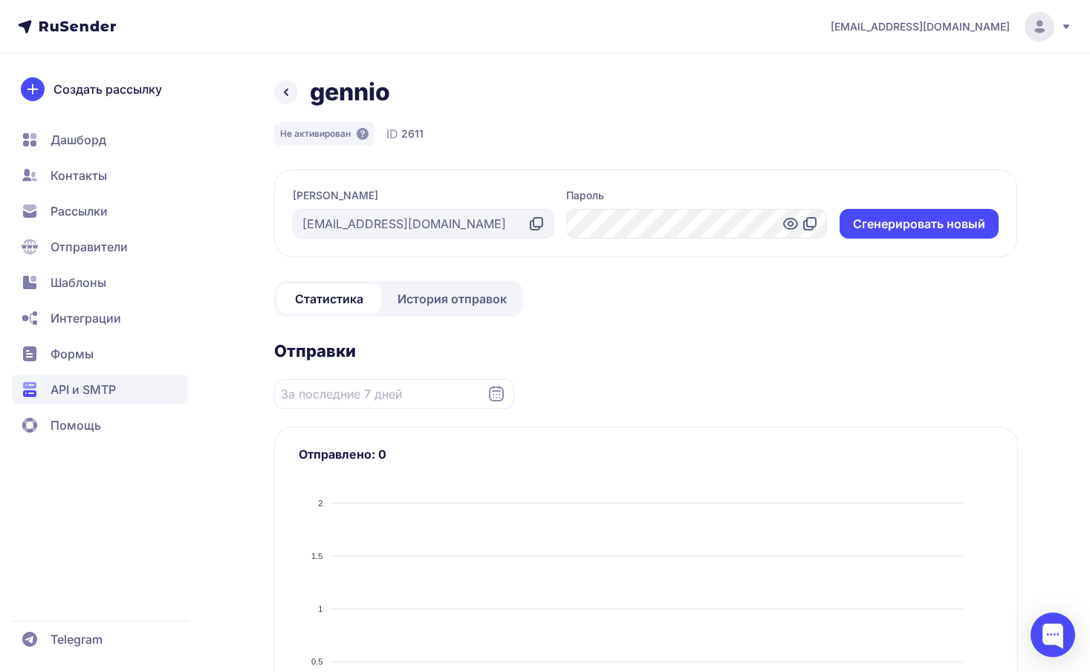
click at [536, 123] on div "Не активирован ID 2611" at bounding box center [646, 134] width 744 height 24
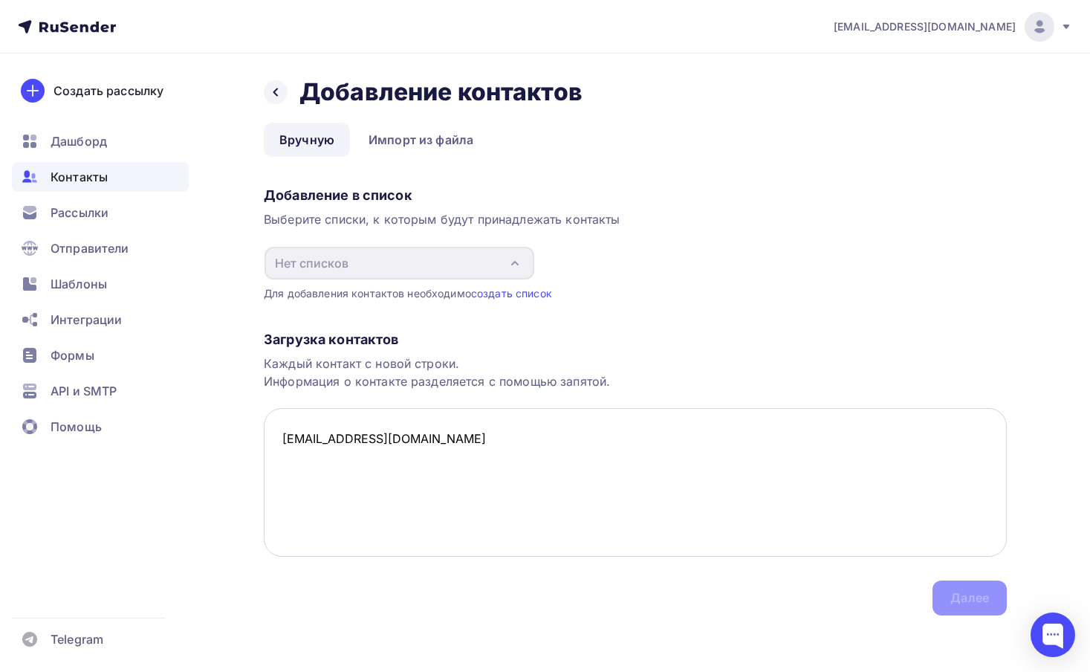
click at [458, 435] on textarea "[EMAIL_ADDRESS][DOMAIN_NAME]" at bounding box center [635, 482] width 743 height 149
click at [543, 583] on div "Загрузка контактов Каждый контакт с новой строки. Информация о контакте разделя…" at bounding box center [635, 458] width 743 height 314
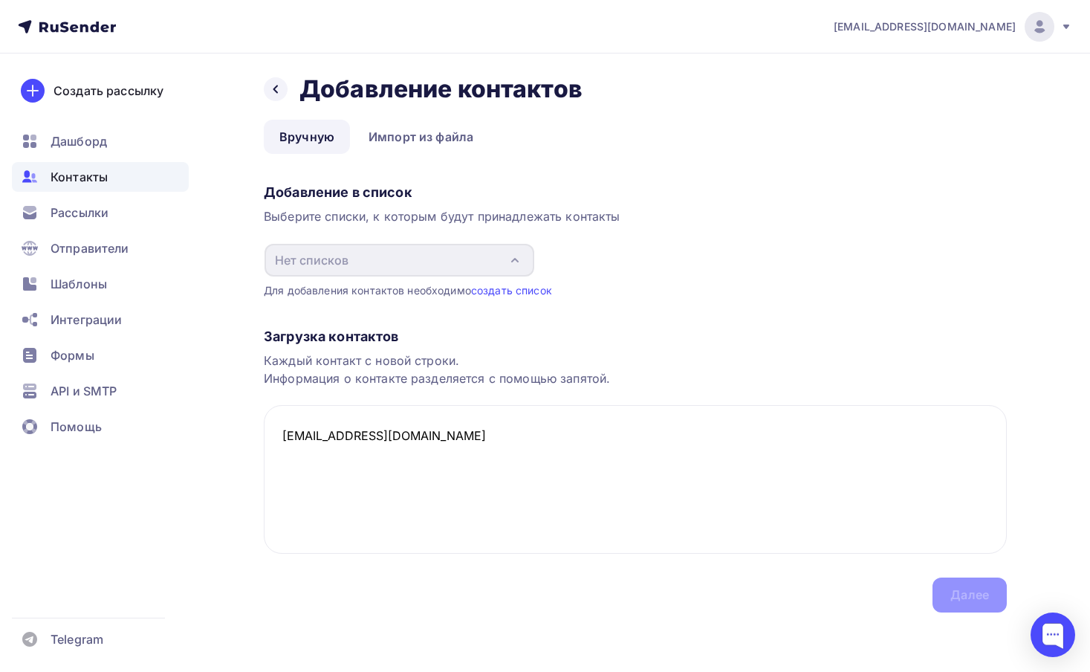
click at [938, 591] on div "Загрузка контактов Каждый контакт с новой строки. Информация о контакте разделя…" at bounding box center [635, 455] width 743 height 314
click at [953, 593] on div "Загрузка контактов Каждый контакт с новой строки. Информация о контакте разделя…" at bounding box center [635, 455] width 743 height 314
click at [444, 429] on textarea "[EMAIL_ADDRESS][DOMAIN_NAME]" at bounding box center [635, 479] width 743 height 149
type textarea "[EMAIL_ADDRESS][DOMAIN_NAME]"
click at [320, 198] on div "Добавление в список" at bounding box center [635, 193] width 743 height 18
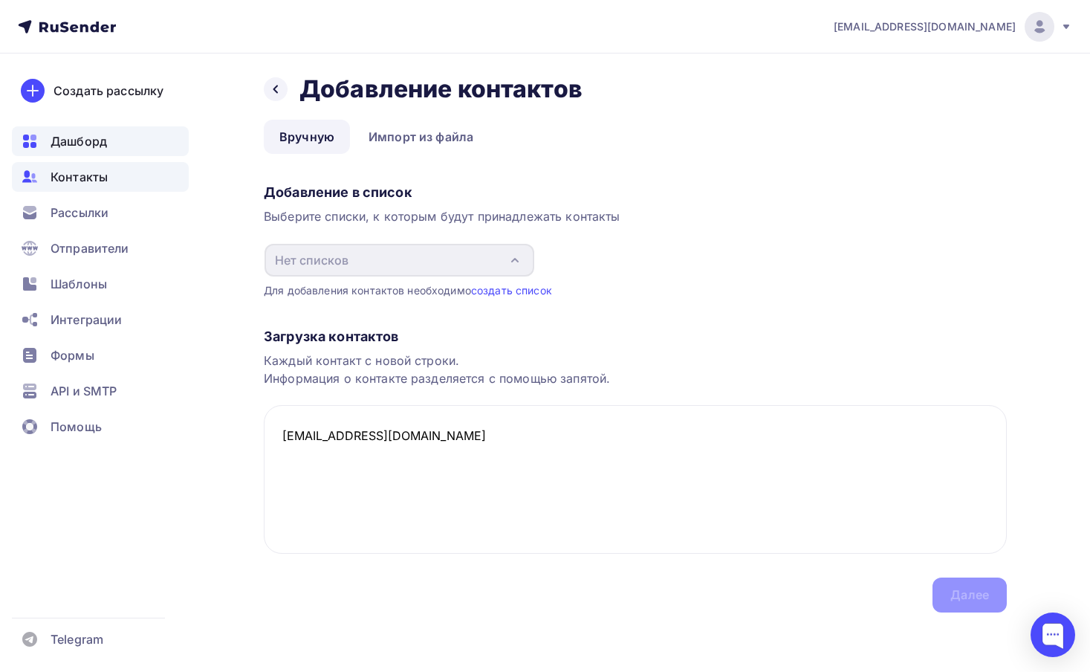
click at [100, 149] on span "Дашборд" at bounding box center [79, 141] width 56 height 18
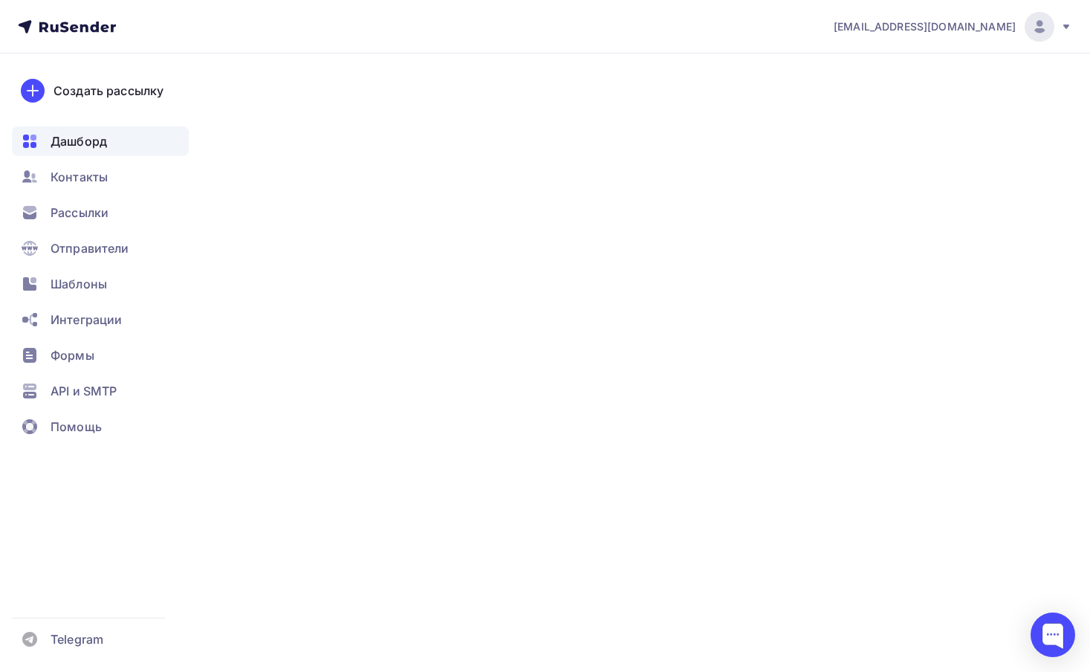
scroll to position [0, 0]
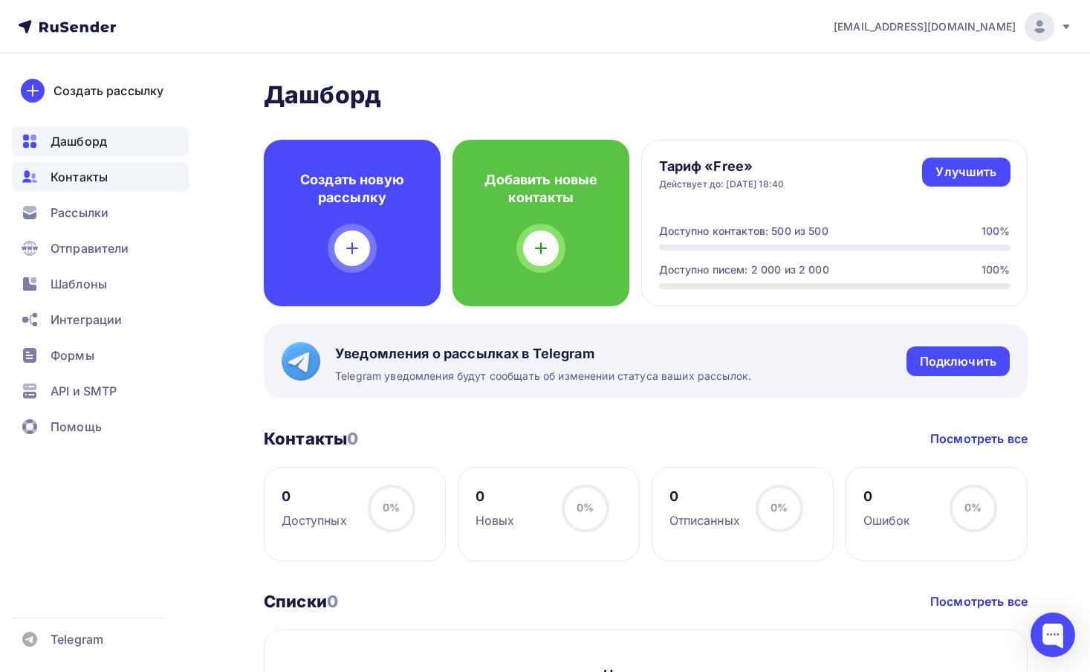
click at [84, 178] on span "Контакты" at bounding box center [79, 177] width 57 height 18
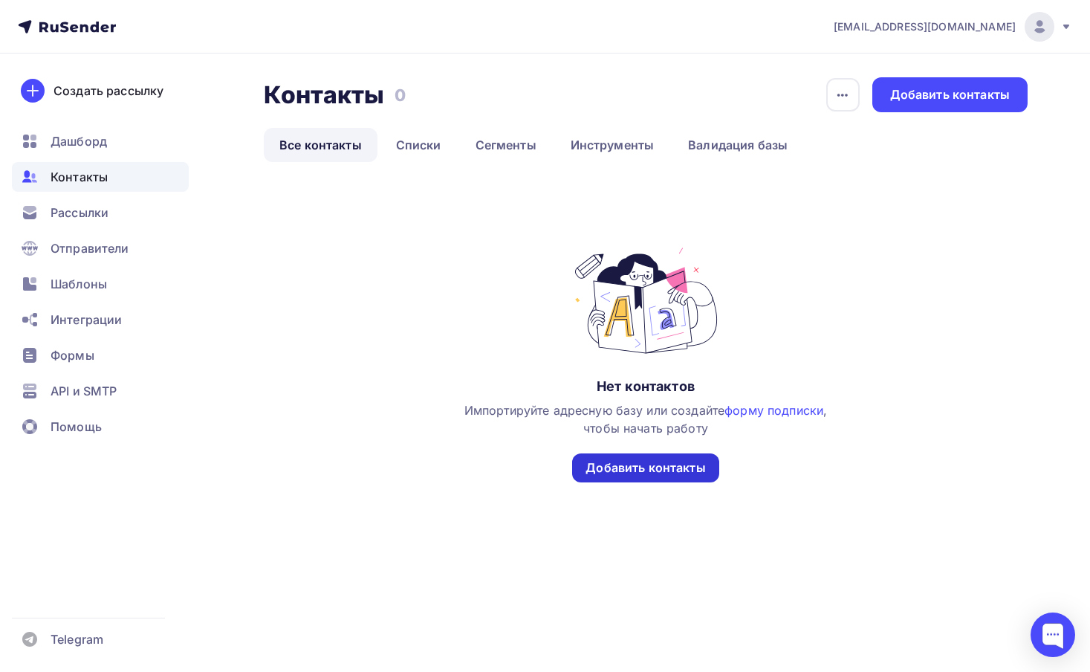
click at [635, 464] on div "Добавить контакты" at bounding box center [646, 467] width 120 height 17
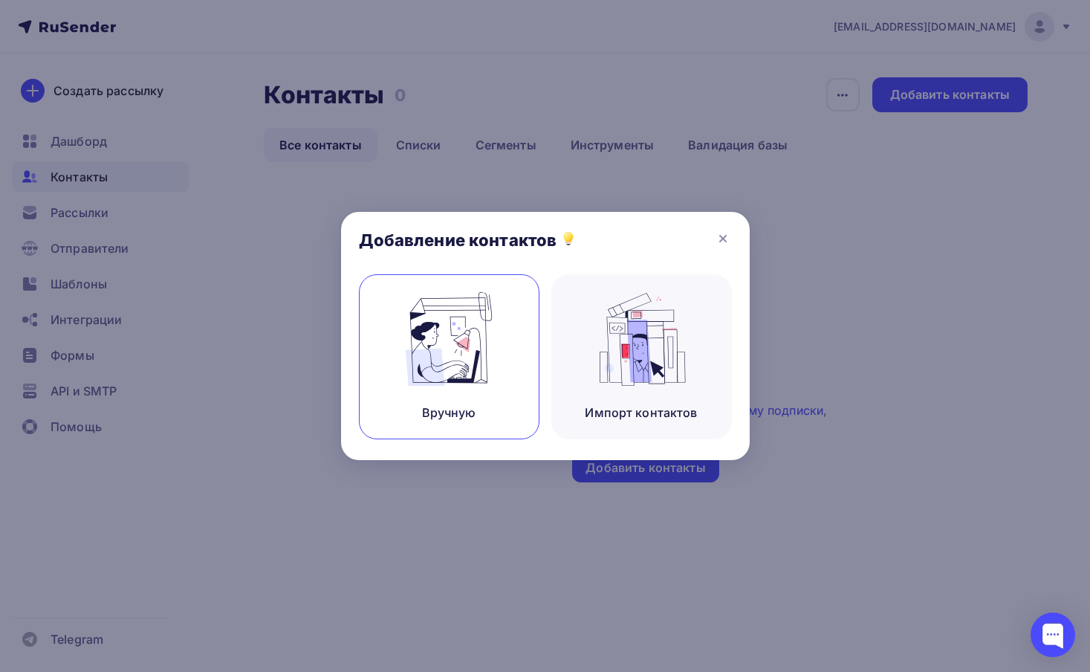
click at [433, 358] on img at bounding box center [449, 339] width 100 height 94
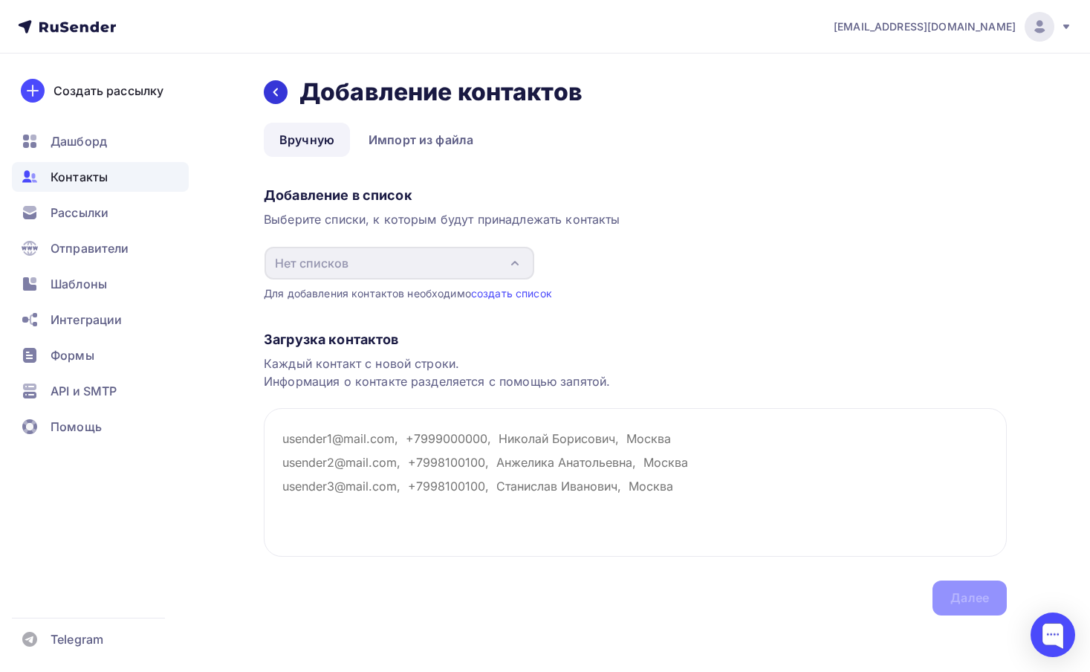
click at [277, 94] on icon at bounding box center [276, 92] width 12 height 12
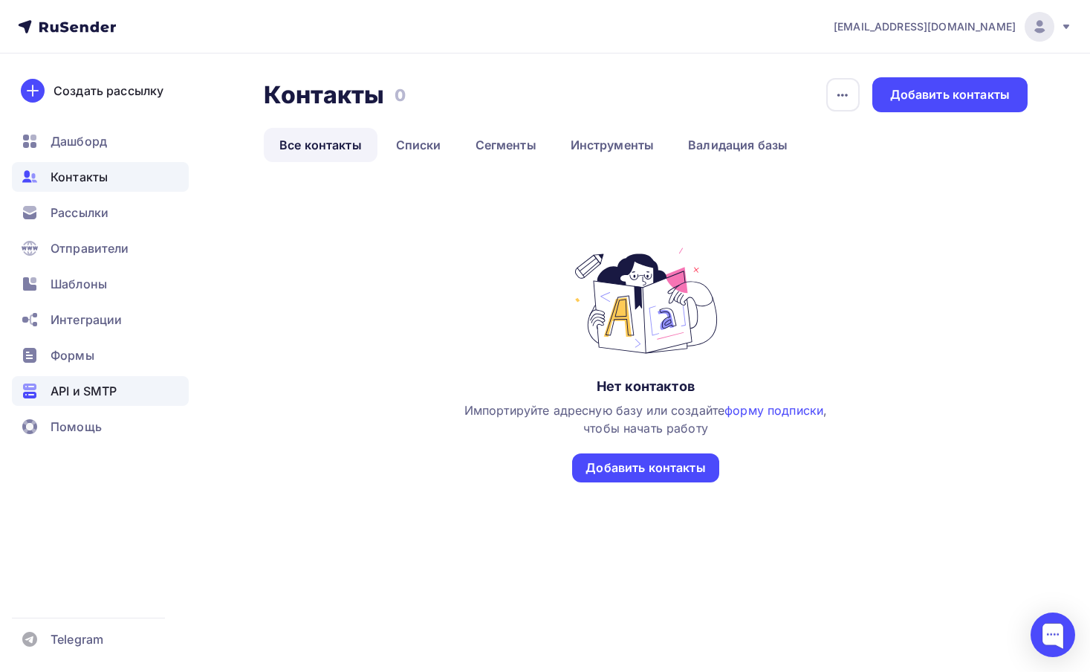
click at [88, 391] on span "API и SMTP" at bounding box center [84, 391] width 66 height 18
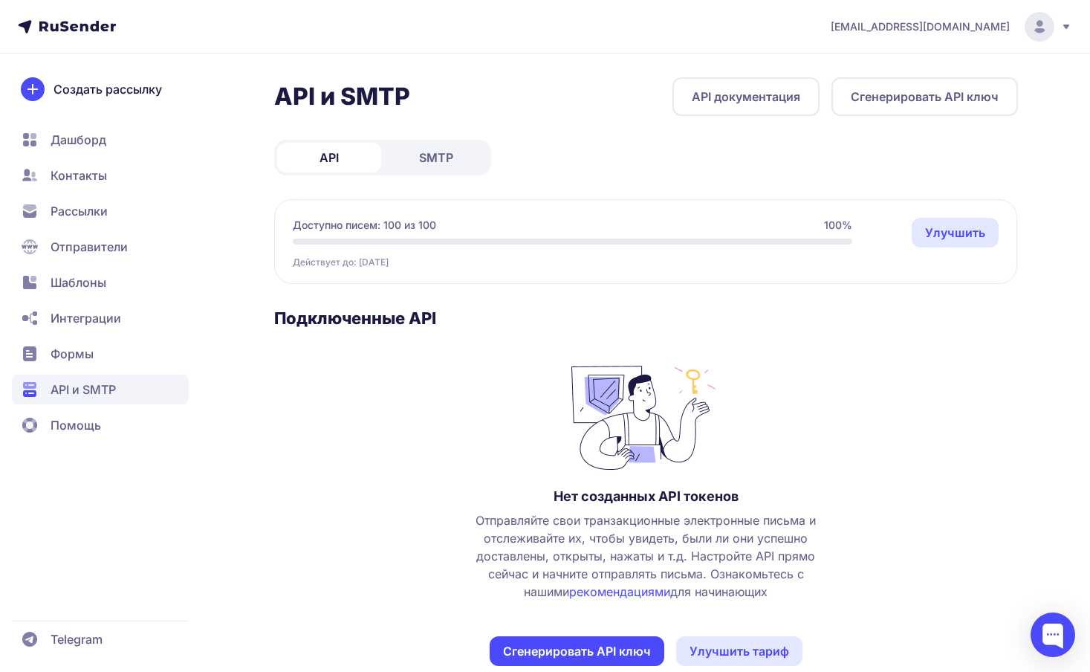
click at [445, 159] on span "SMTP" at bounding box center [436, 158] width 34 height 18
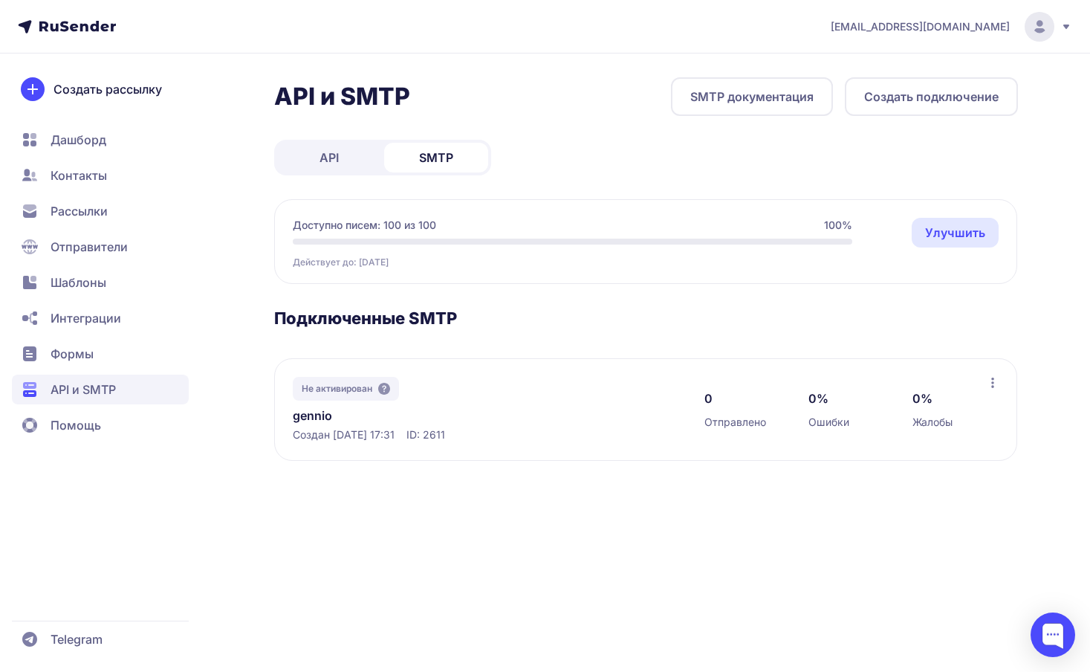
click at [994, 376] on div "Не активирован gennio Создан [DATE] 17:31 ID: 2611 0 Отправлено 0% Ошибки 0% Жа…" at bounding box center [645, 409] width 743 height 103
click at [992, 386] on icon at bounding box center [992, 382] width 3 height 10
click at [993, 382] on icon at bounding box center [993, 383] width 12 height 12
